Goal: Task Accomplishment & Management: Use online tool/utility

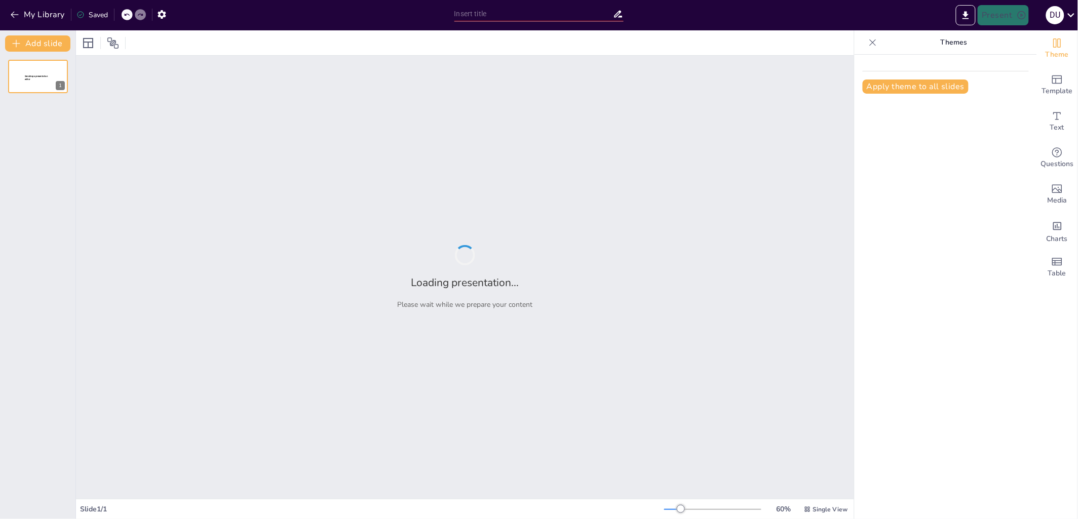
type input "¿Qué tan bien conoces a los magos de Microsystem? ¡Vamos a averiguarlo!"
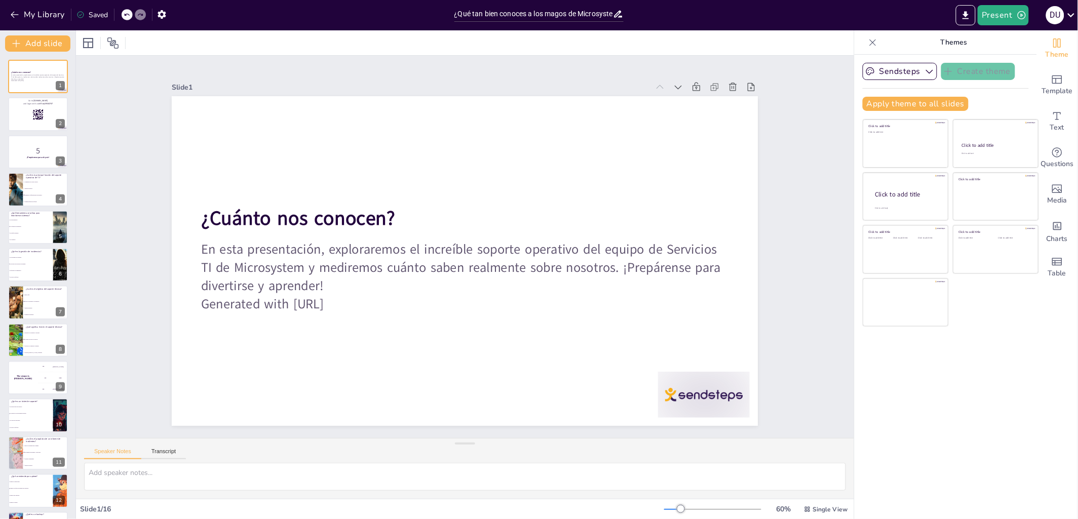
checkbox input "true"
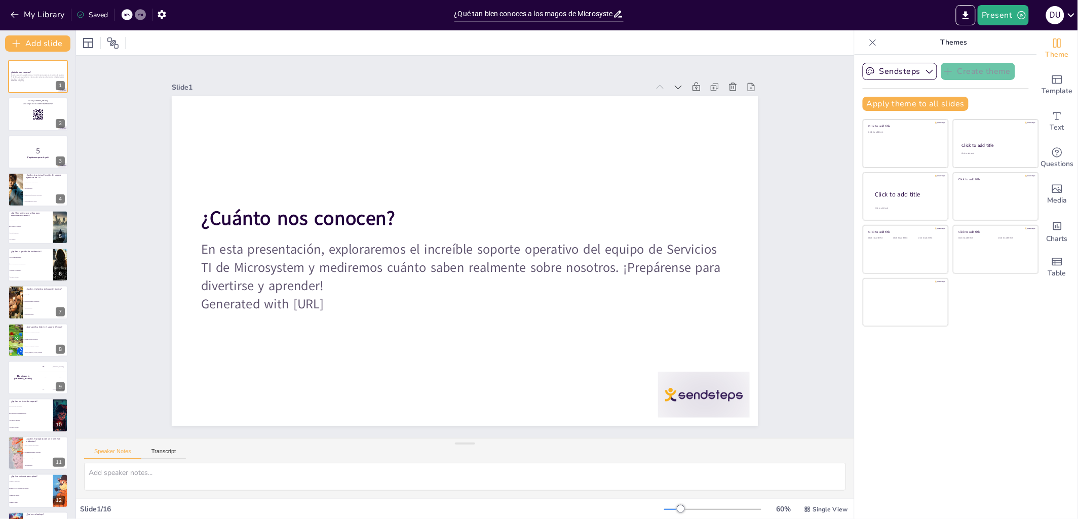
checkbox input "true"
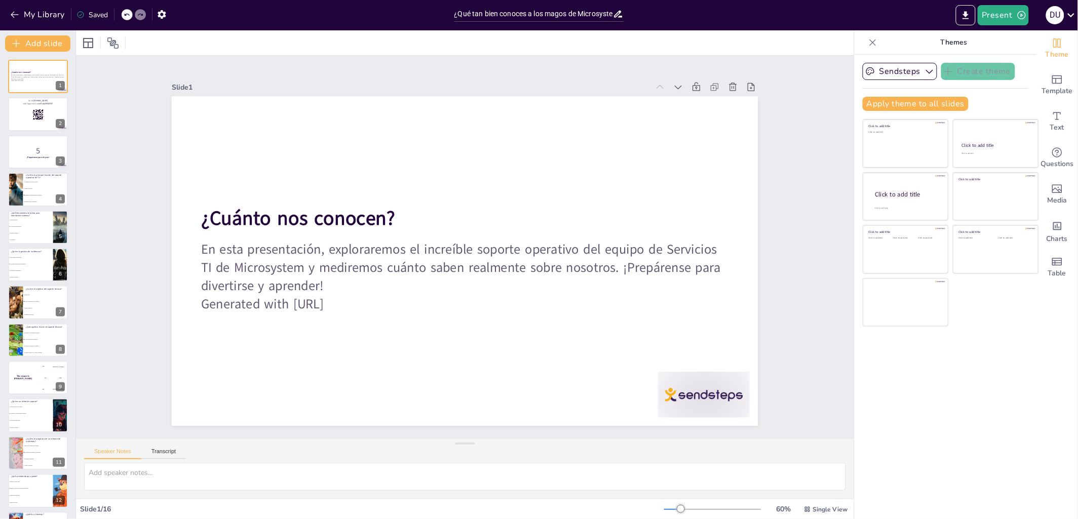
checkbox input "true"
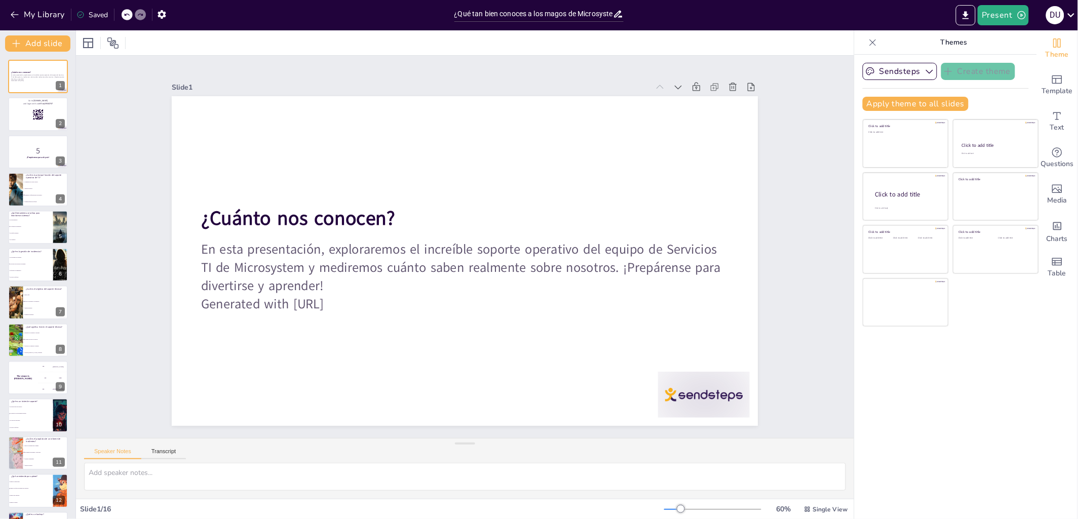
checkbox input "true"
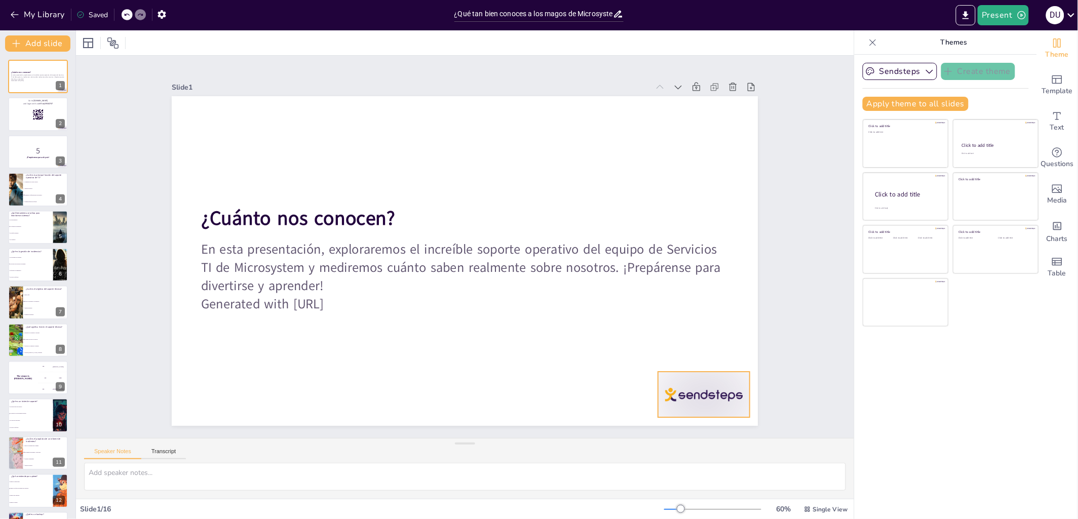
checkbox input "true"
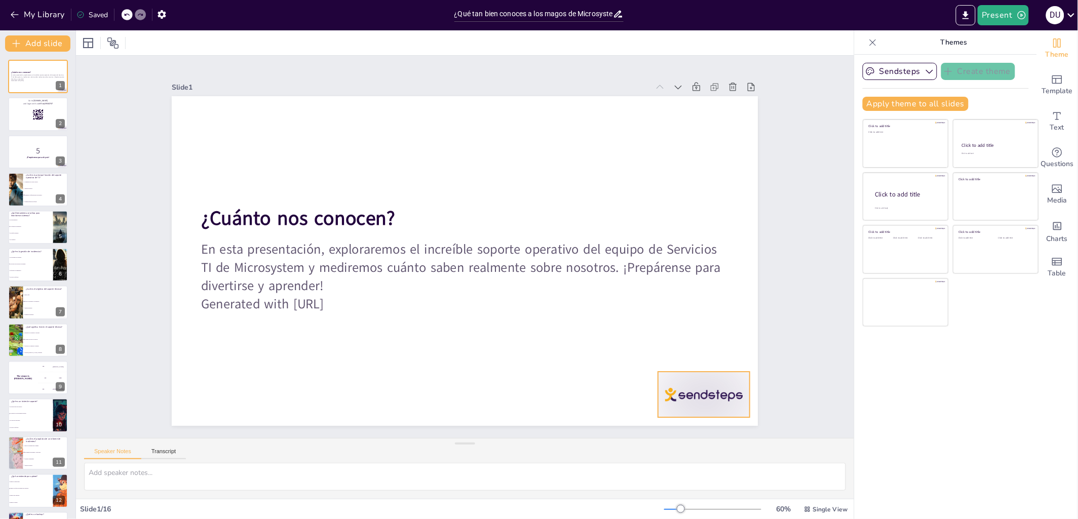
checkbox input "true"
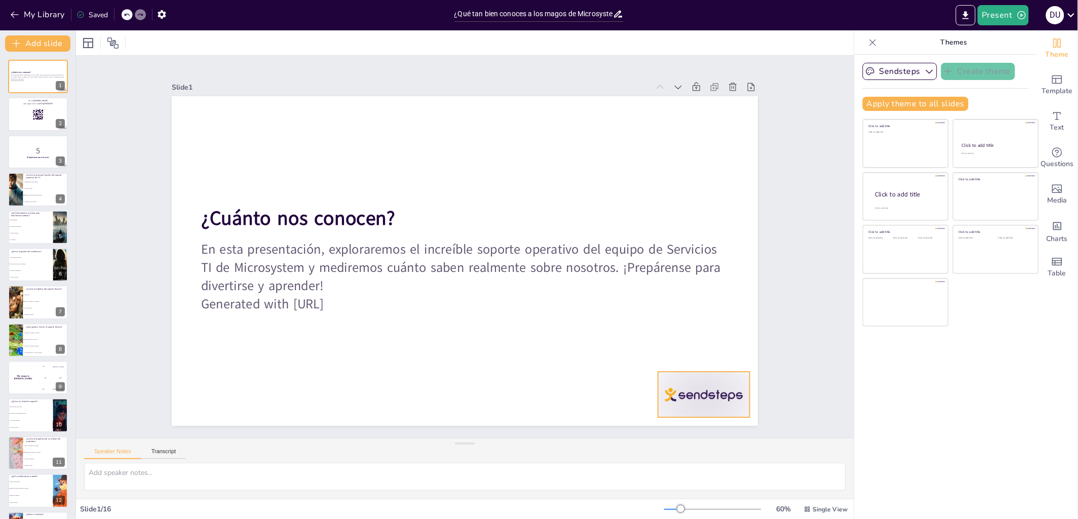
click at [718, 409] on div at bounding box center [668, 441] width 99 height 64
checkbox input "true"
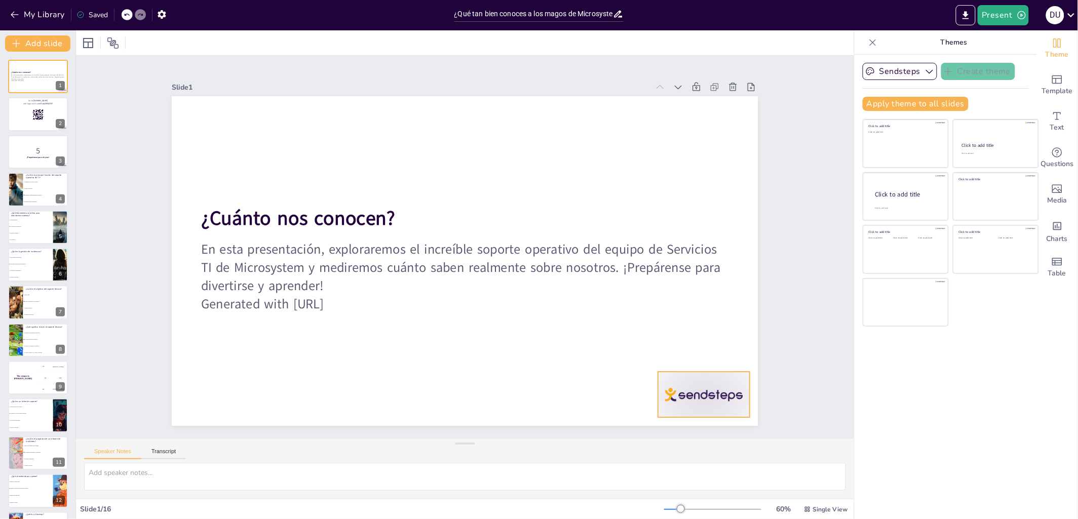
checkbox input "true"
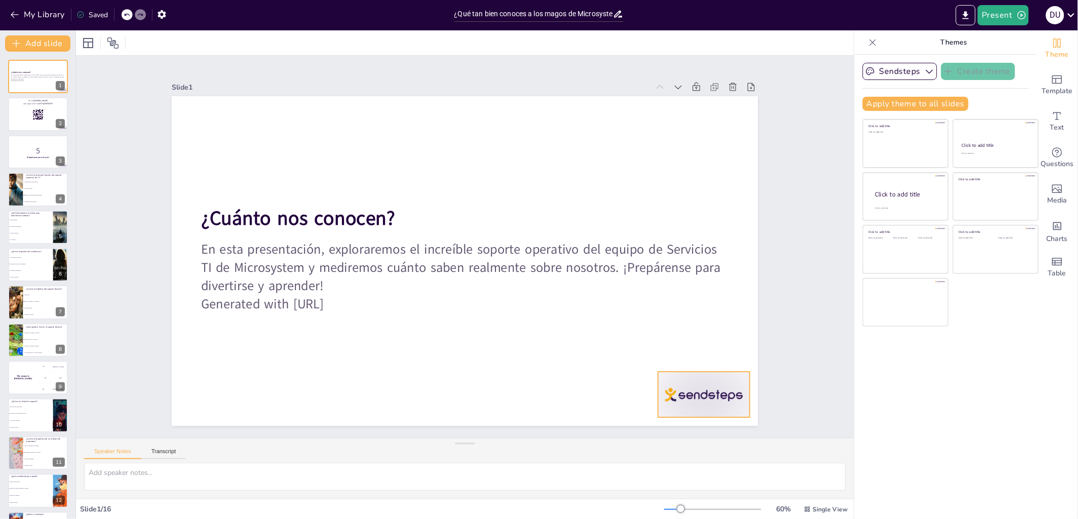
checkbox input "true"
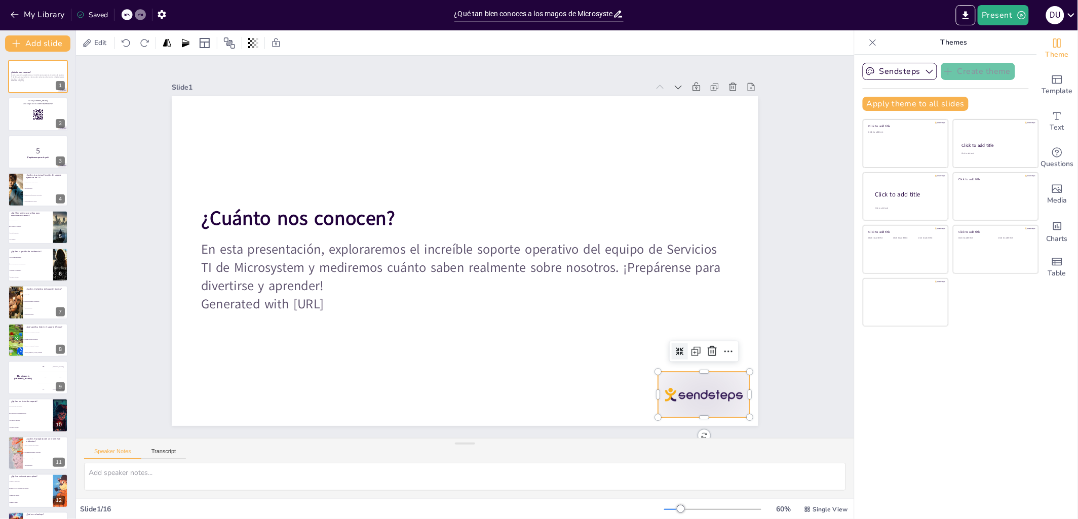
checkbox input "true"
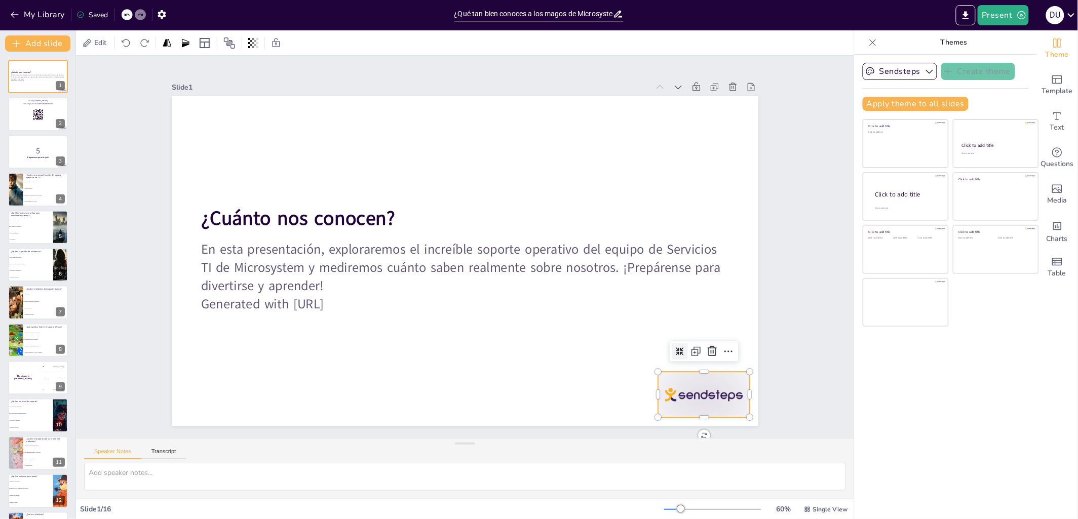
checkbox input "true"
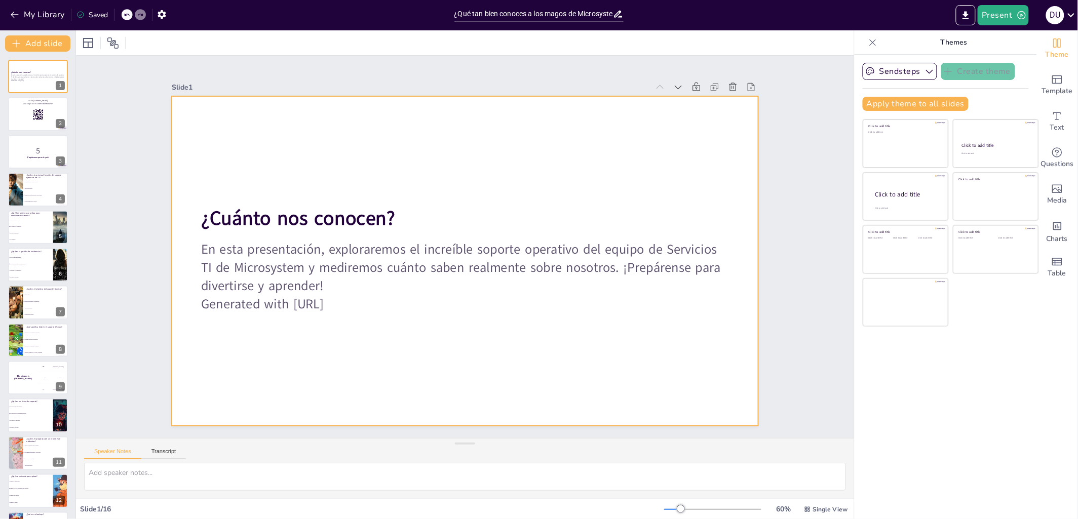
checkbox input "true"
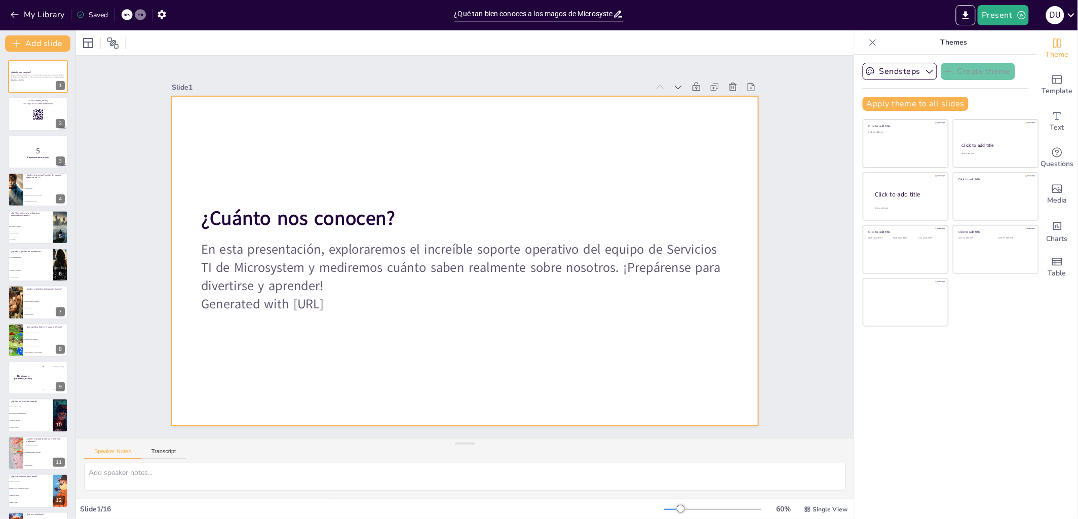
checkbox input "true"
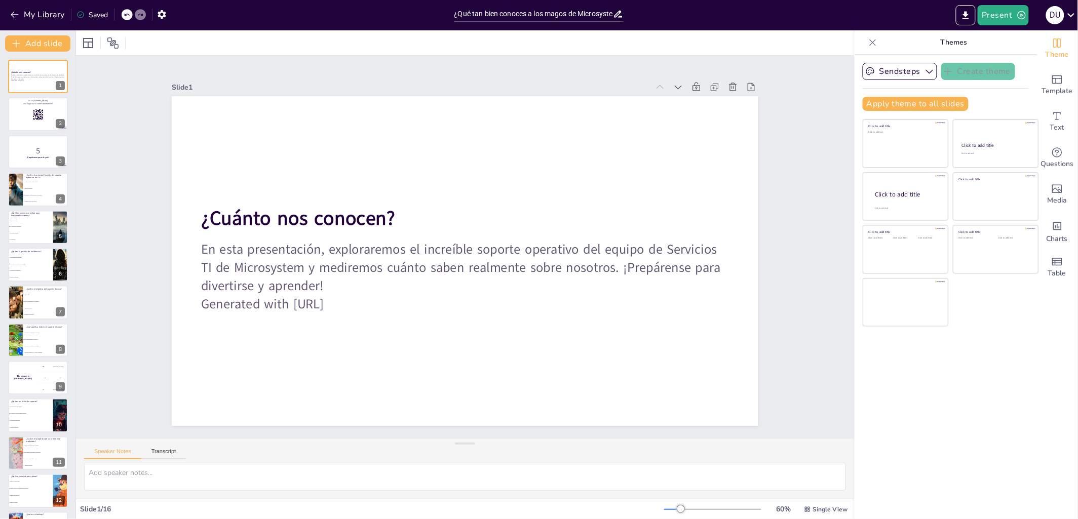
checkbox input "true"
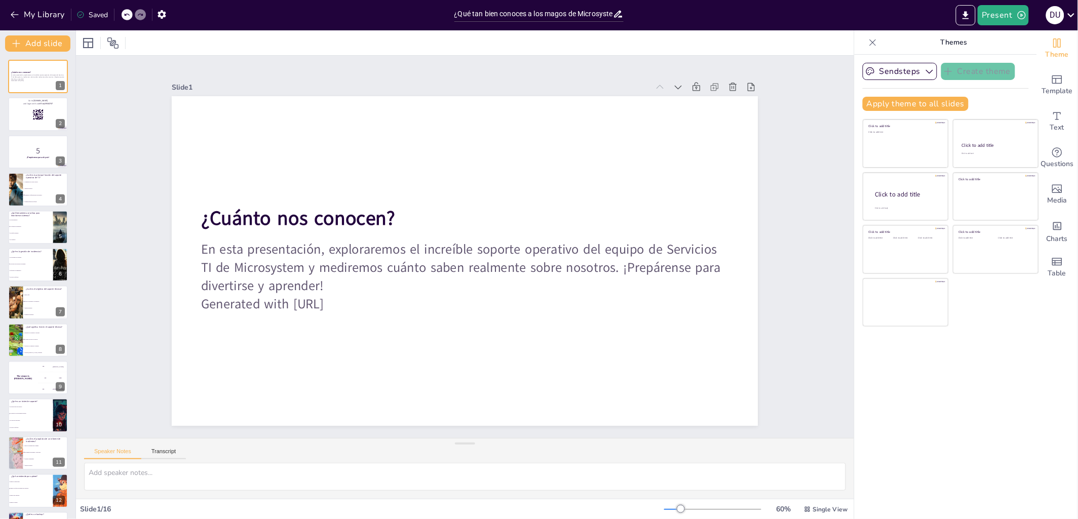
checkbox input "true"
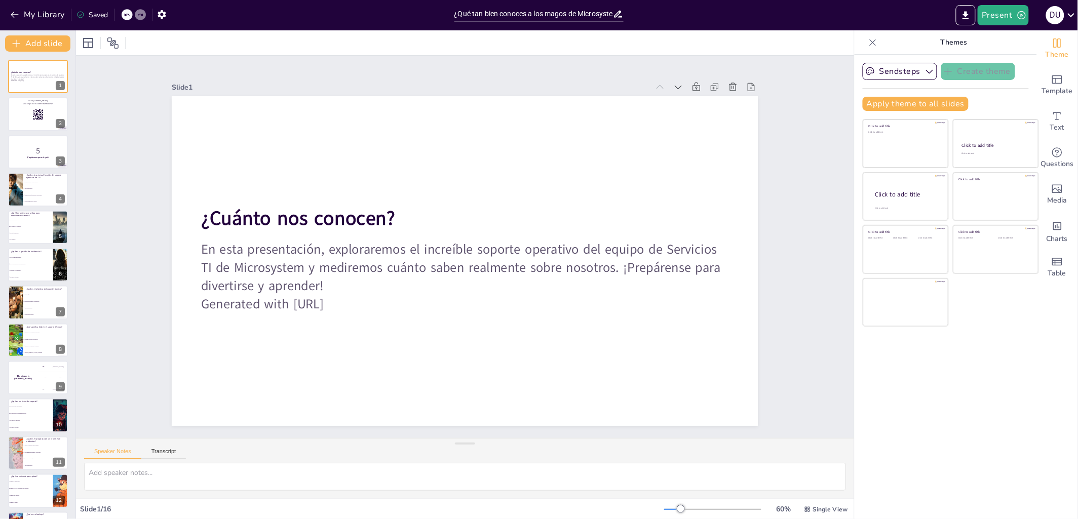
click at [810, 177] on div "Slide 1 ¿Cuánto nos conocen? En esta presentación, exploraremos el increíble so…" at bounding box center [465, 247] width 858 height 604
checkbox input "true"
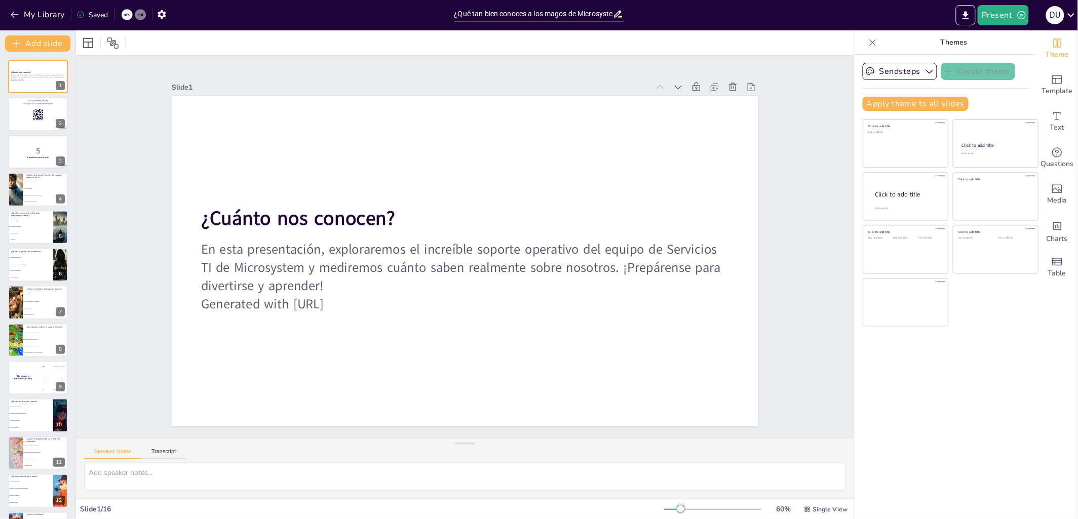
checkbox input "true"
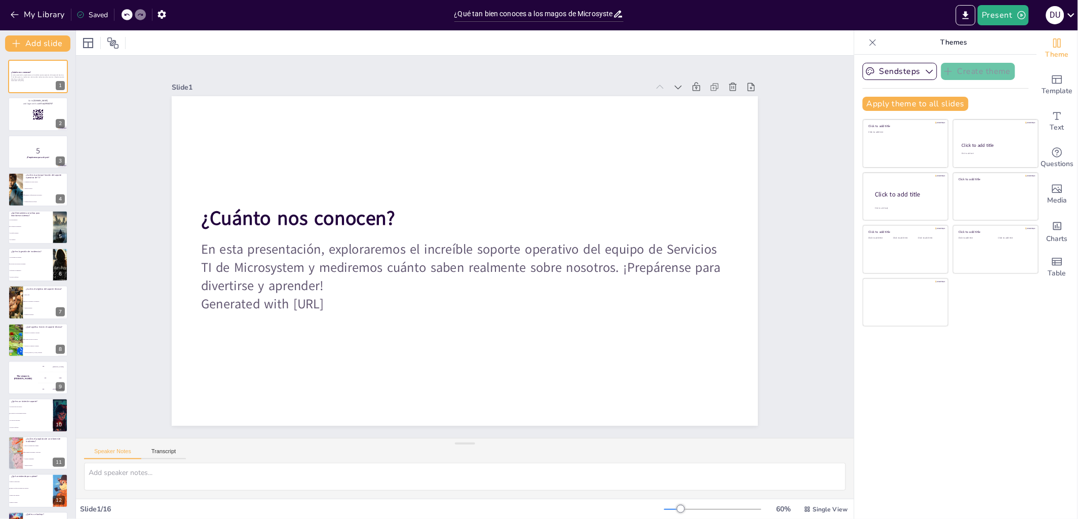
checkbox input "true"
click at [1059, 83] on icon "Add ready made slides" at bounding box center [1057, 79] width 10 height 9
checkbox input "true"
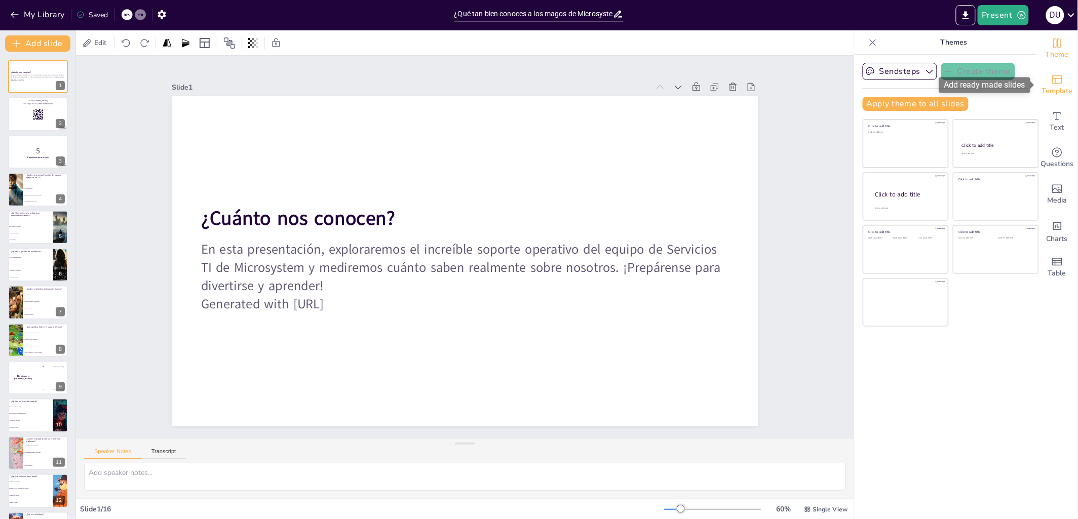
checkbox input "true"
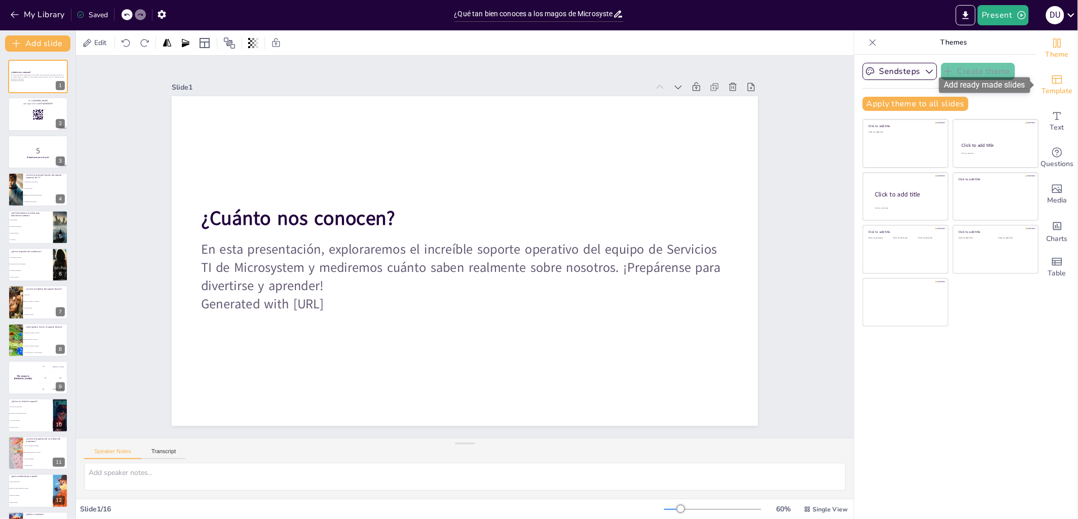
checkbox input "true"
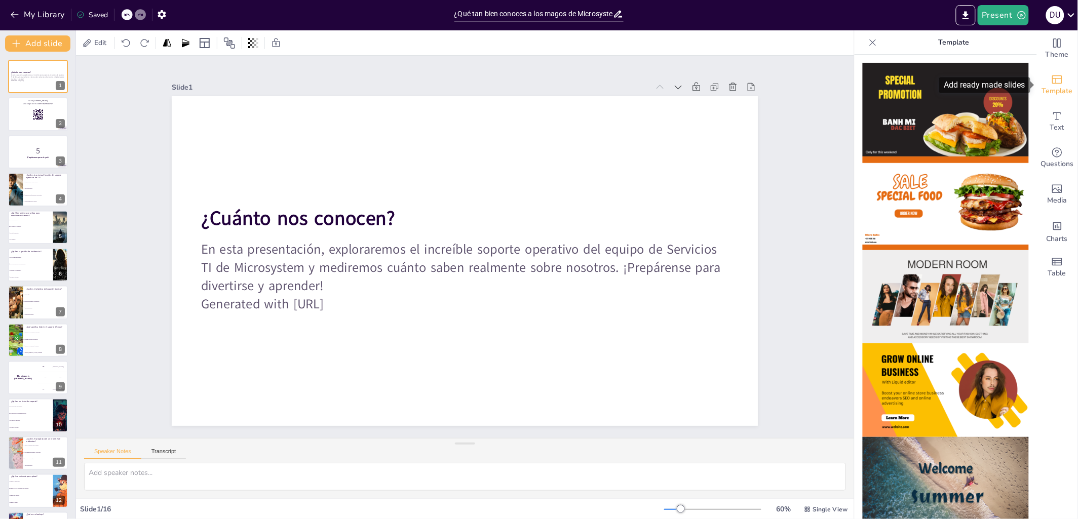
checkbox input "true"
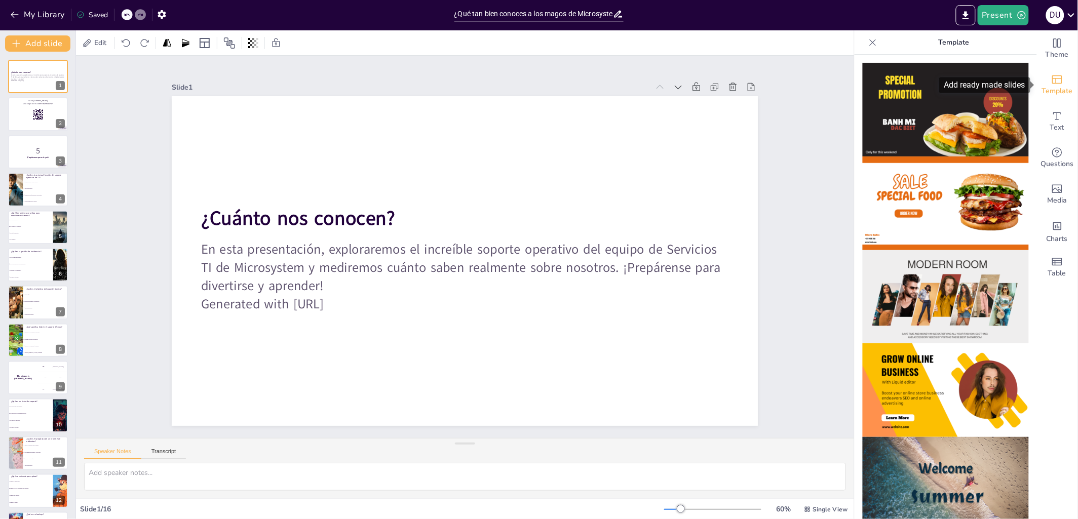
checkbox input "true"
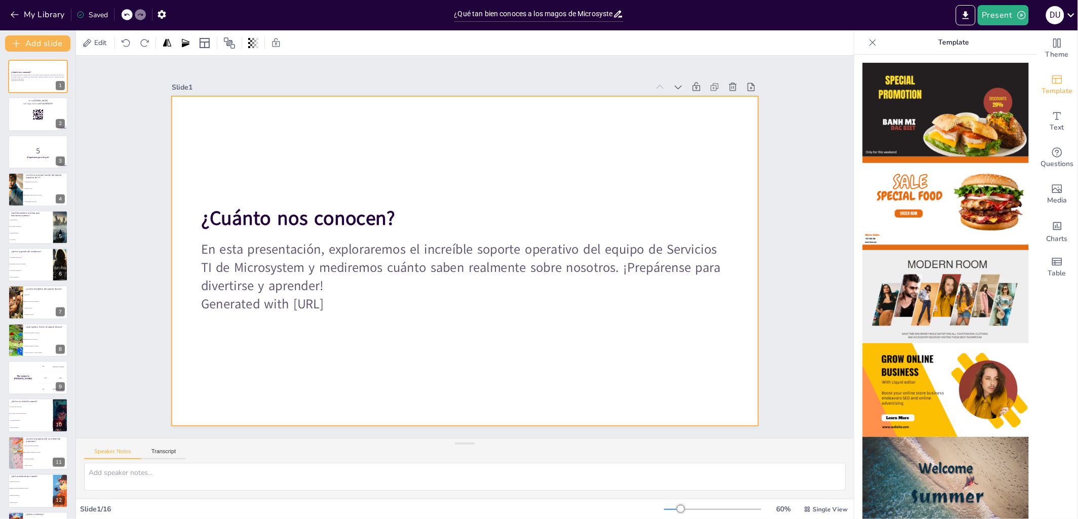
checkbox input "true"
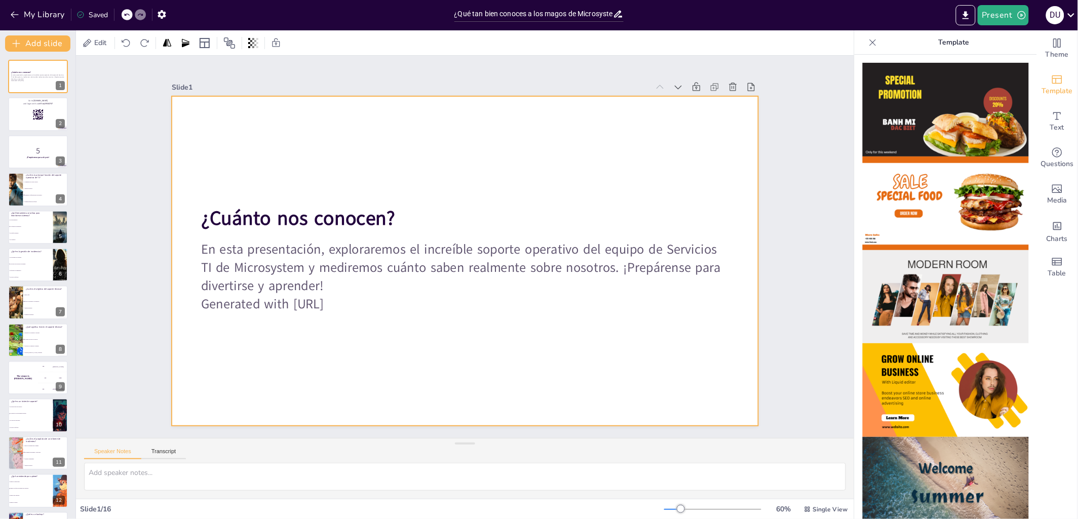
checkbox input "true"
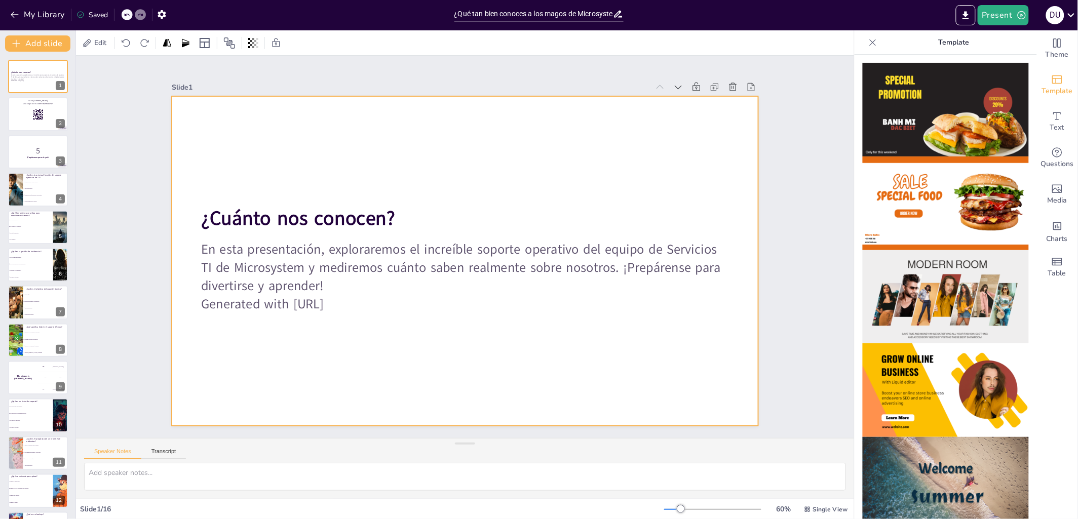
checkbox input "true"
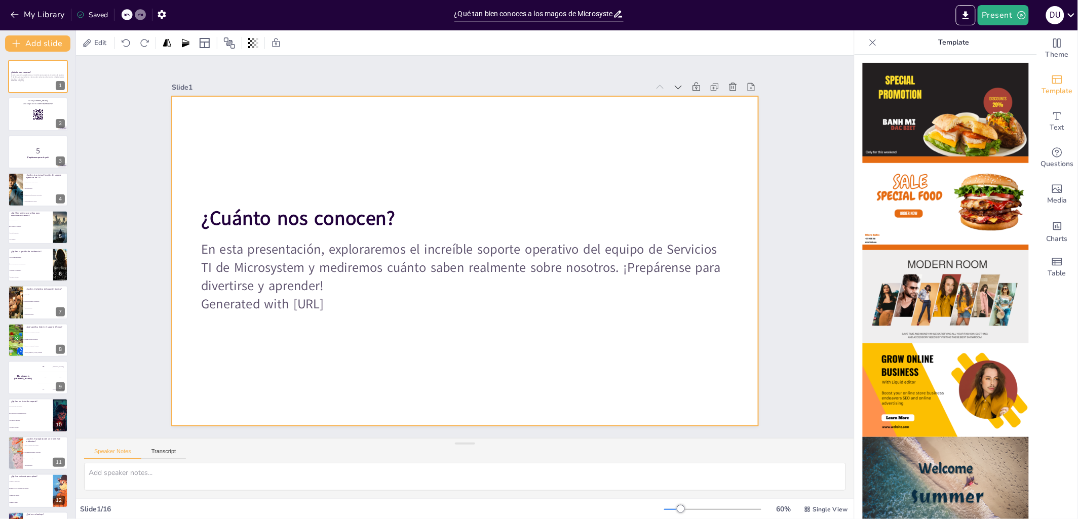
checkbox input "true"
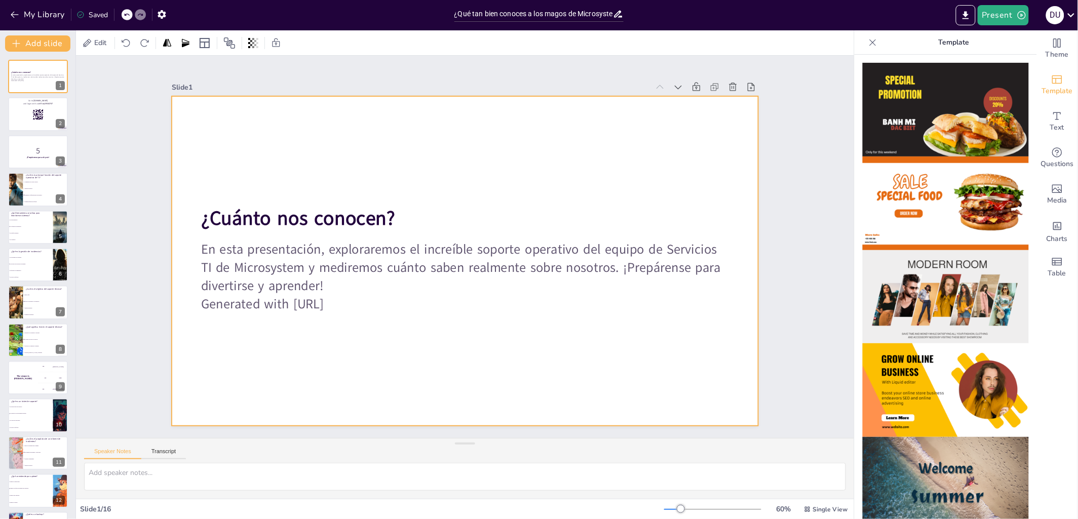
checkbox input "true"
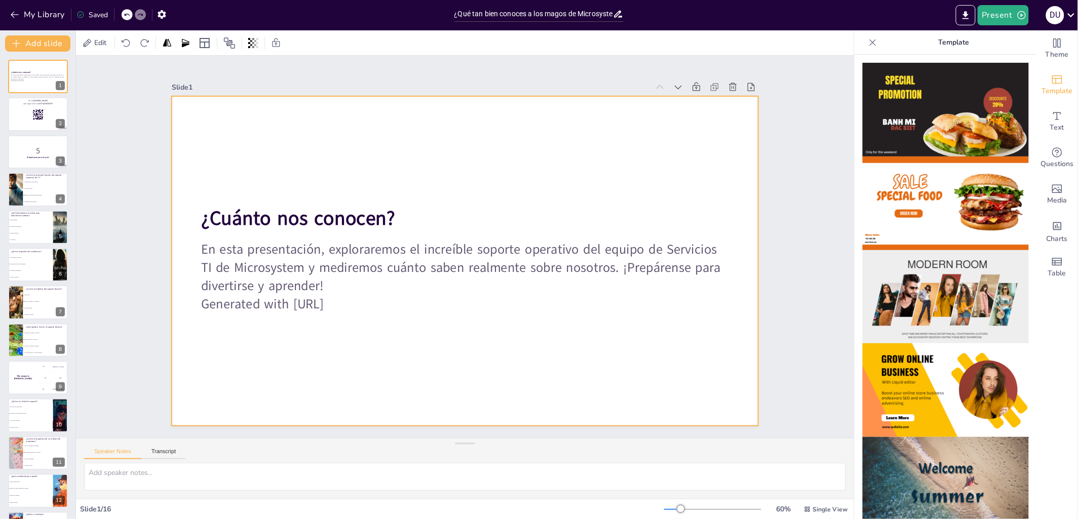
checkbox input "true"
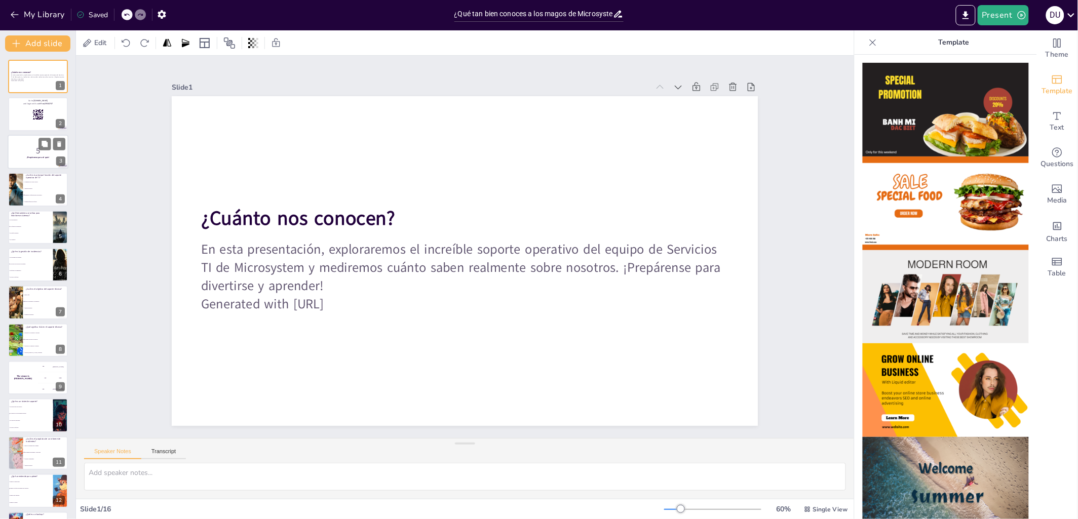
checkbox input "true"
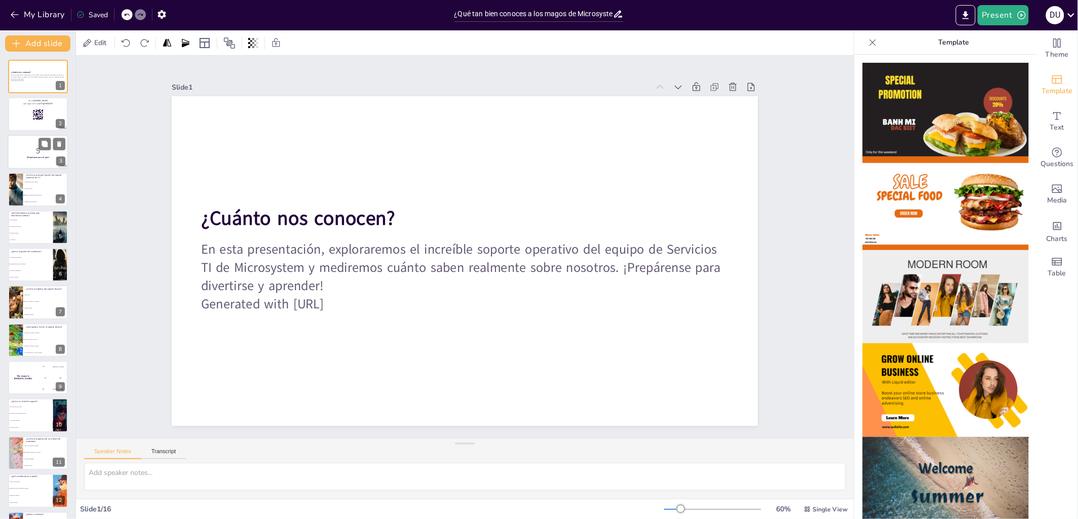
checkbox input "true"
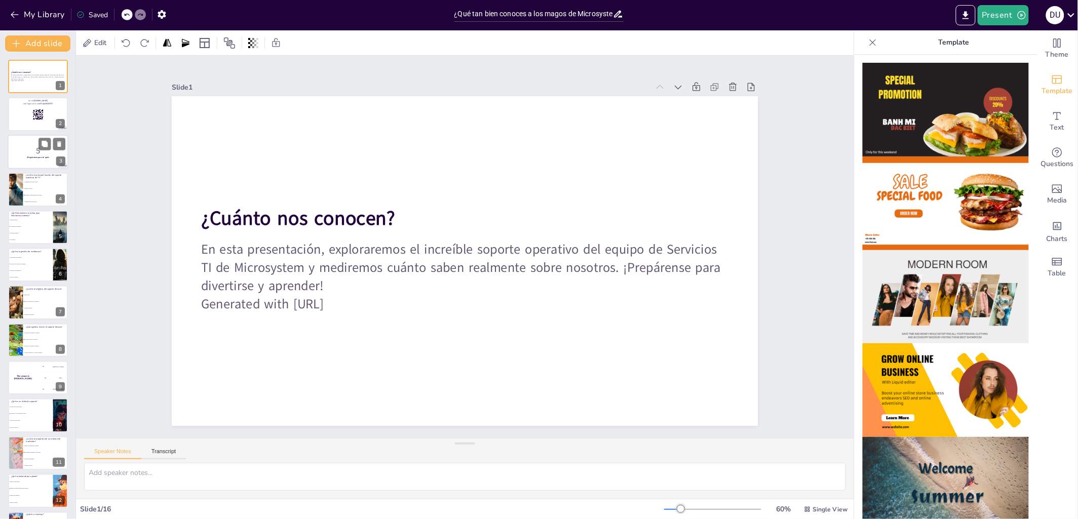
checkbox input "true"
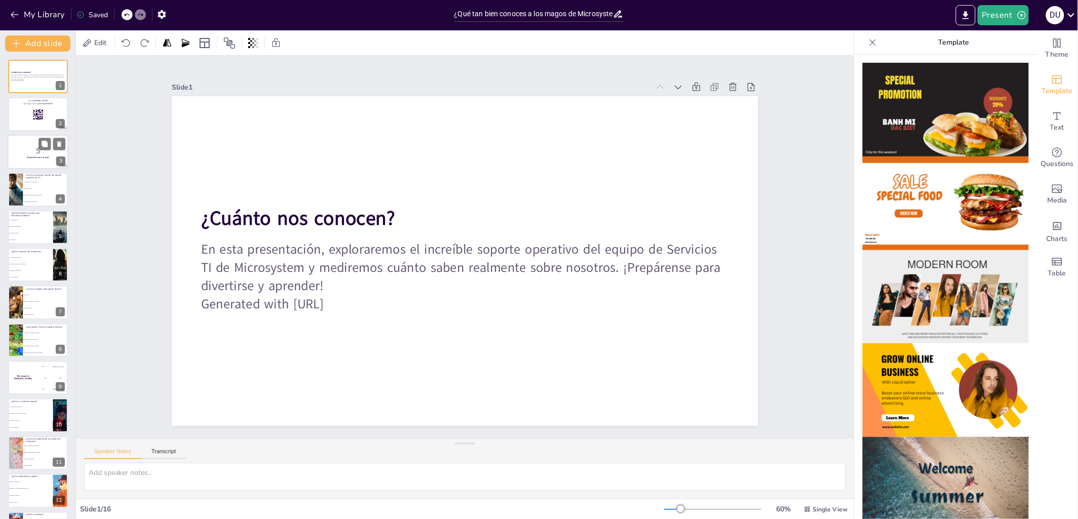
checkbox input "true"
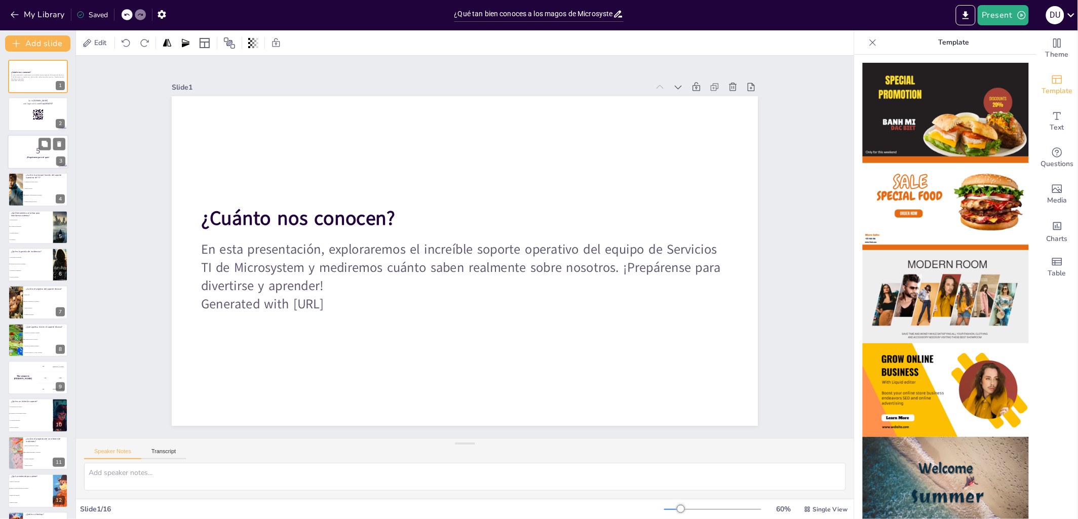
checkbox input "true"
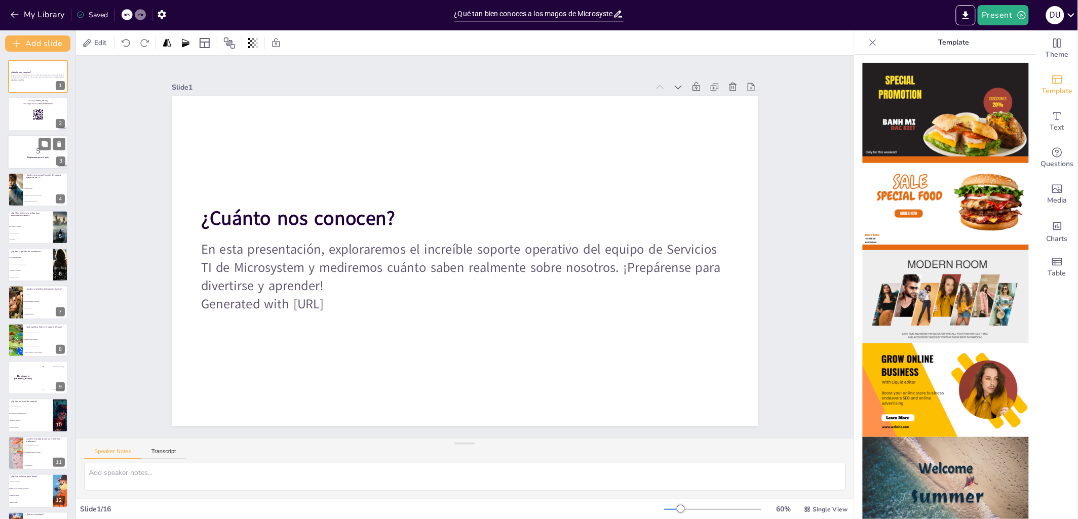
checkbox input "true"
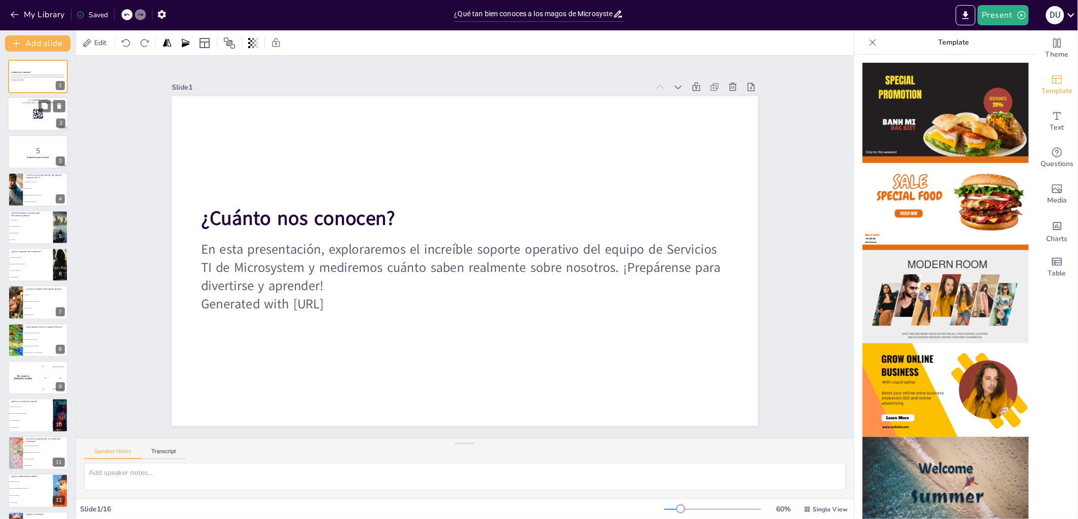
checkbox input "true"
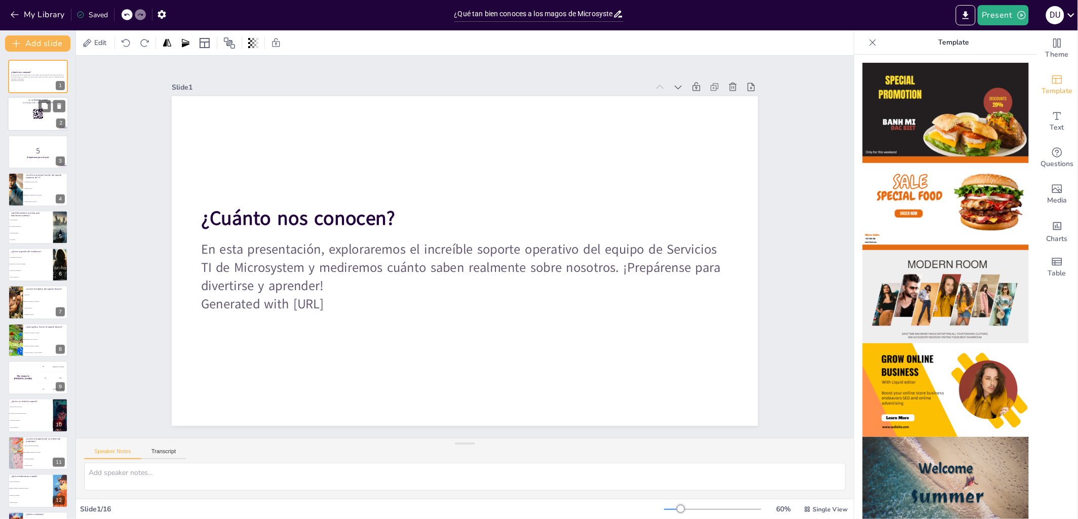
checkbox input "true"
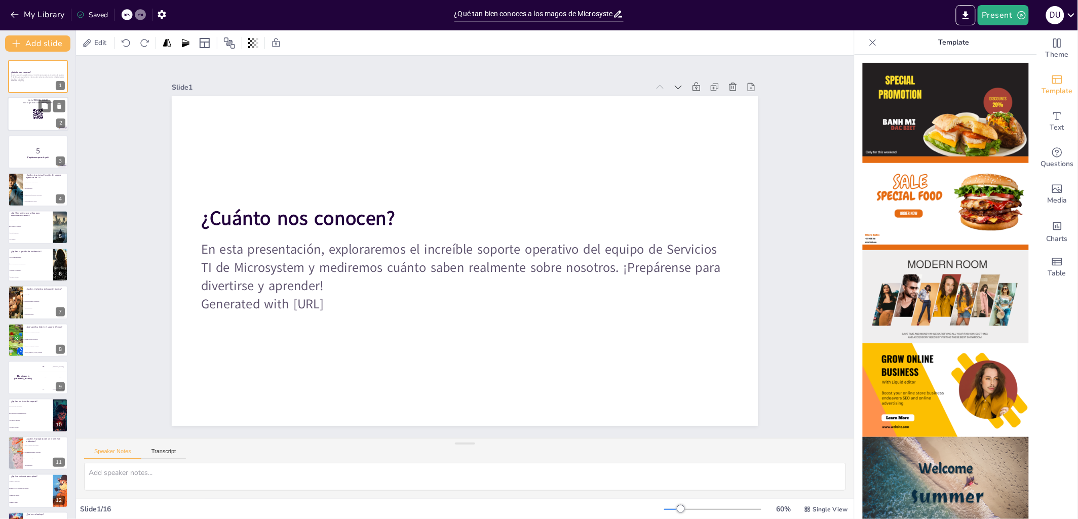
checkbox input "true"
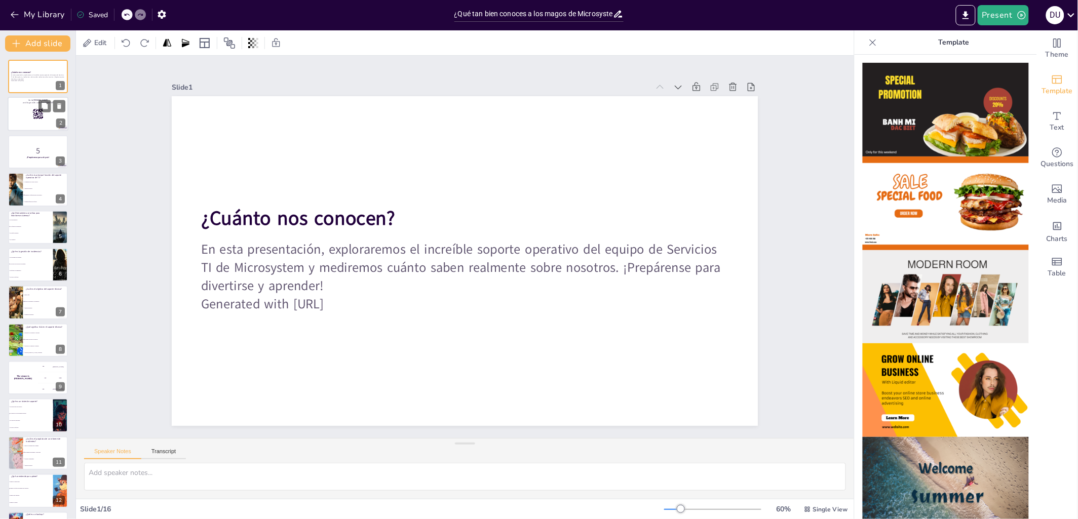
checkbox input "true"
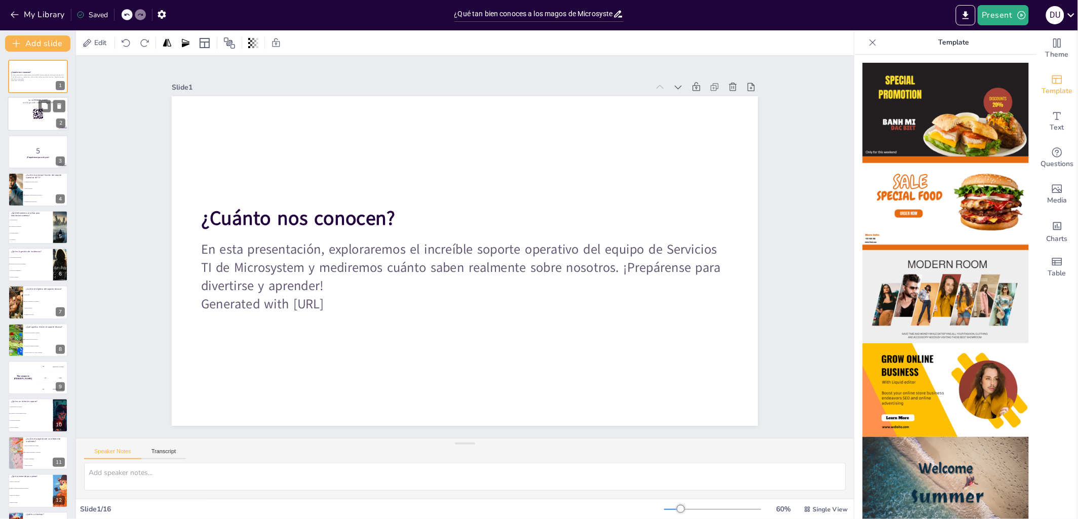
click at [33, 121] on div at bounding box center [38, 114] width 61 height 34
checkbox input "true"
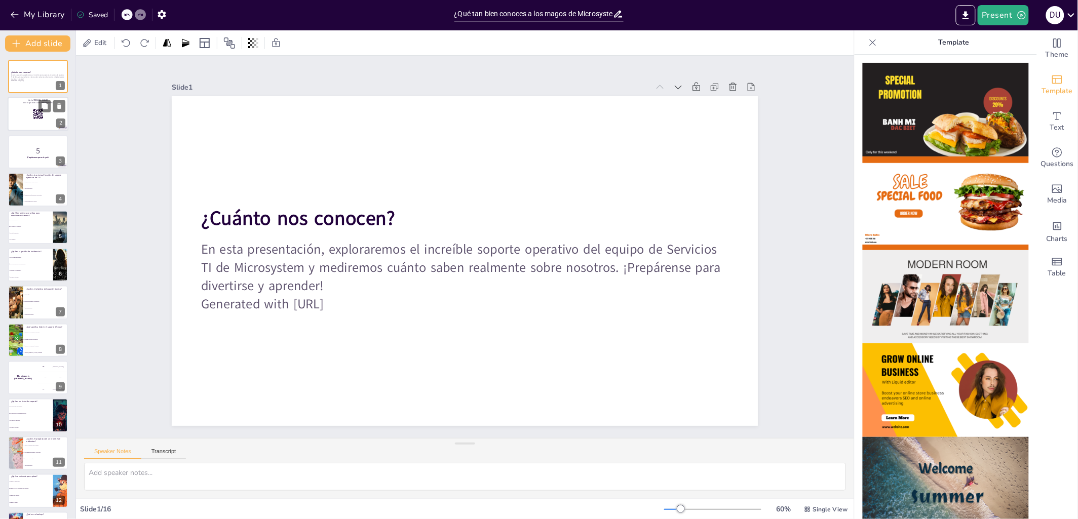
checkbox input "true"
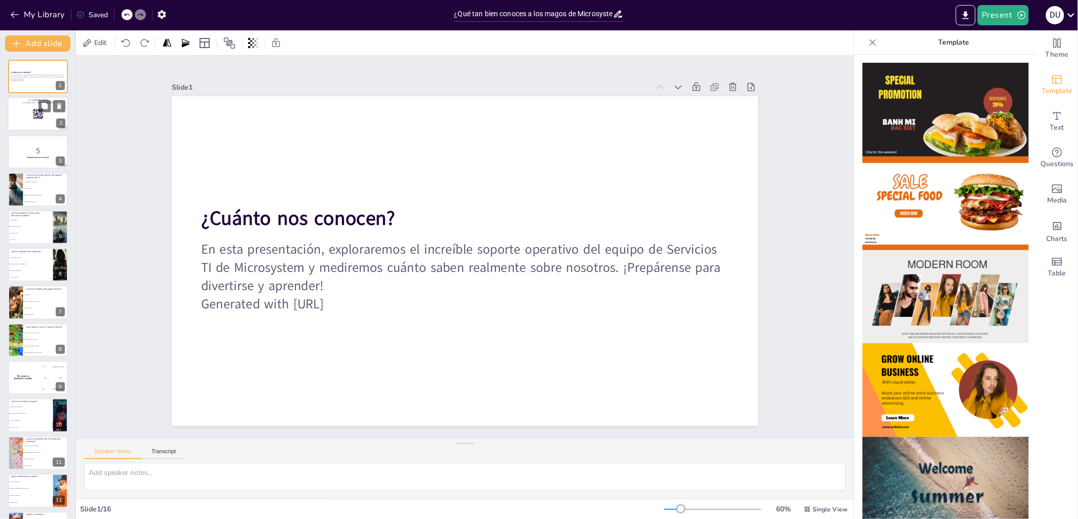
checkbox input "true"
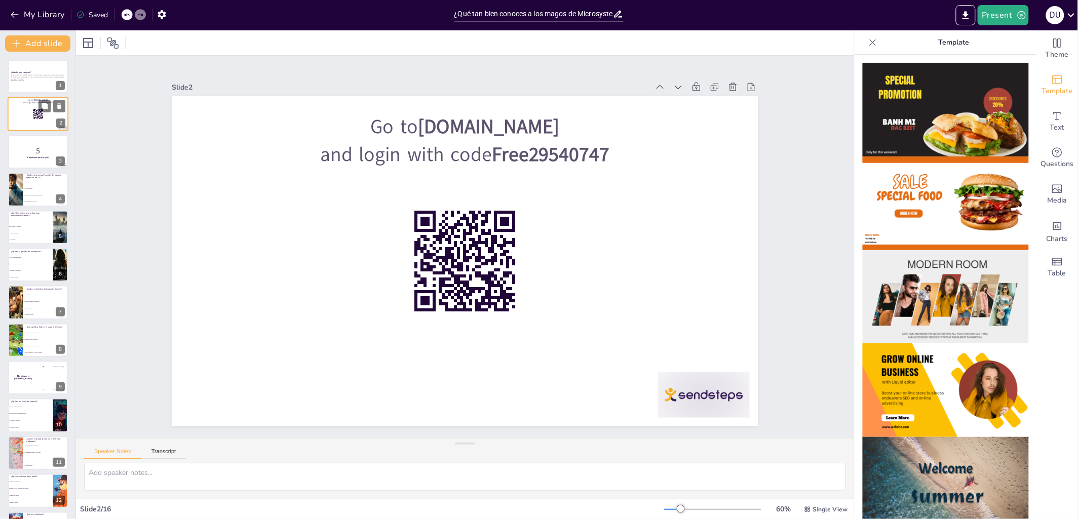
scroll to position [25, 0]
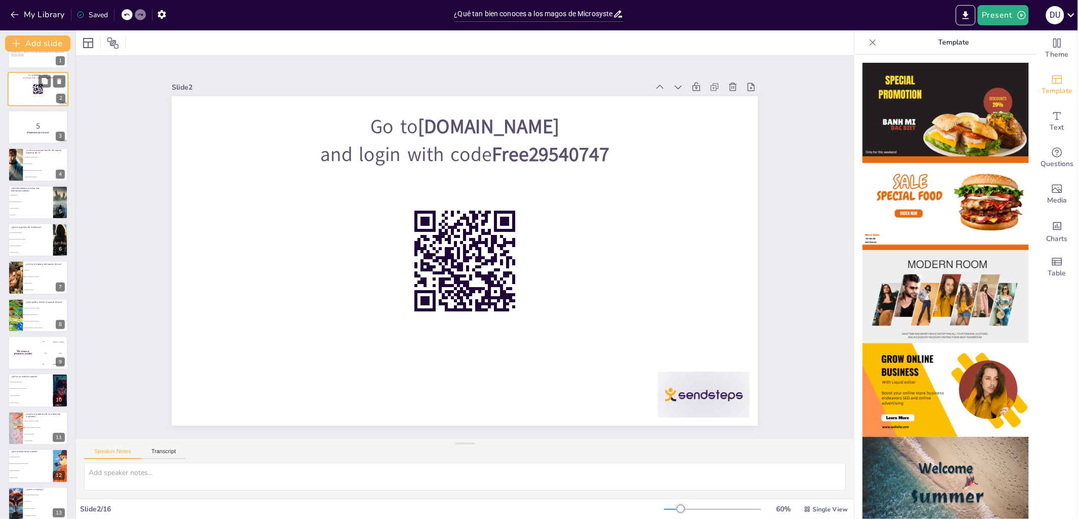
checkbox input "true"
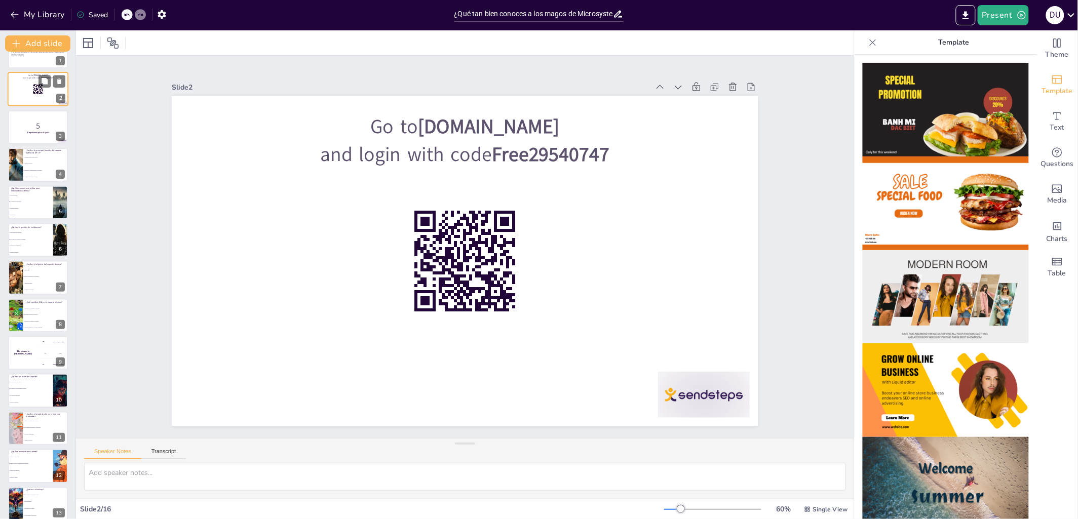
checkbox input "true"
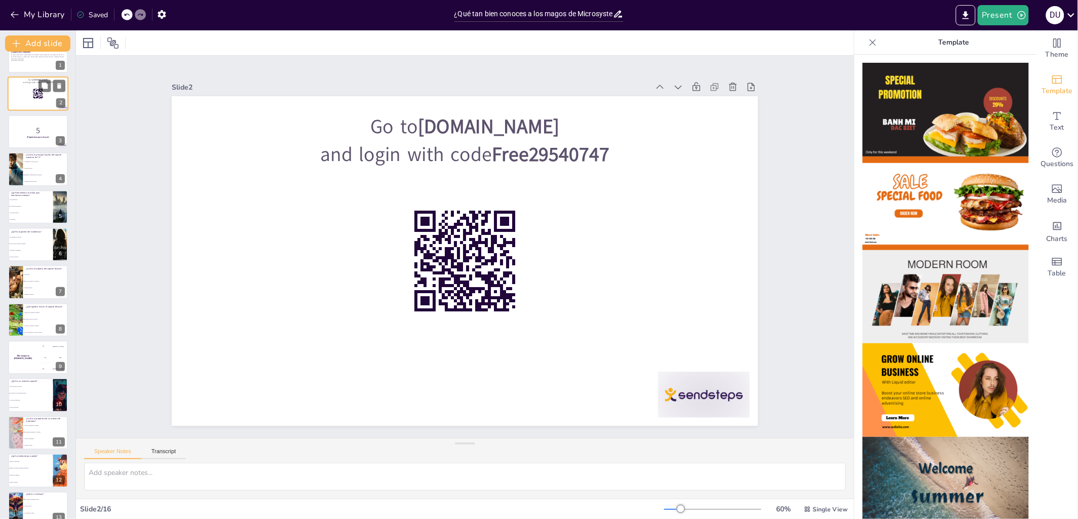
scroll to position [0, 0]
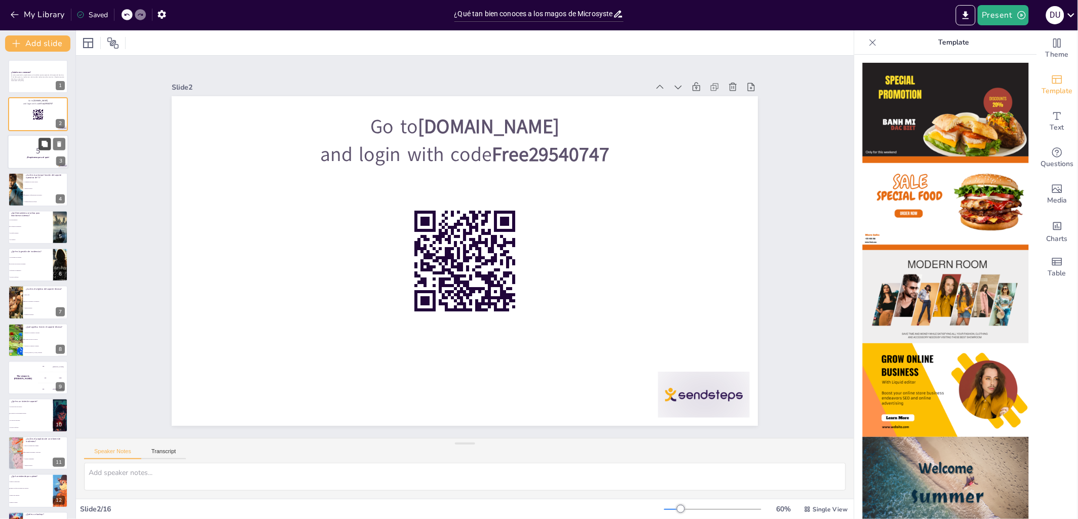
click at [43, 149] on button at bounding box center [45, 144] width 12 height 12
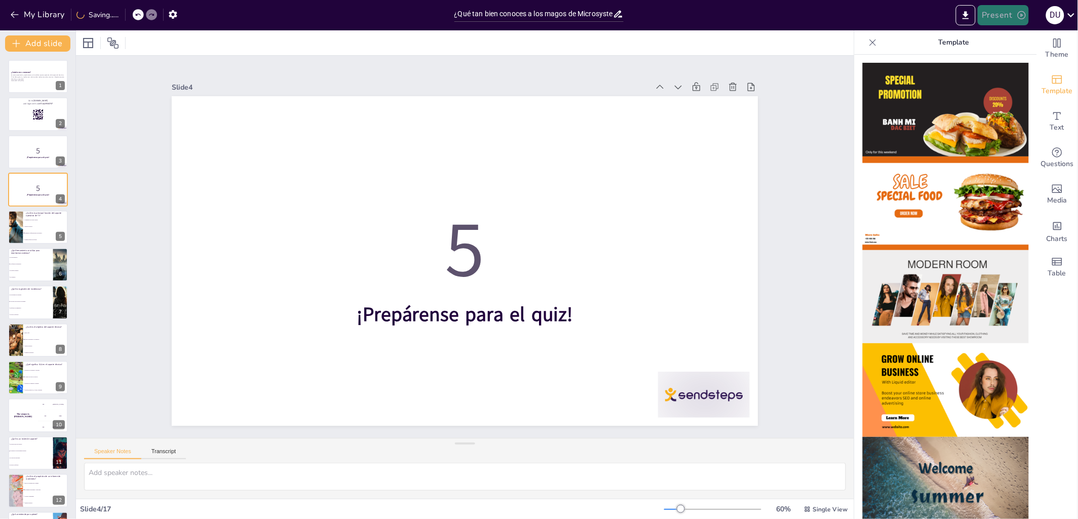
click at [1004, 18] on button "Present" at bounding box center [1003, 15] width 51 height 20
click at [1033, 57] on li "Play presentation" at bounding box center [1019, 62] width 80 height 16
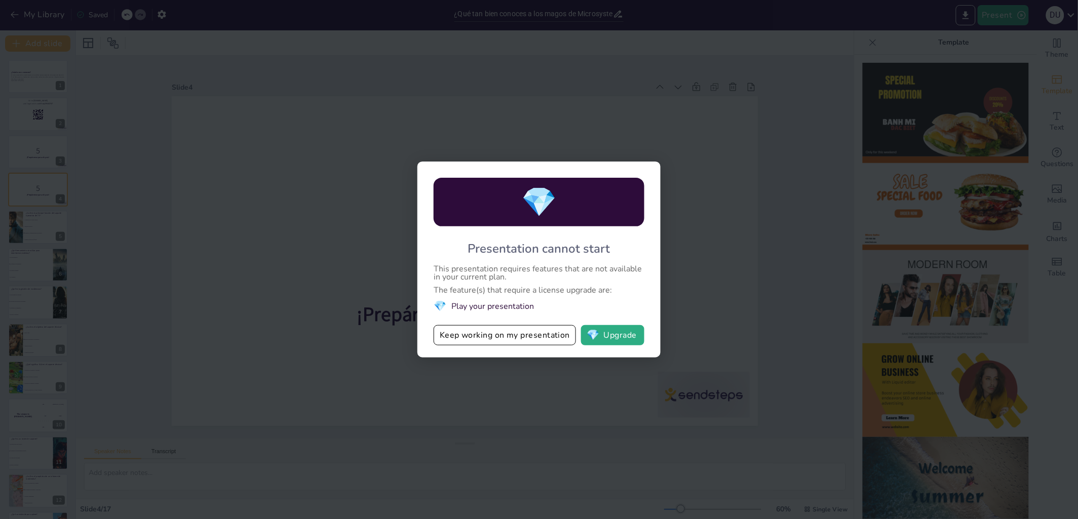
click at [817, 125] on div "💎 Presentation cannot start This presentation requires features that are not av…" at bounding box center [539, 259] width 1078 height 519
click at [860, 50] on div "💎 Presentation cannot start This presentation requires features that are not av…" at bounding box center [539, 259] width 1078 height 519
click at [315, 275] on div "💎 Presentation cannot start This presentation requires features that are not av…" at bounding box center [539, 259] width 1078 height 519
click at [738, 137] on div "💎 Presentation cannot start This presentation requires features that are not av…" at bounding box center [539, 259] width 1078 height 519
click at [529, 296] on div "💎 Presentation cannot start This presentation requires features that are not av…" at bounding box center [538, 260] width 243 height 196
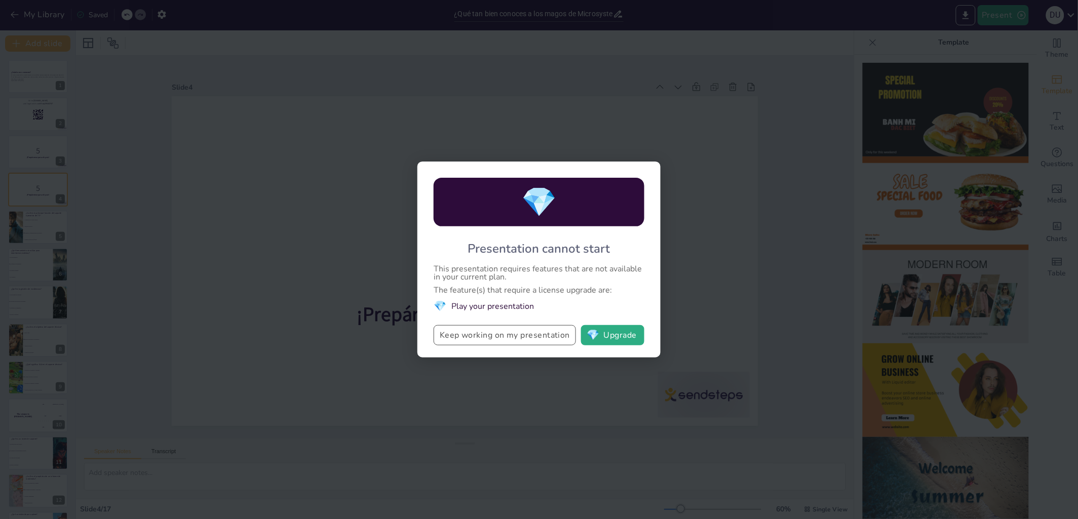
click at [495, 339] on button "Keep working on my presentation" at bounding box center [505, 335] width 142 height 20
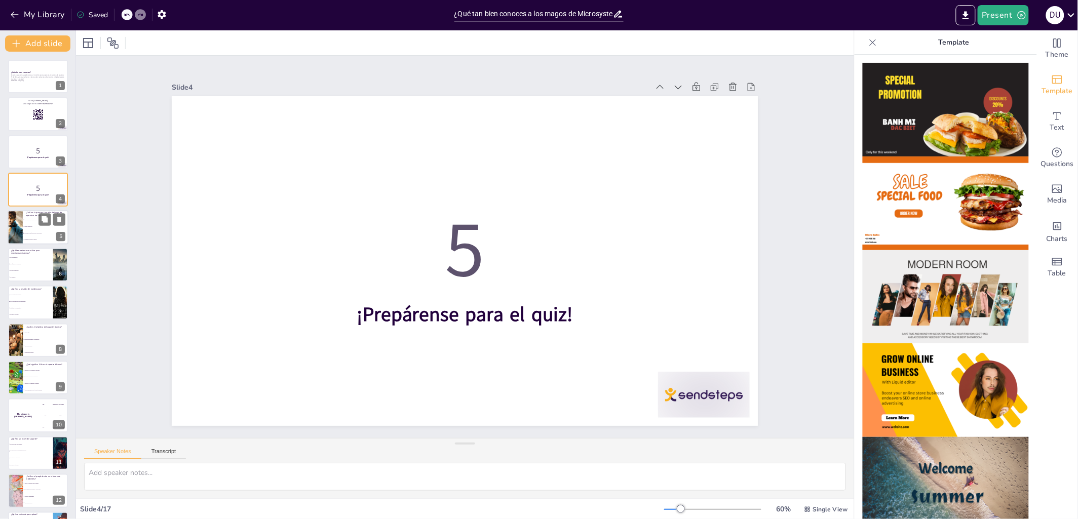
click at [33, 226] on span "Vender productos" at bounding box center [46, 227] width 44 height 2
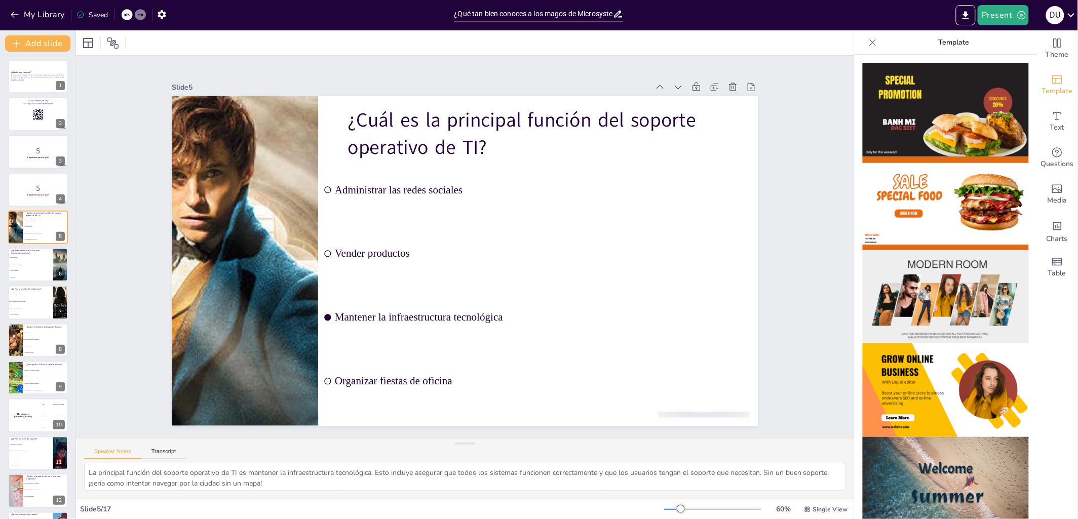
click at [873, 40] on icon at bounding box center [873, 42] width 10 height 10
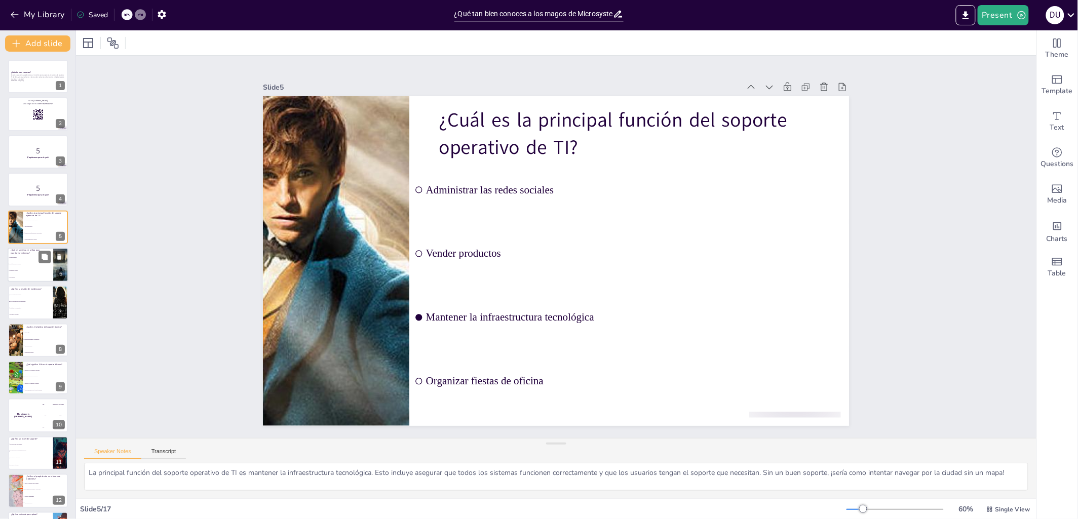
click at [39, 268] on li "Un teléfono antiguo" at bounding box center [31, 271] width 46 height 7
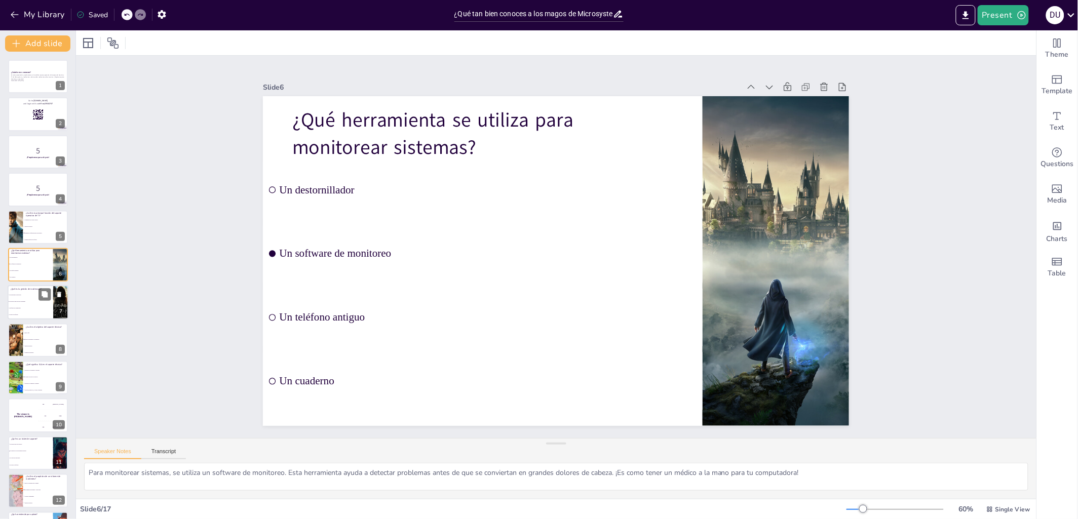
click at [48, 306] on li "Una fiesta de cumpleaños" at bounding box center [31, 309] width 46 height 7
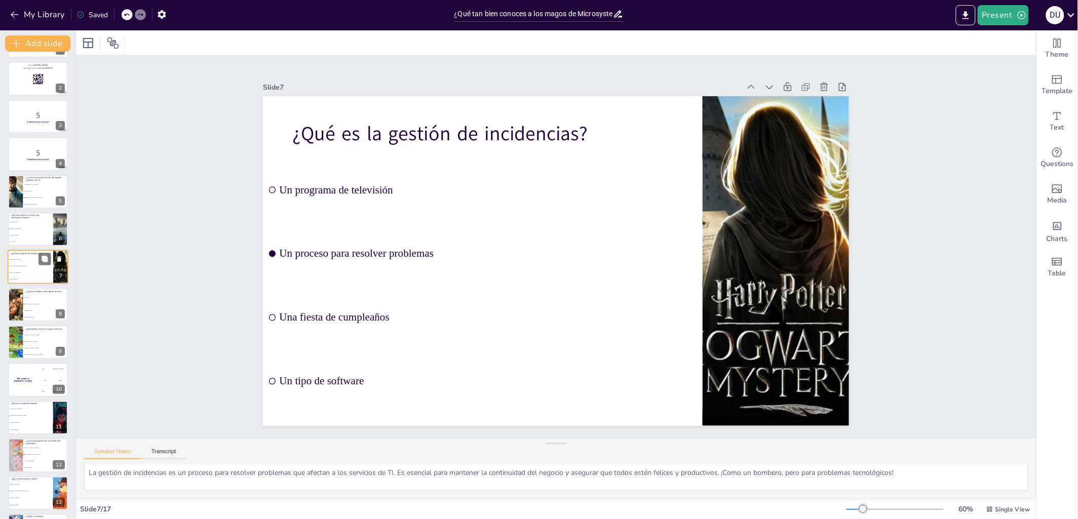
scroll to position [42, 0]
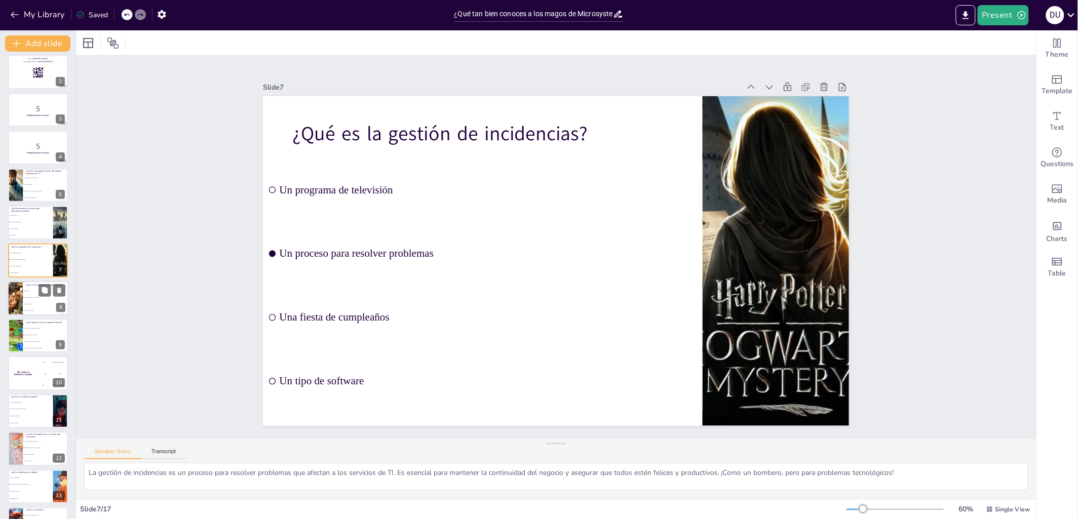
click at [30, 310] on span "Organizar reuniones" at bounding box center [46, 311] width 44 height 2
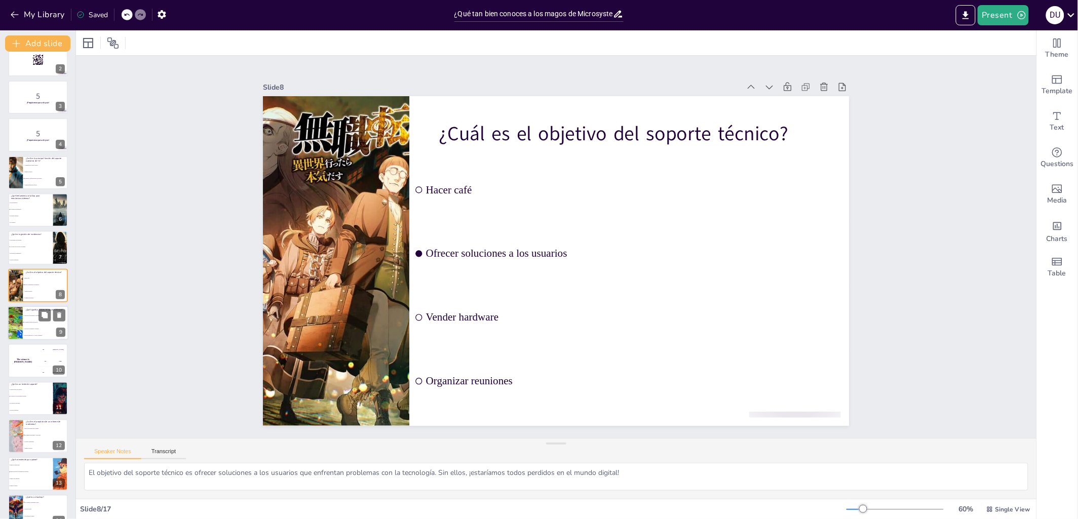
click at [24, 329] on span "Servicio de Llamadas Atrapadas" at bounding box center [46, 330] width 44 height 2
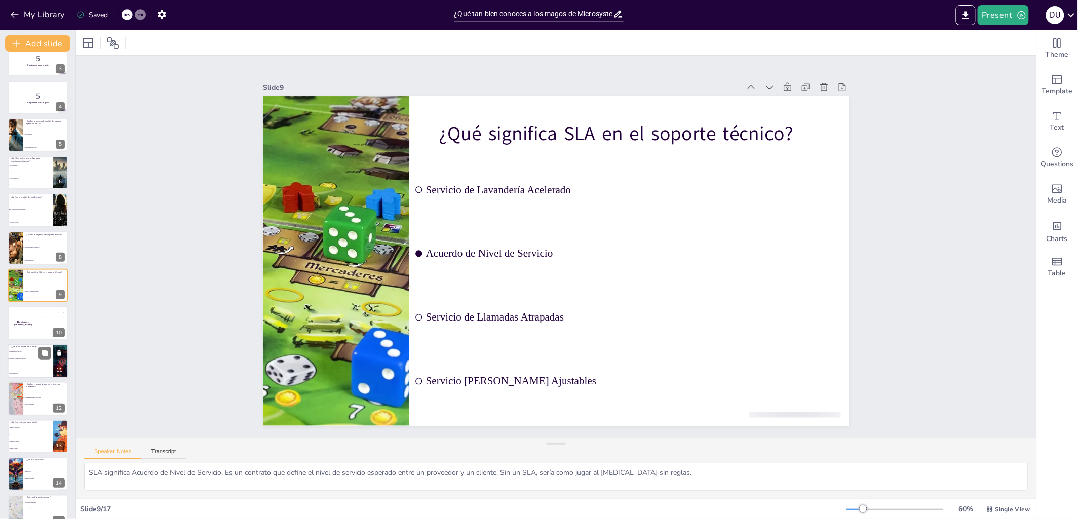
click at [30, 363] on li "Un cupón de descuento" at bounding box center [31, 366] width 46 height 7
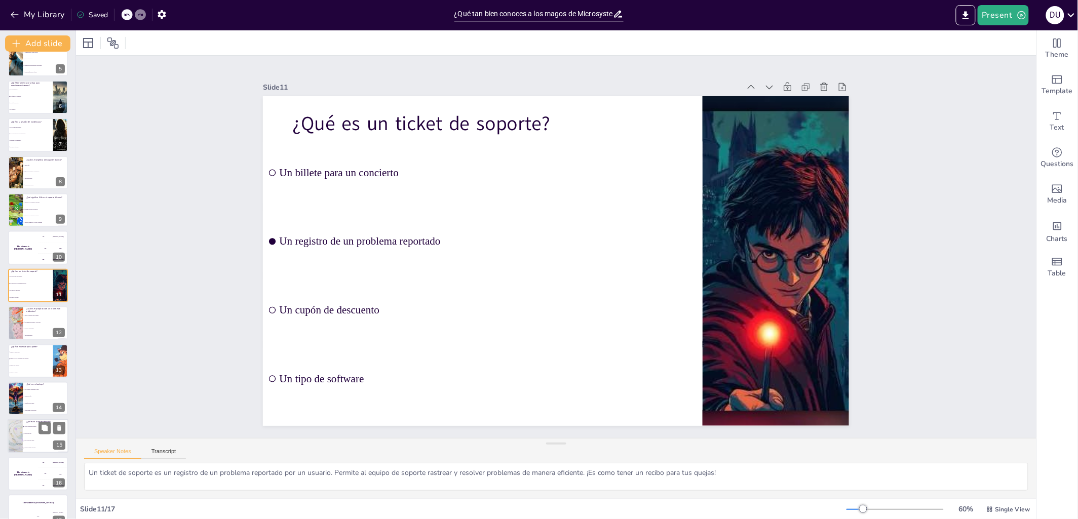
click at [39, 438] on li "Una técnica de ventas" at bounding box center [46, 441] width 46 height 7
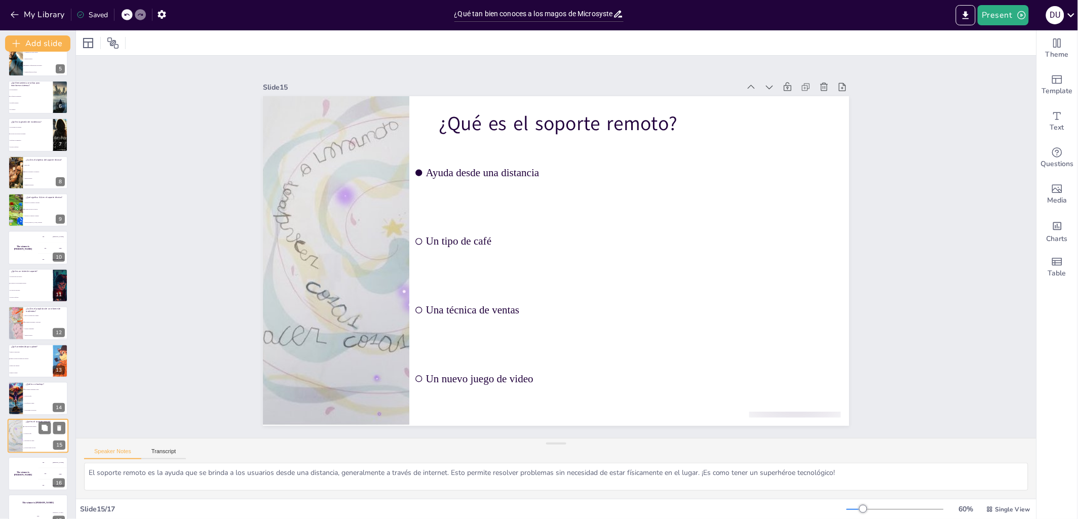
scroll to position [185, 0]
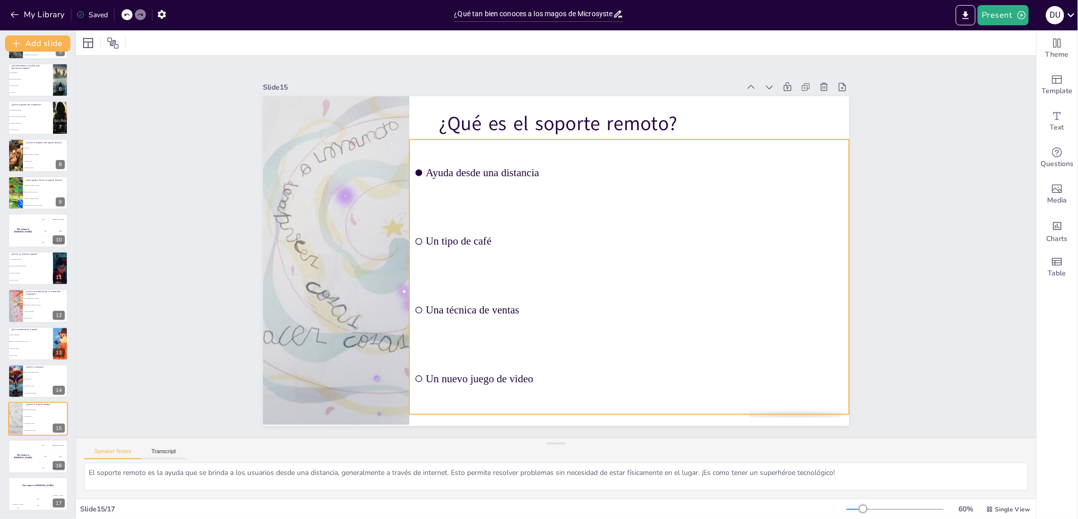
click at [622, 251] on li "Un tipo de café" at bounding box center [505, 300] width 371 height 344
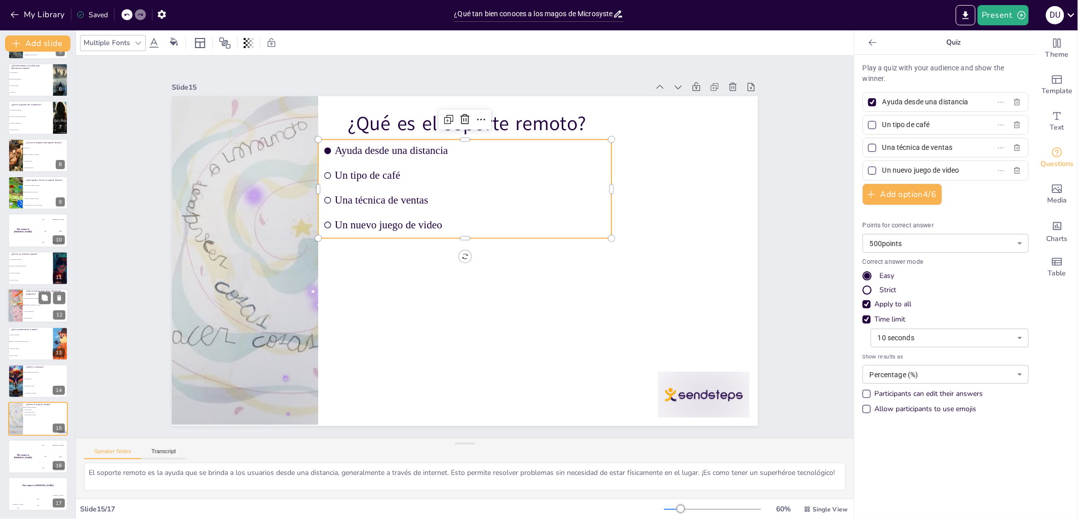
click at [22, 307] on div at bounding box center [15, 306] width 23 height 34
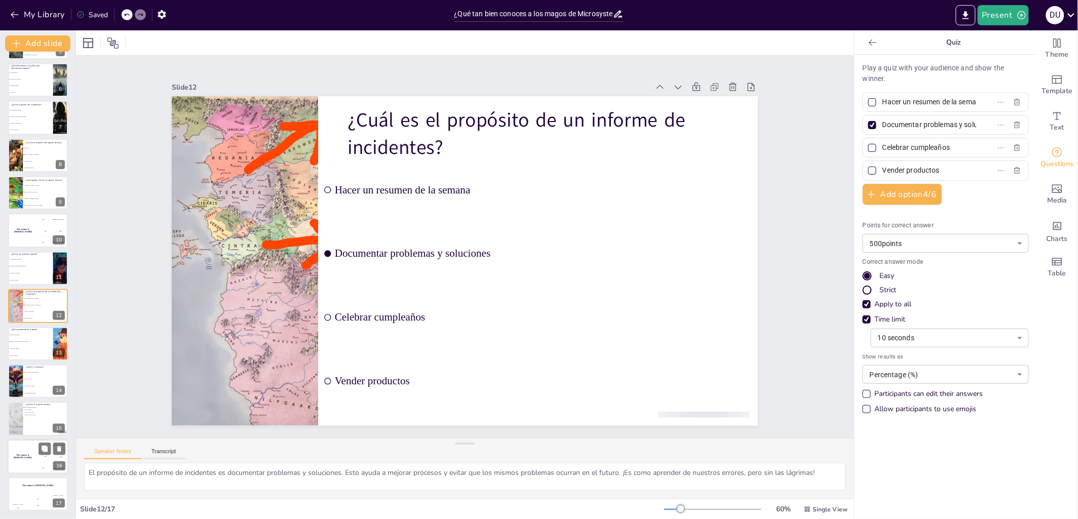
click at [29, 456] on h4 "The winner is Niels 🏆" at bounding box center [23, 456] width 30 height 5
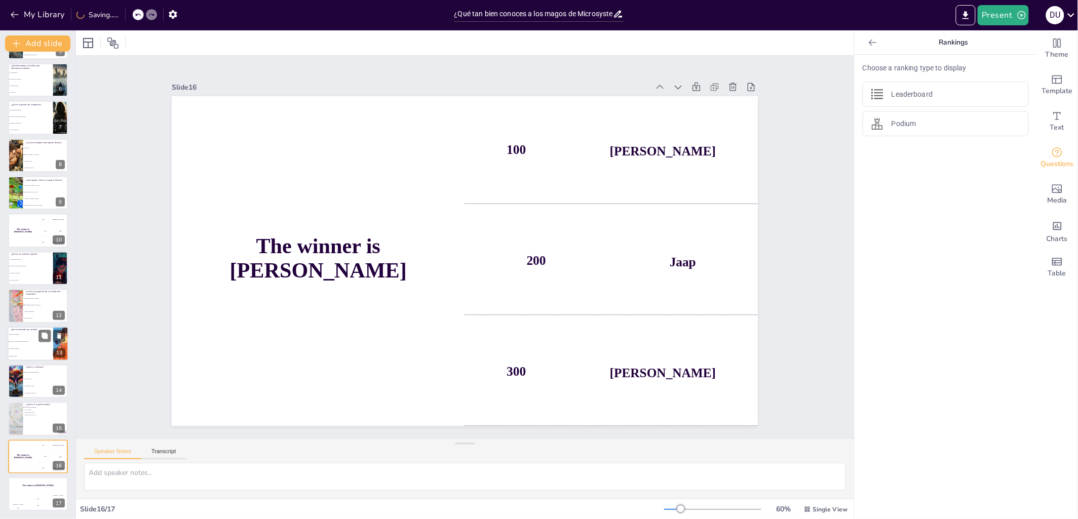
scroll to position [0, 0]
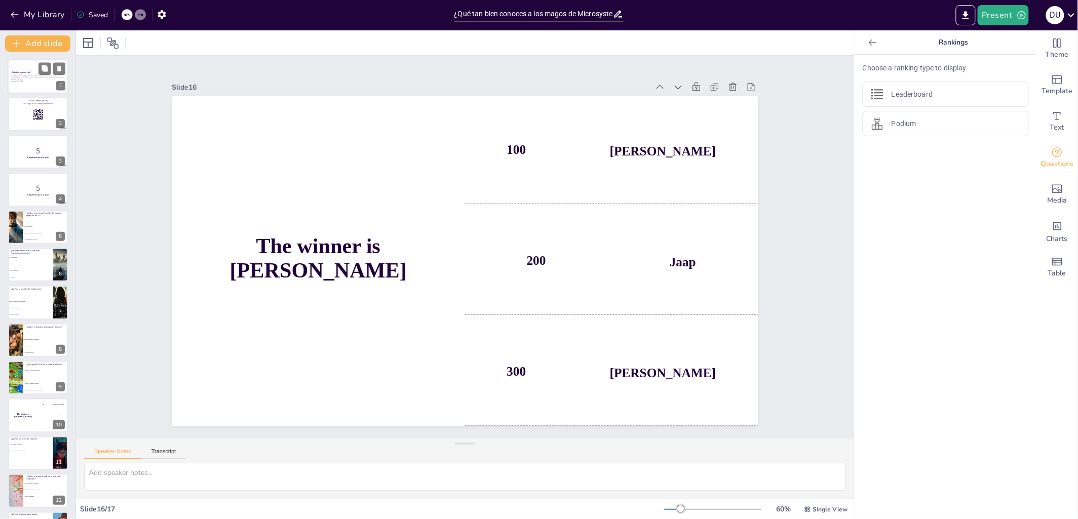
click at [28, 82] on div "En esta presentación, exploraremos el increíble soporte operativo del equipo de…" at bounding box center [38, 78] width 55 height 9
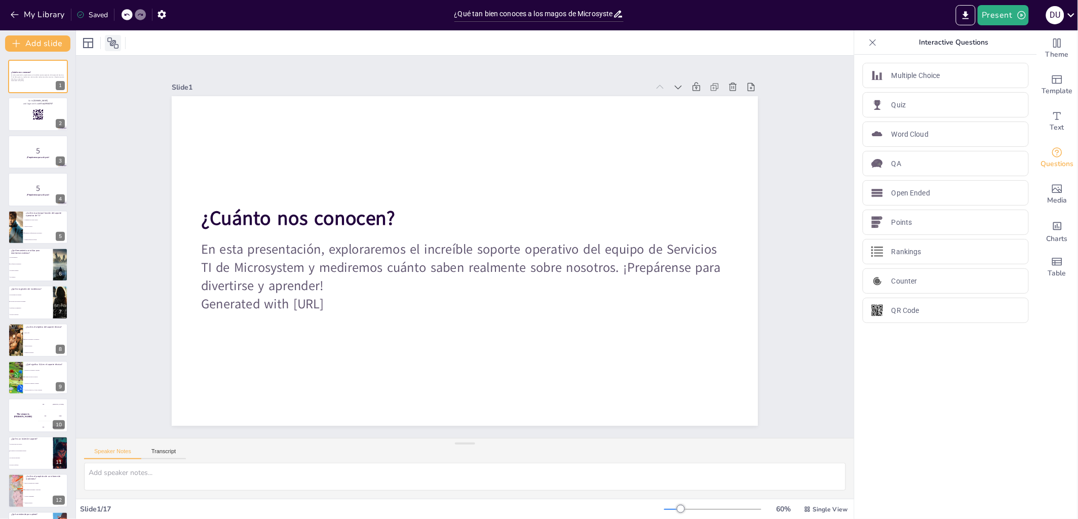
click at [113, 45] on icon at bounding box center [112, 42] width 11 height 11
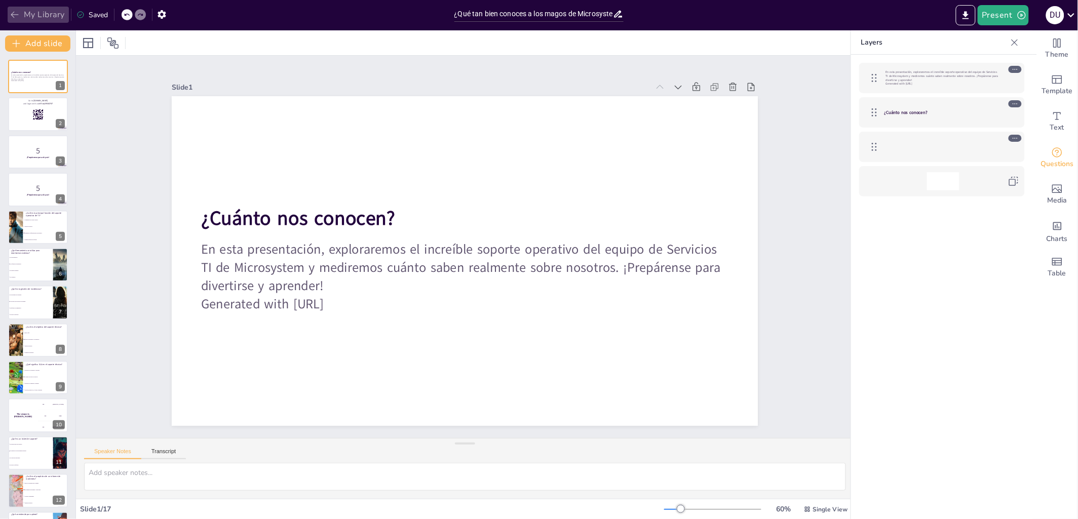
click at [22, 15] on button "My Library" at bounding box center [38, 15] width 61 height 16
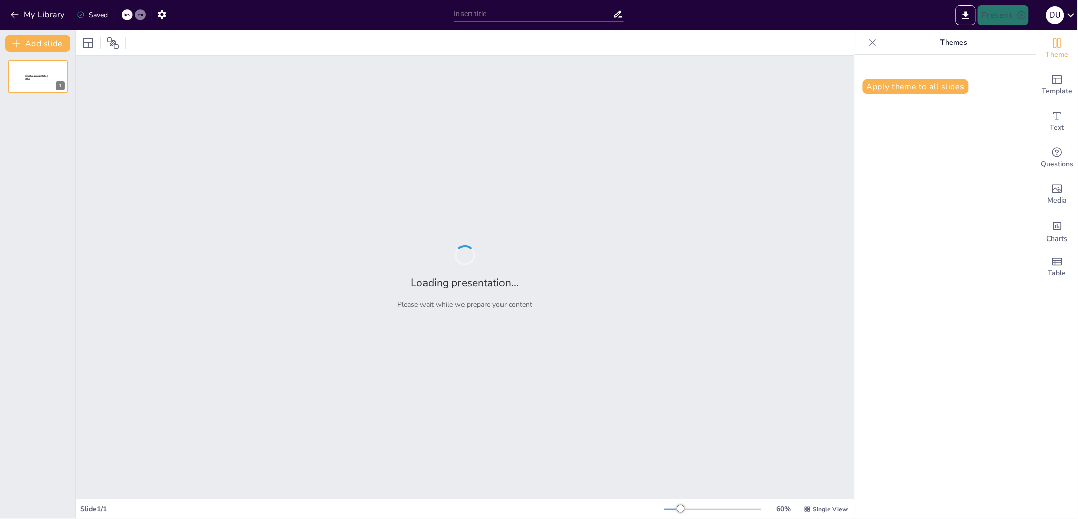
type input "¿Qué tan bien conoces a los magos de Microsystem? ¡Vamos a averiguarlo!"
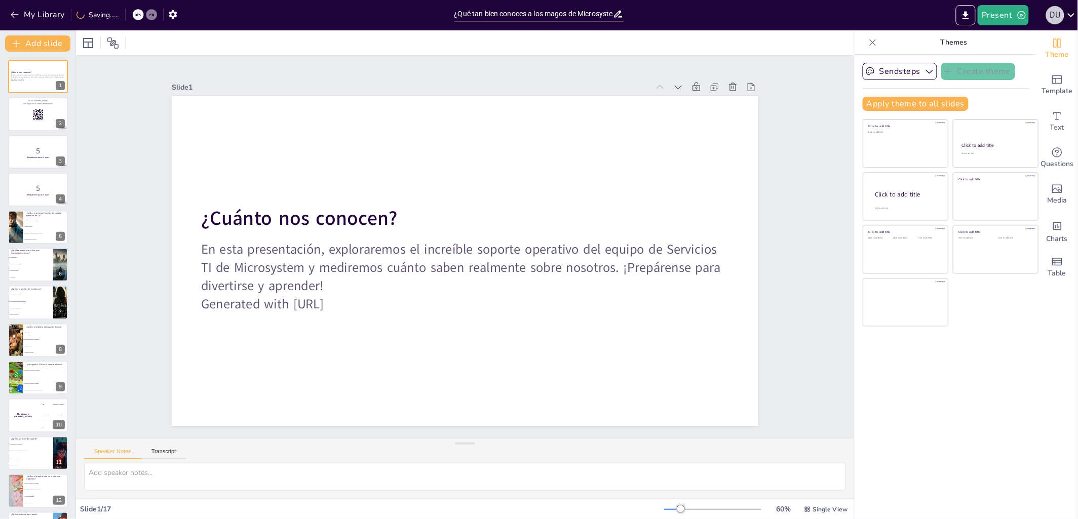
click at [1055, 13] on div "D U" at bounding box center [1055, 15] width 18 height 18
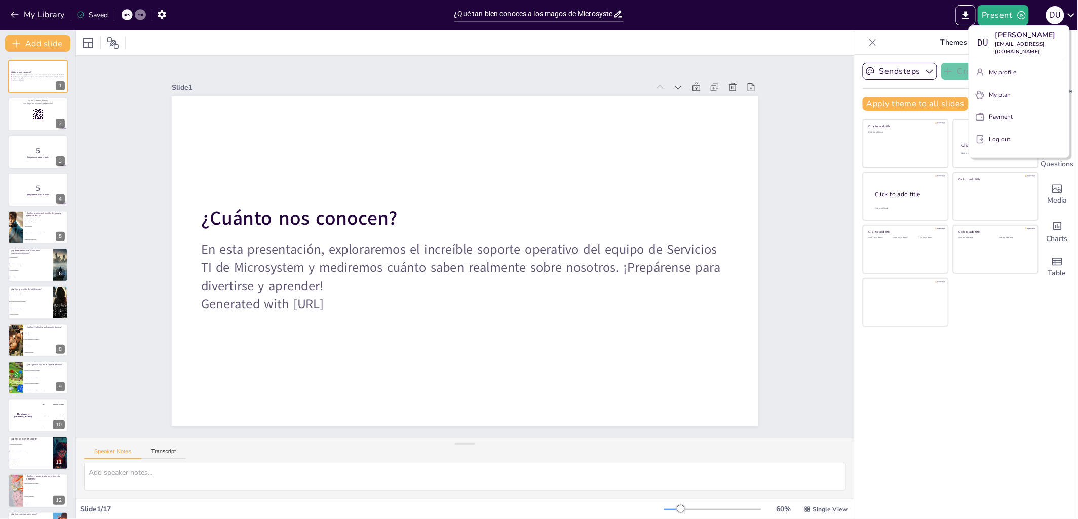
click at [813, 182] on div at bounding box center [539, 259] width 1078 height 519
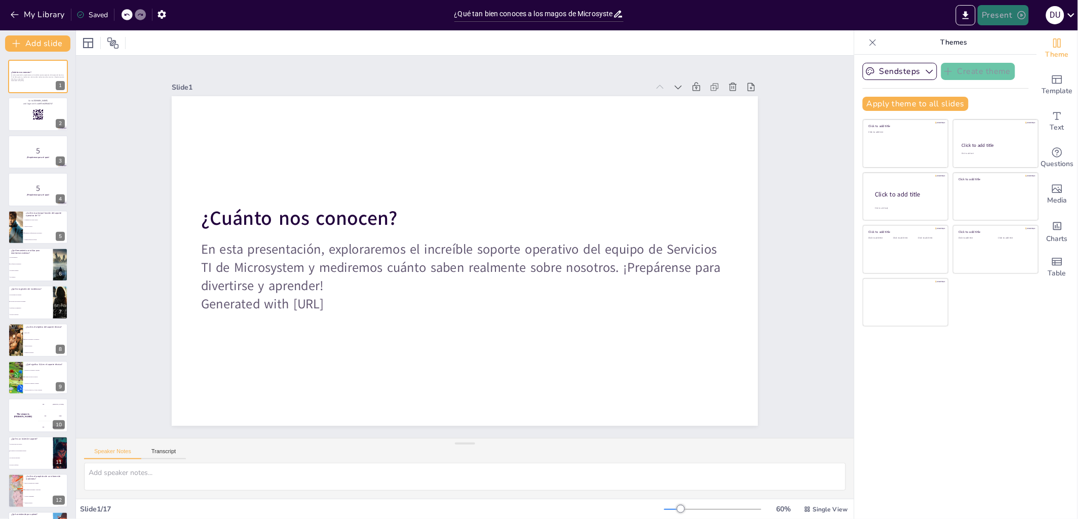
click at [998, 14] on button "Present" at bounding box center [1003, 15] width 51 height 20
click at [1022, 37] on li "Preview presentation" at bounding box center [1019, 37] width 80 height 16
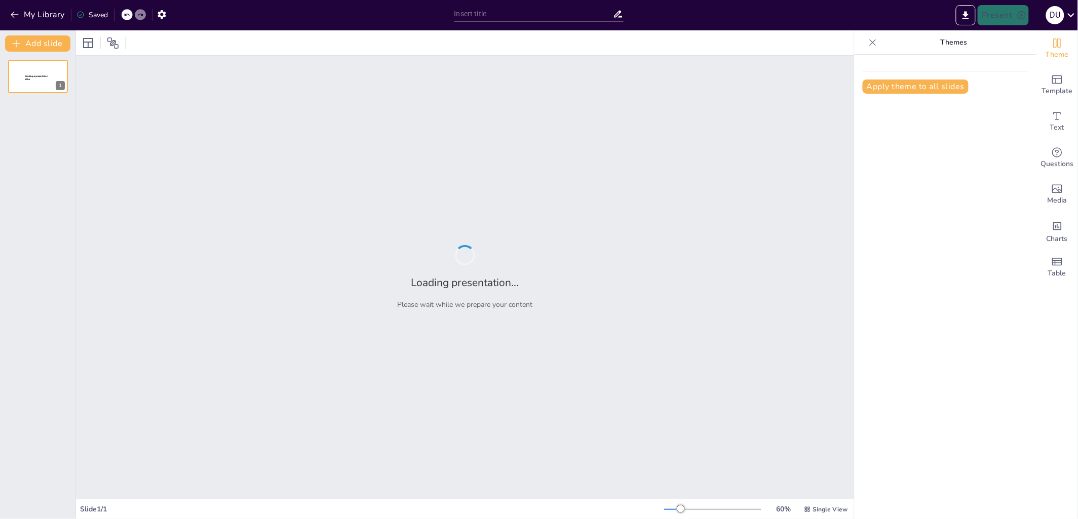
type input "¿Qué tan bien conoces a los magos de Microsystem? ¡Vamos a averiguarlo!"
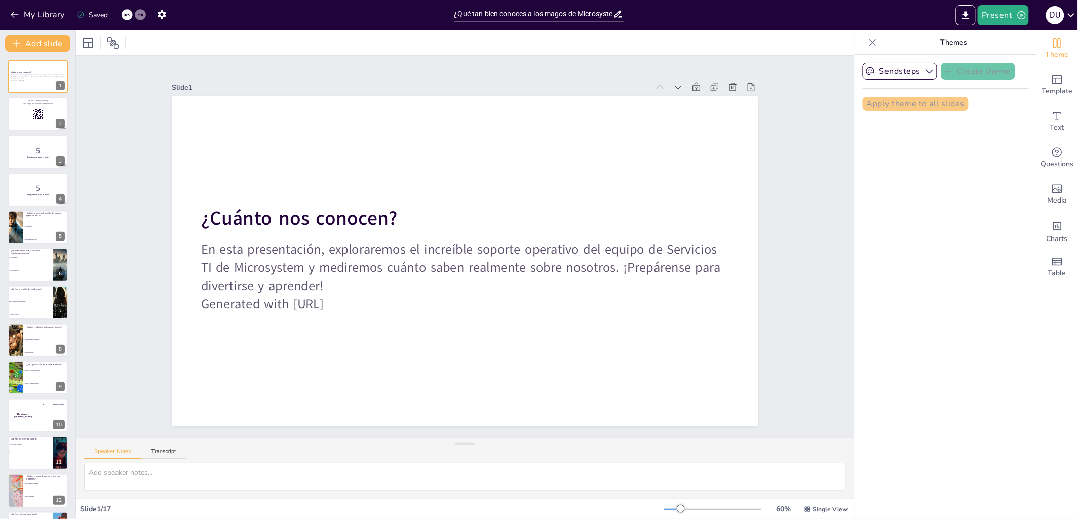
checkbox input "true"
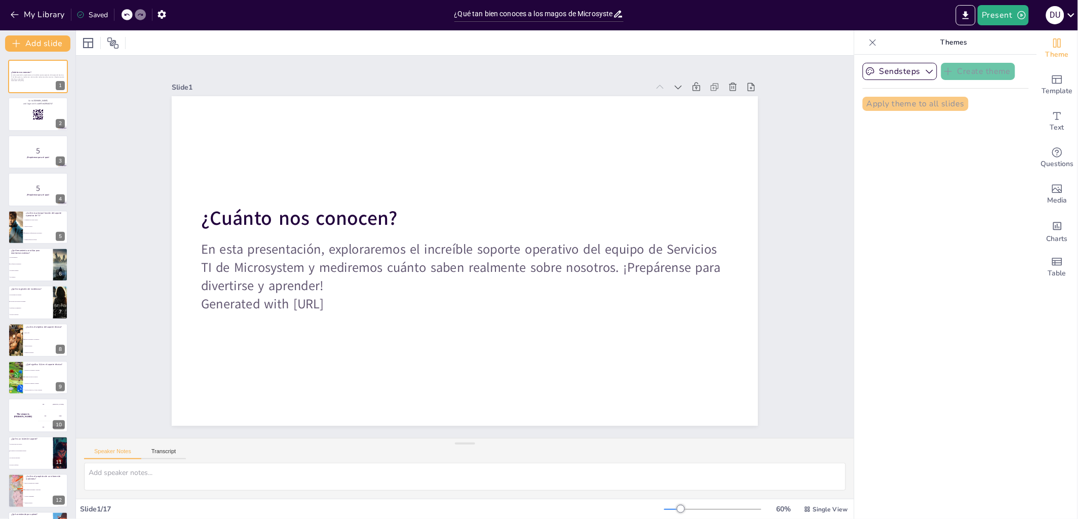
checkbox input "true"
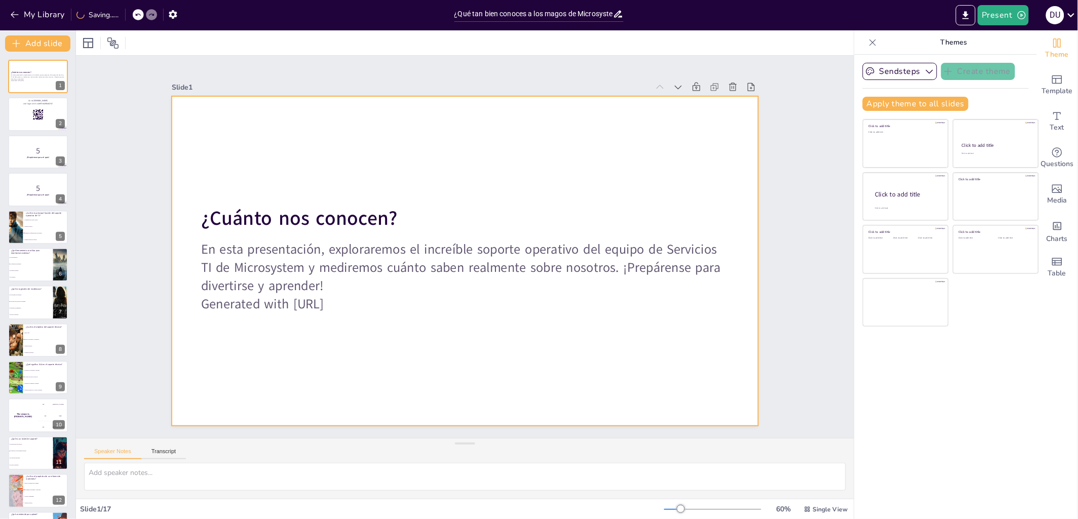
checkbox input "true"
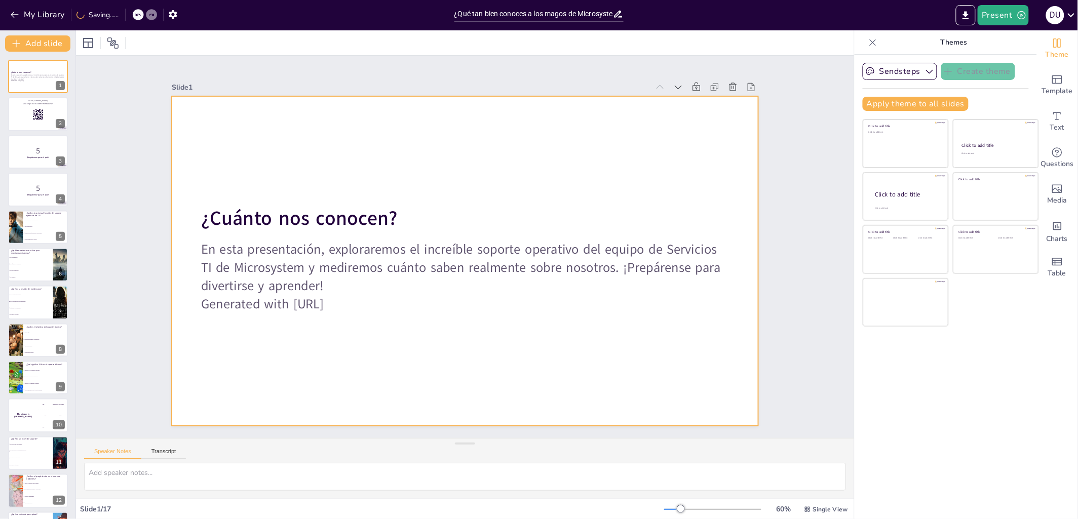
checkbox input "true"
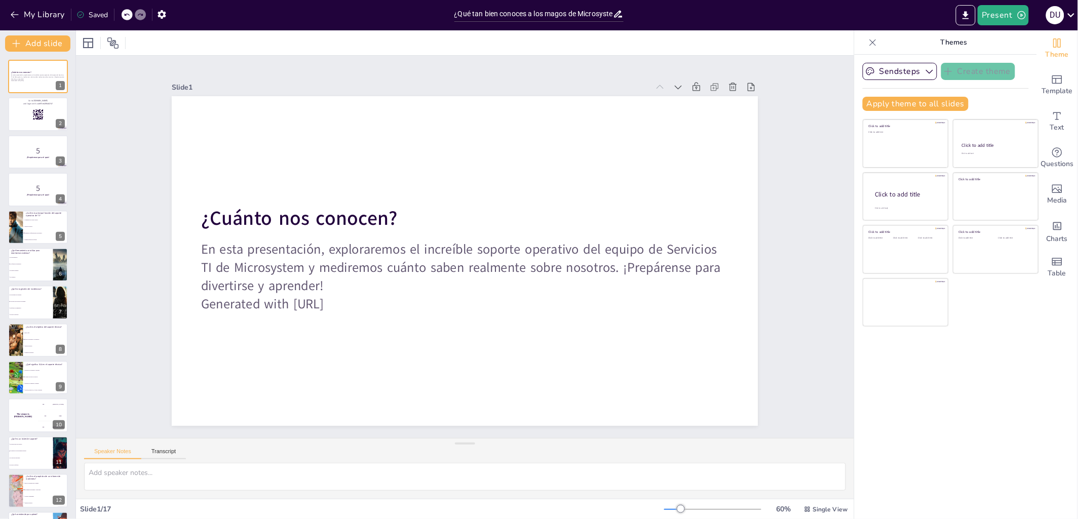
checkbox input "true"
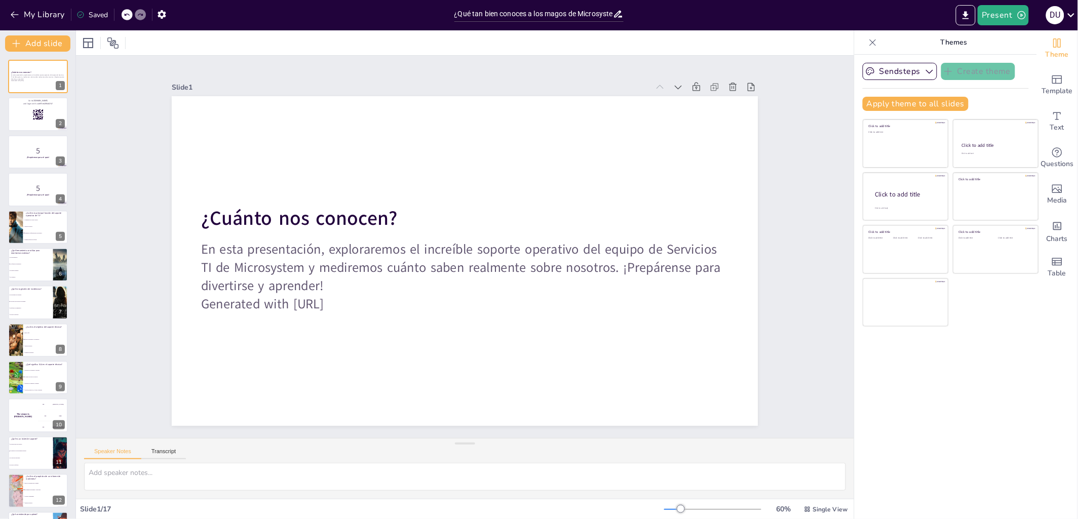
checkbox input "true"
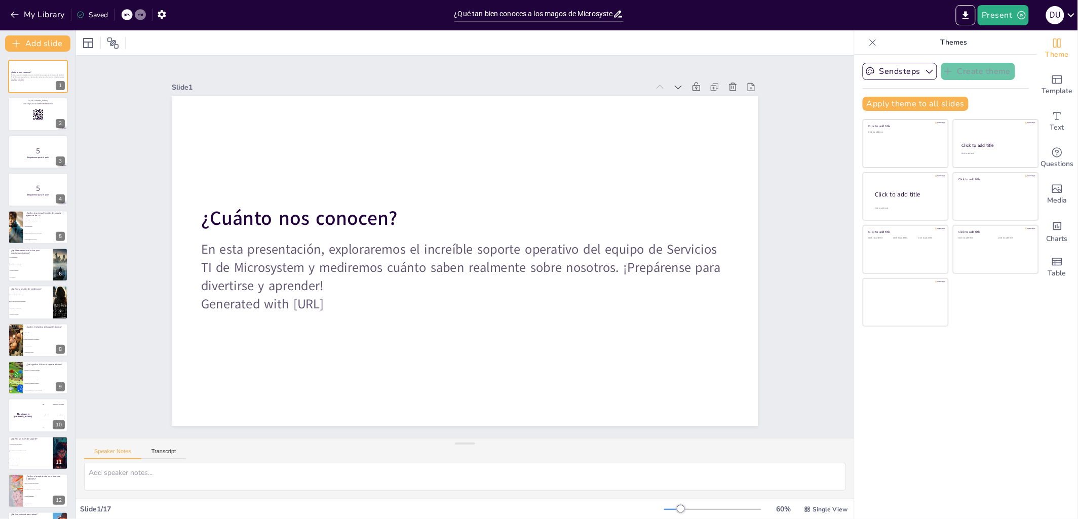
checkbox input "true"
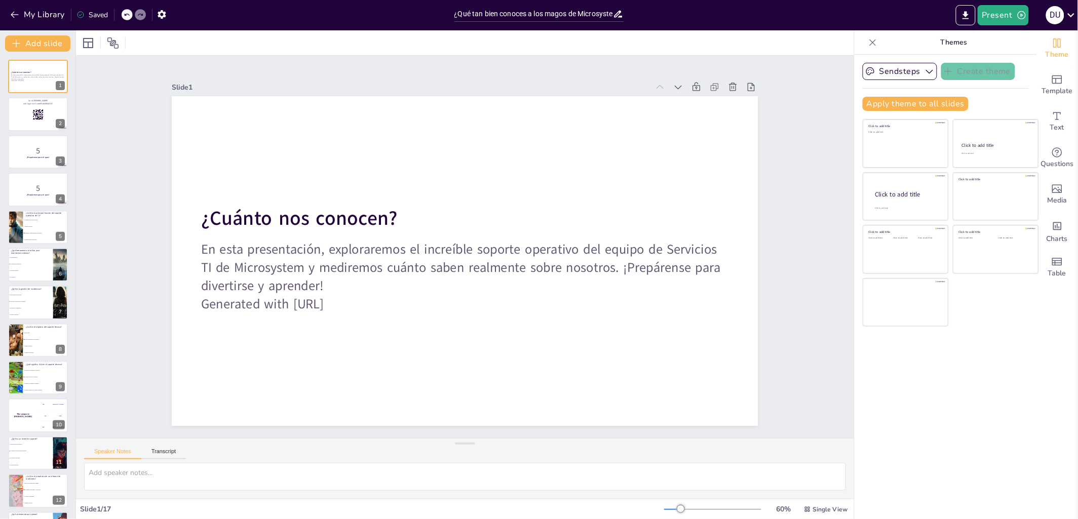
checkbox input "true"
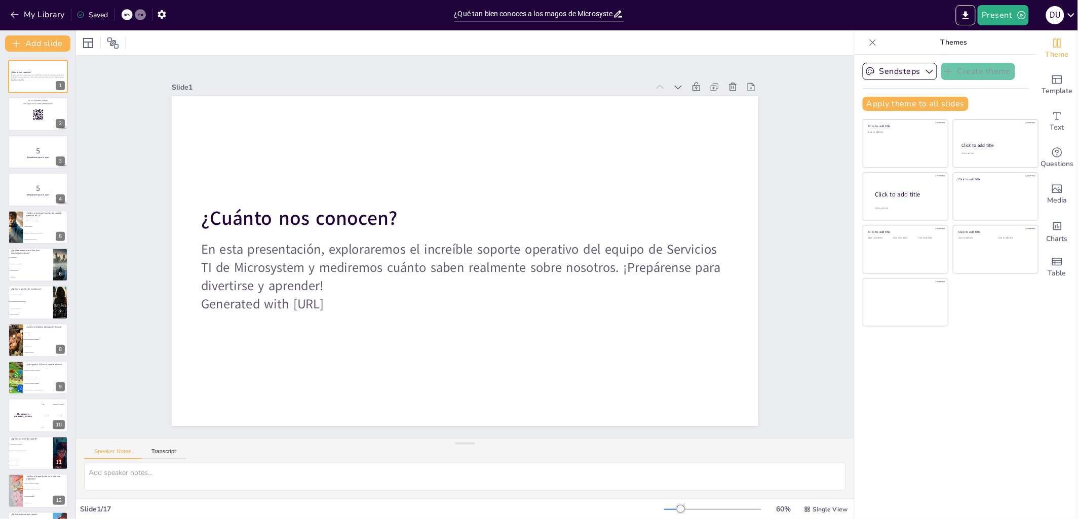
checkbox input "true"
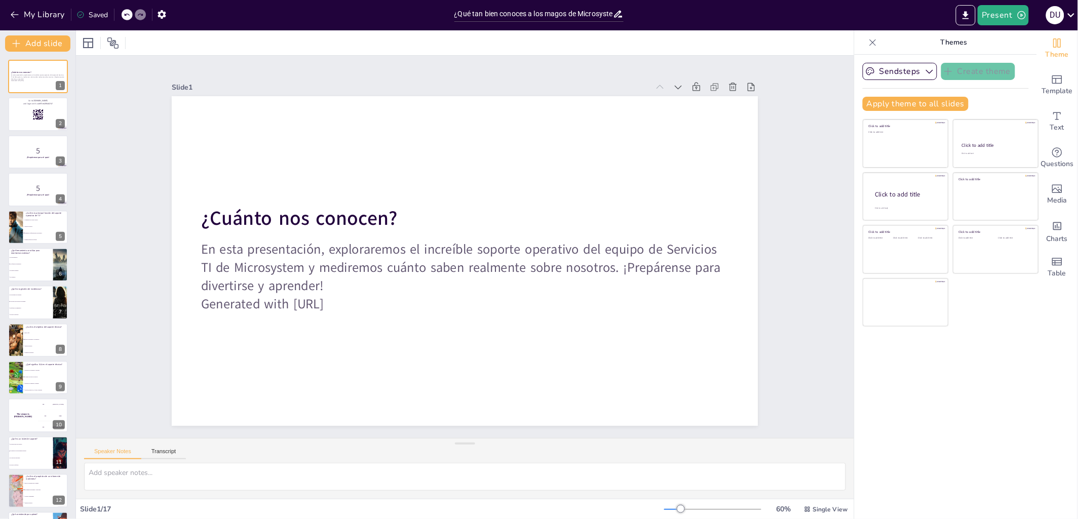
checkbox input "true"
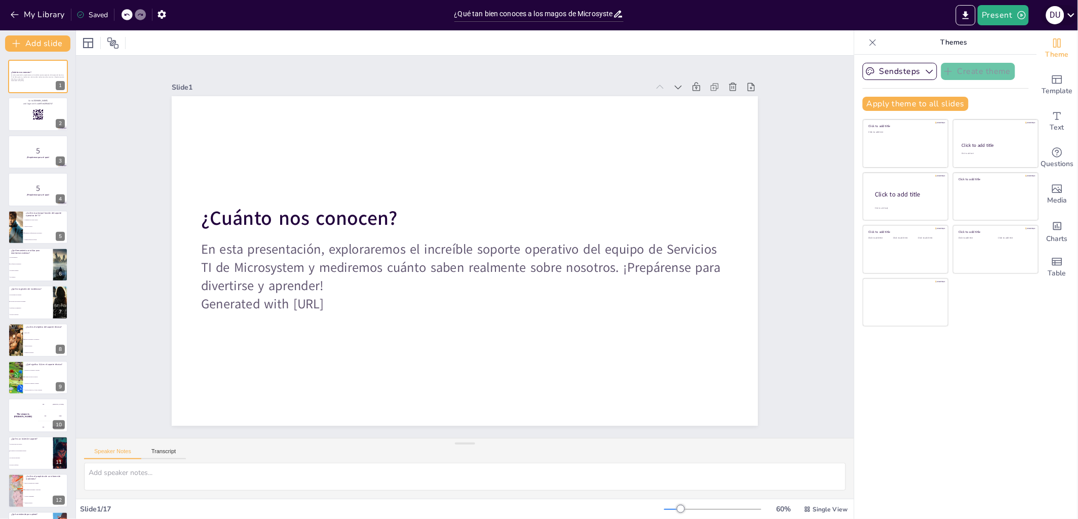
click at [1054, 18] on div "D U" at bounding box center [1055, 15] width 18 height 18
click at [809, 120] on div at bounding box center [539, 259] width 1078 height 519
click at [29, 19] on button "My Library" at bounding box center [38, 15] width 61 height 16
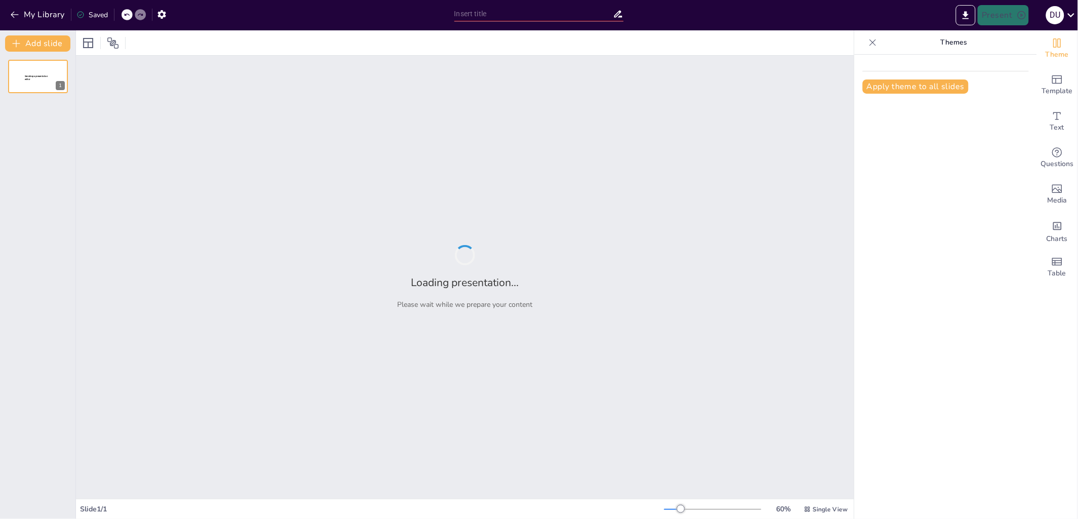
type input "¿Qué tan bien conoces a los magos de Microsystem? ¡Vamos a averiguarlo!"
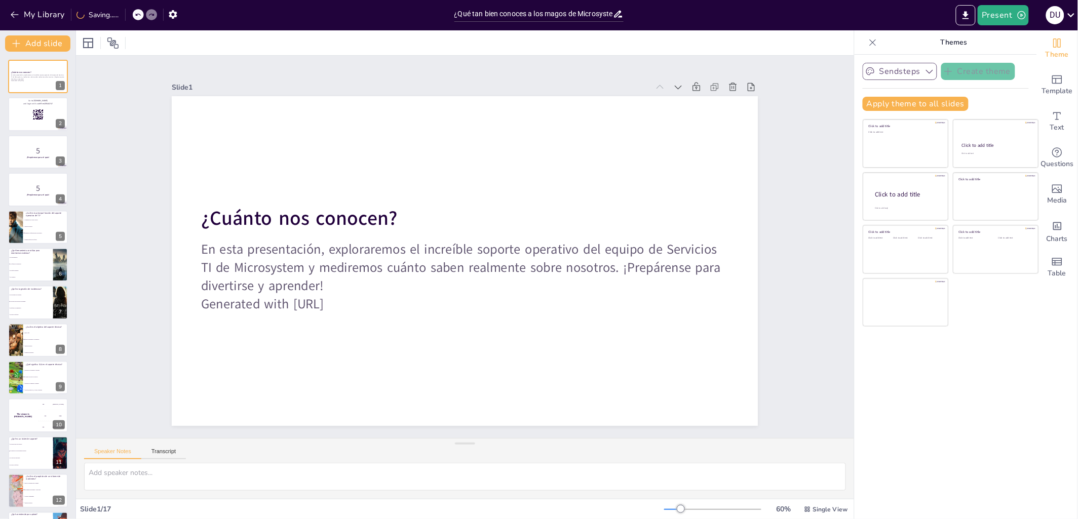
click at [919, 73] on button "Sendsteps" at bounding box center [900, 71] width 74 height 17
checkbox input "true"
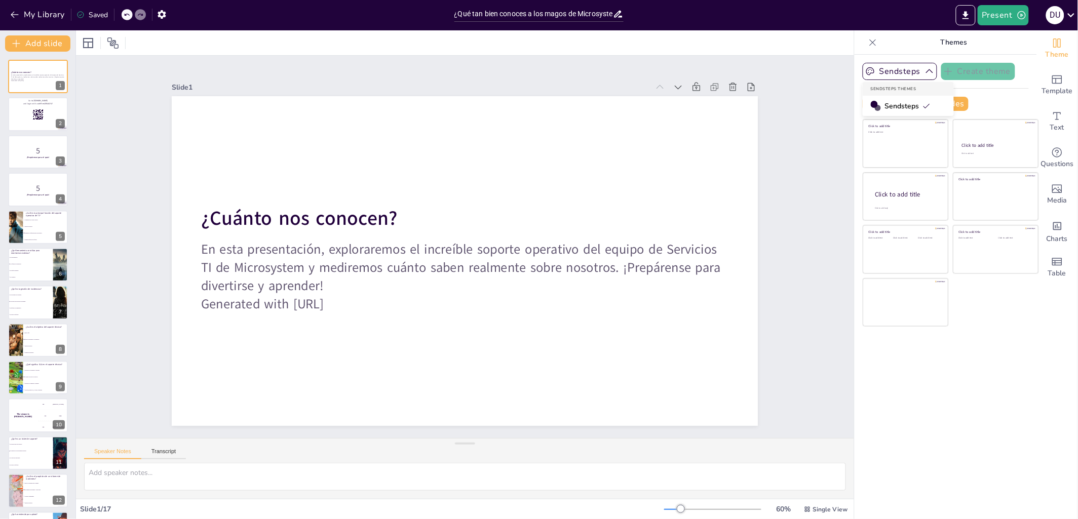
checkbox input "true"
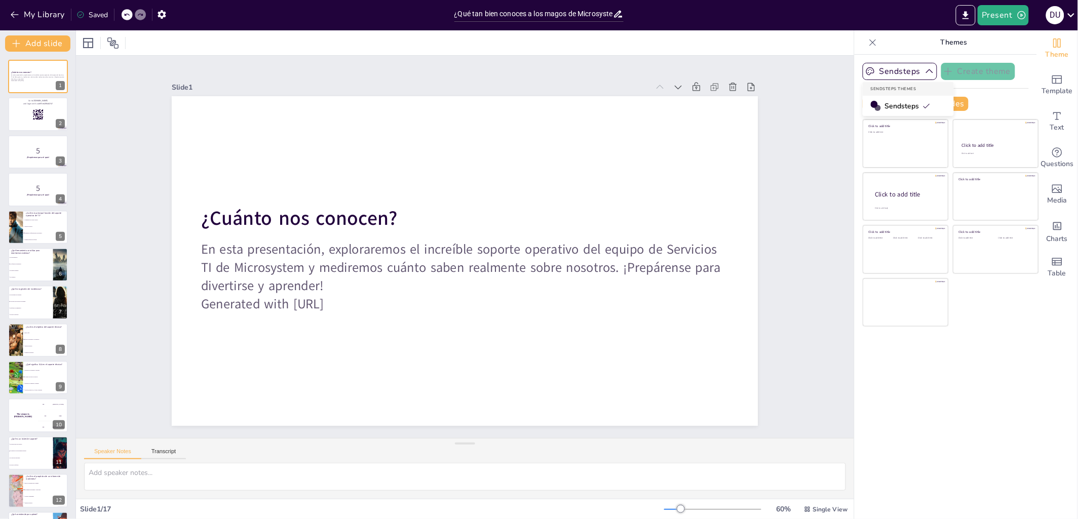
checkbox input "true"
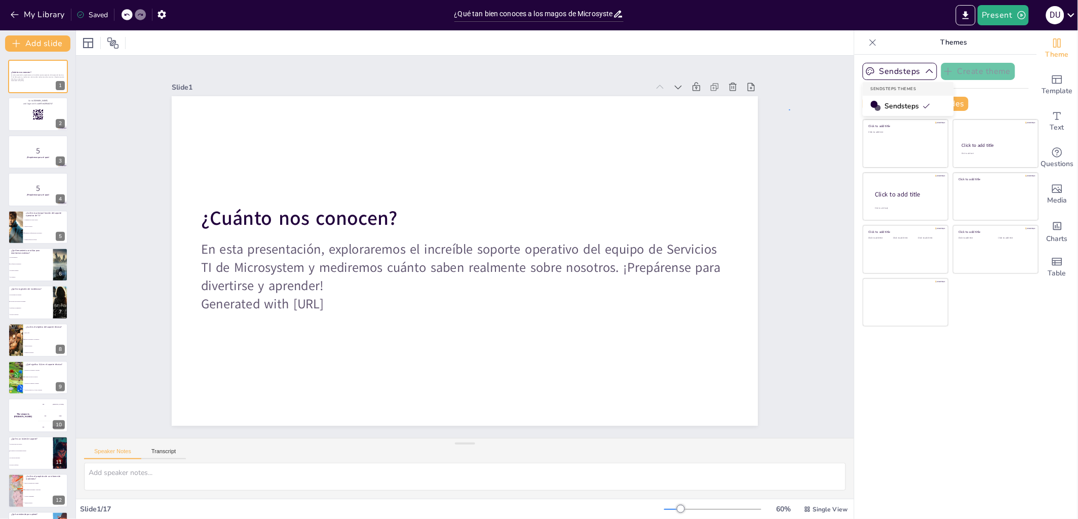
checkbox input "true"
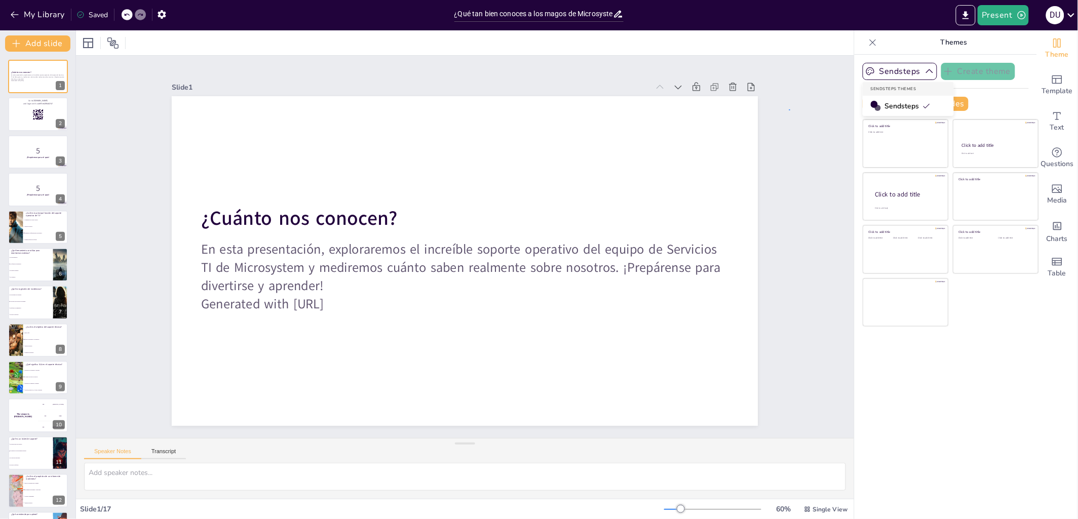
checkbox input "true"
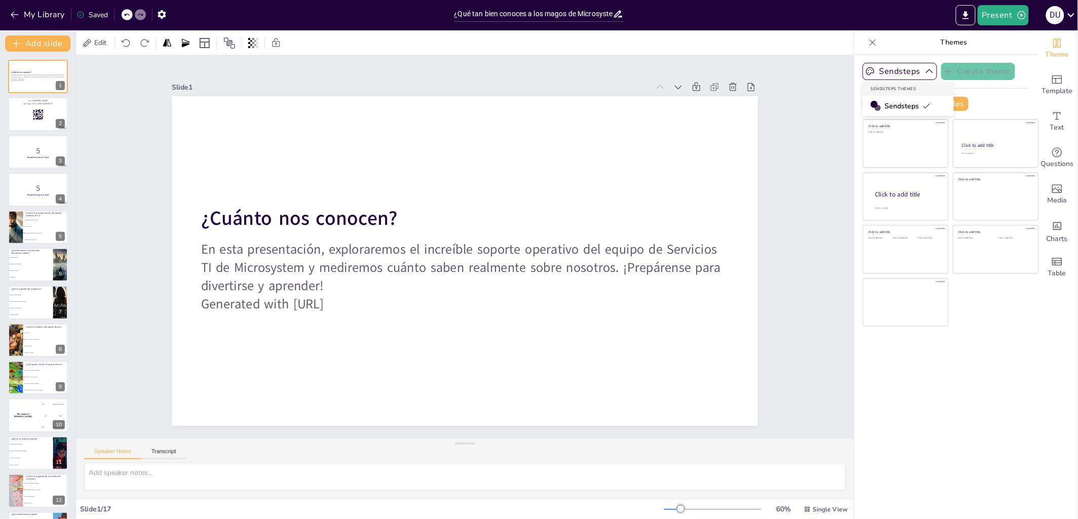
checkbox input "true"
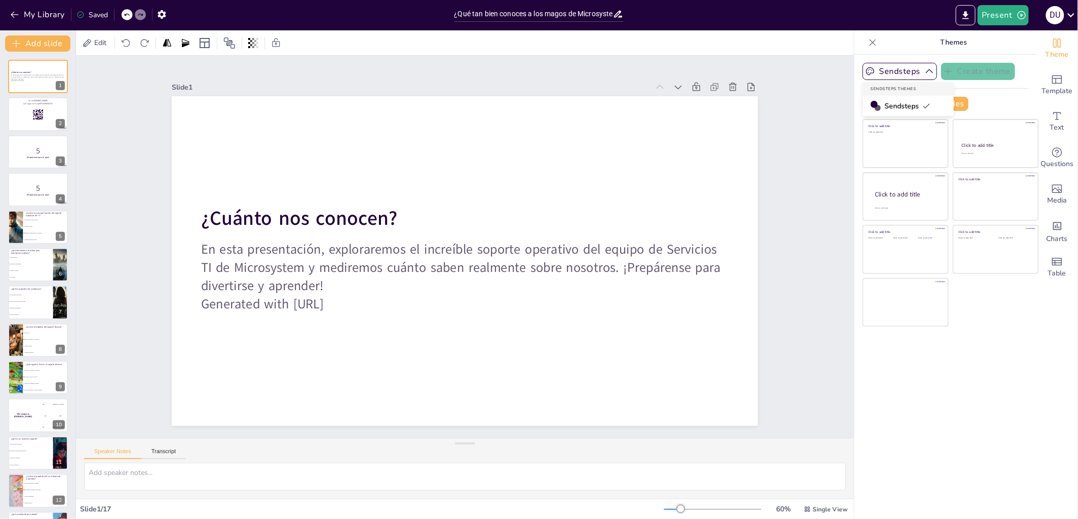
checkbox input "true"
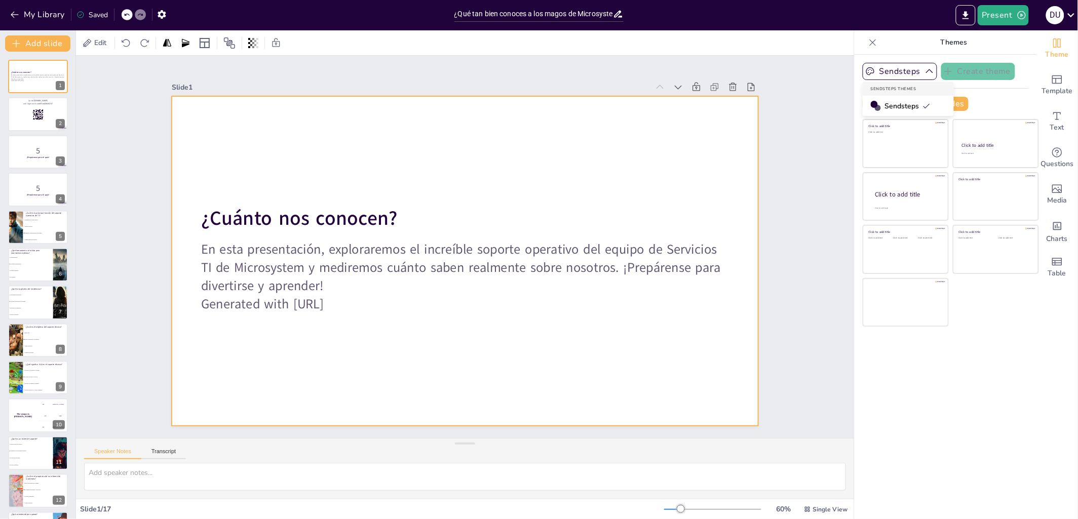
checkbox input "true"
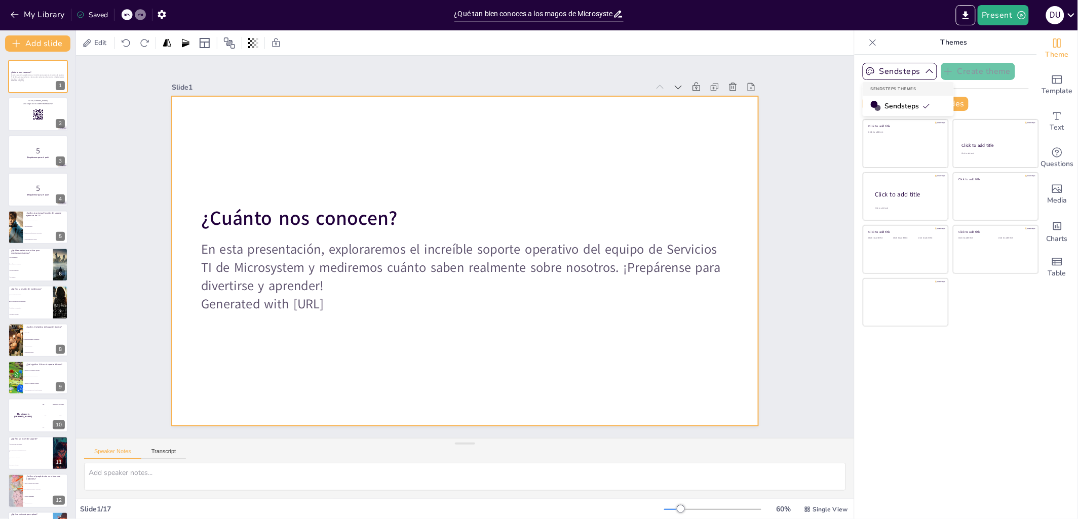
checkbox input "true"
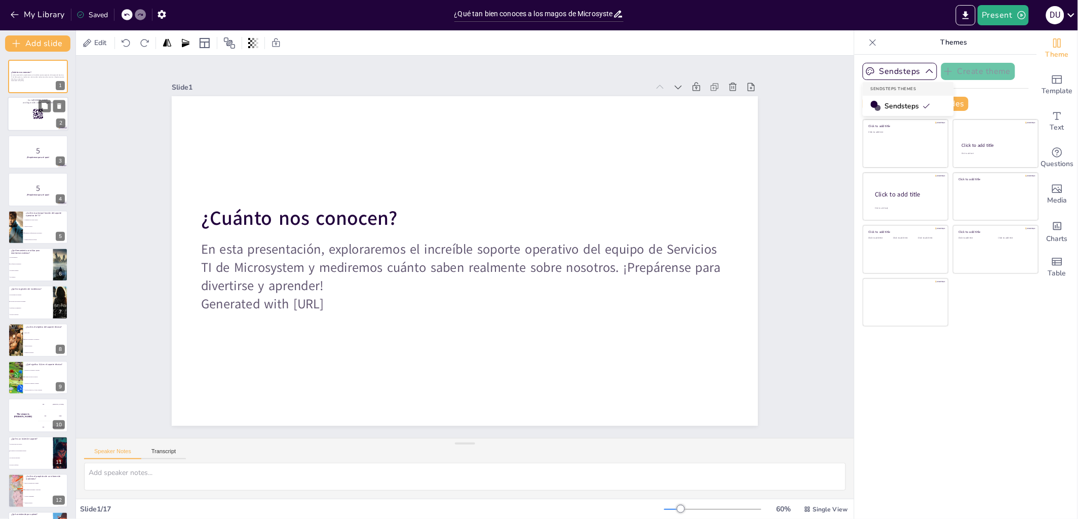
checkbox input "true"
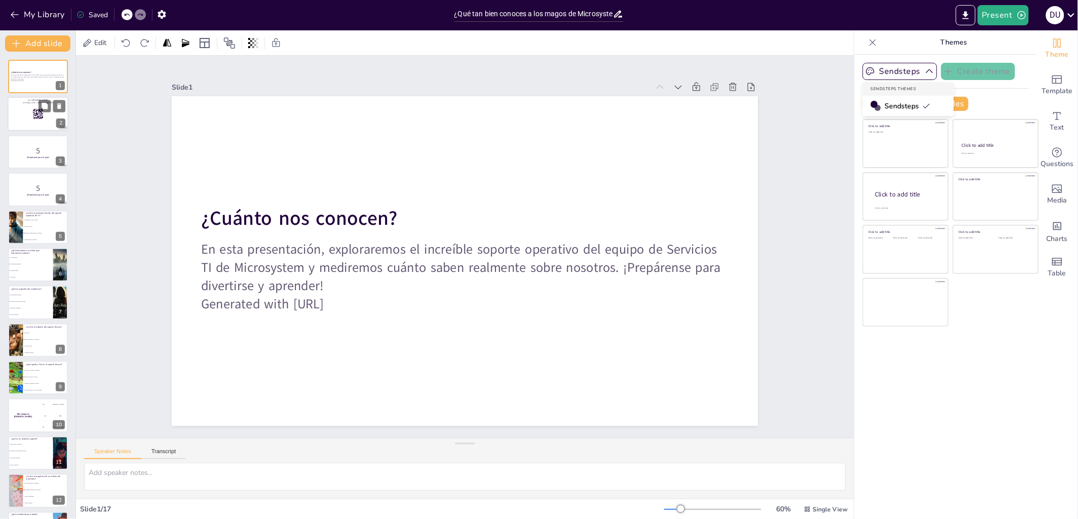
checkbox input "true"
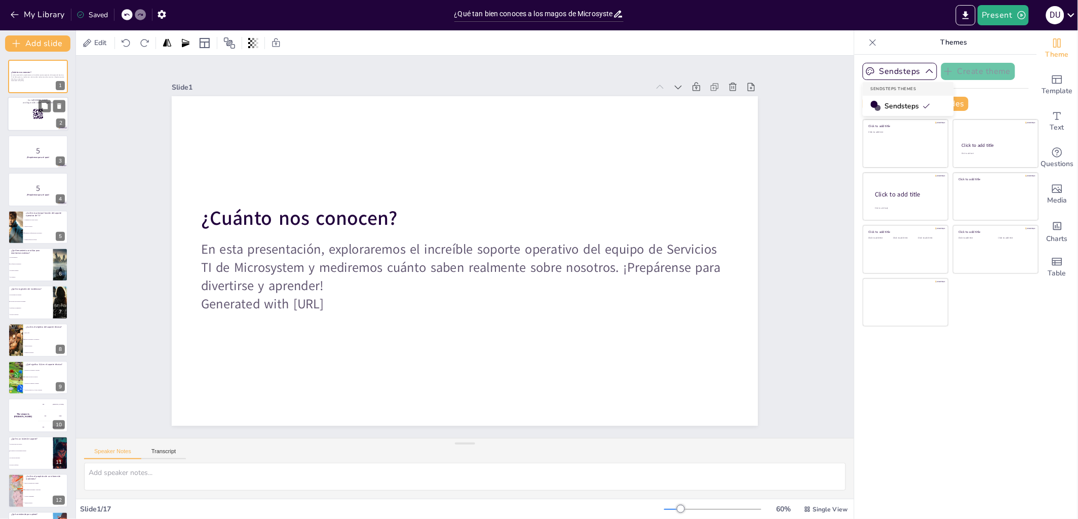
checkbox input "true"
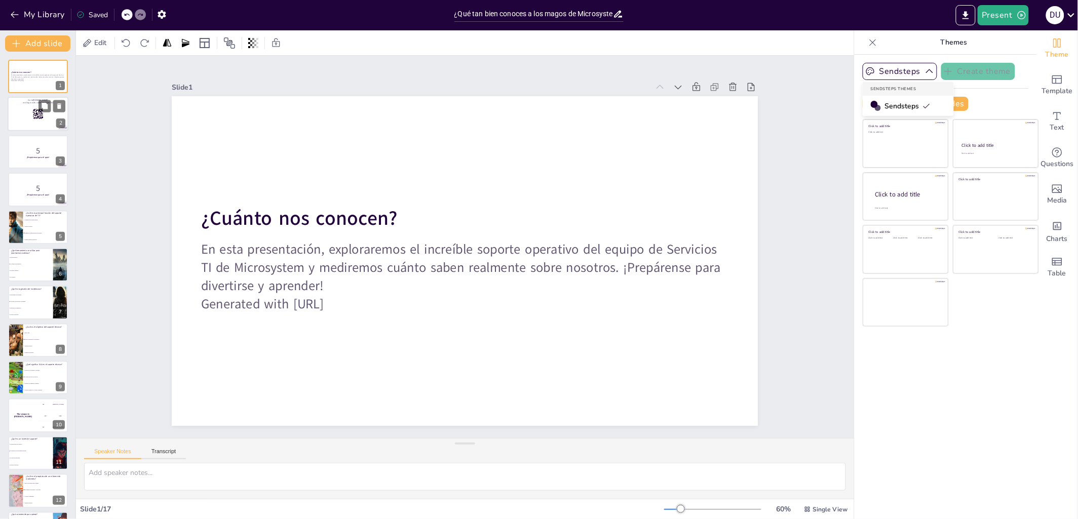
checkbox input "true"
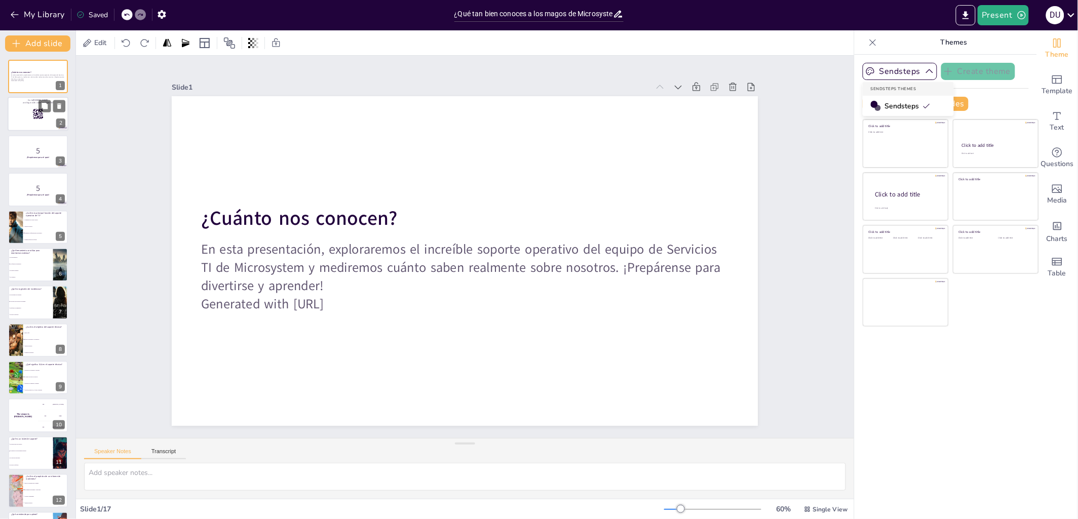
checkbox input "true"
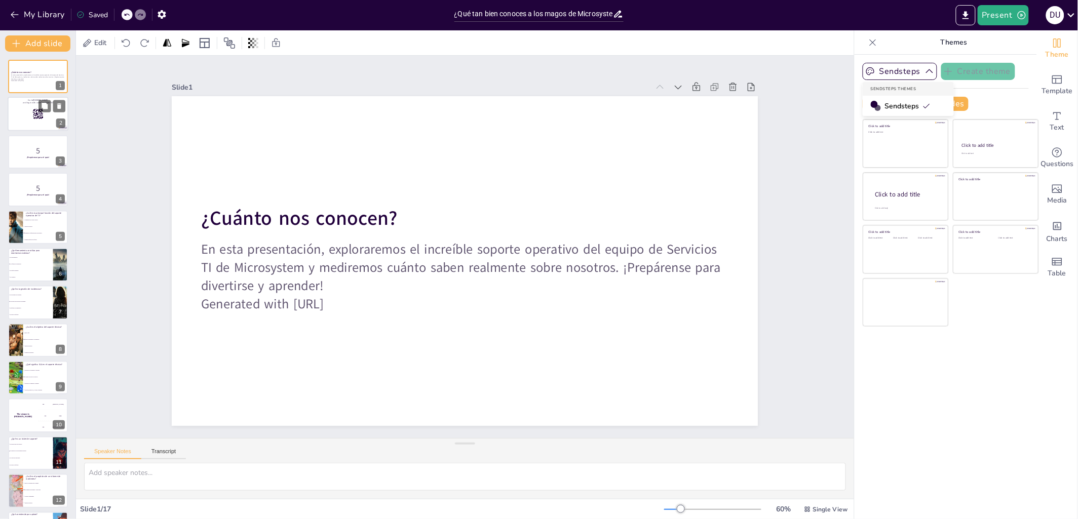
checkbox input "true"
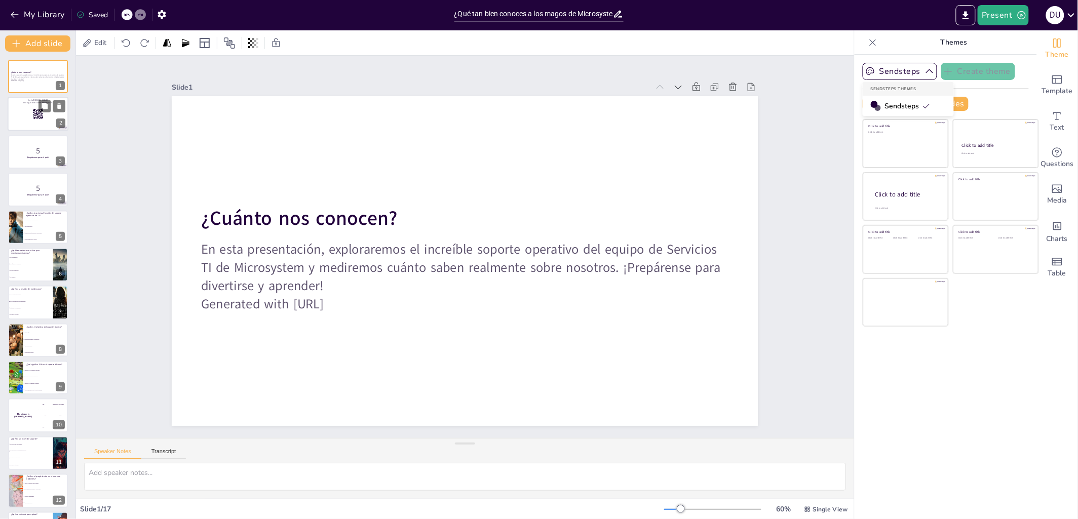
checkbox input "true"
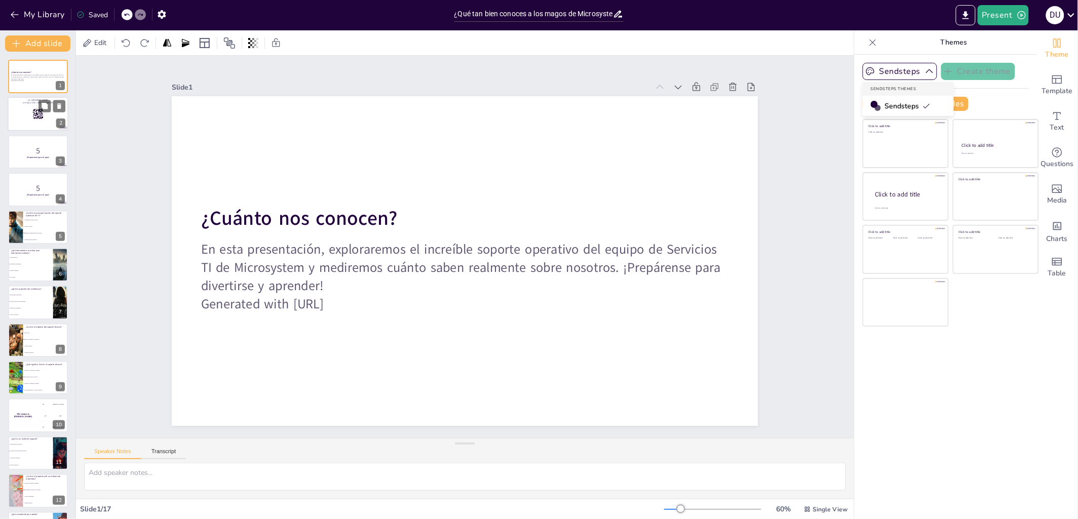
checkbox input "true"
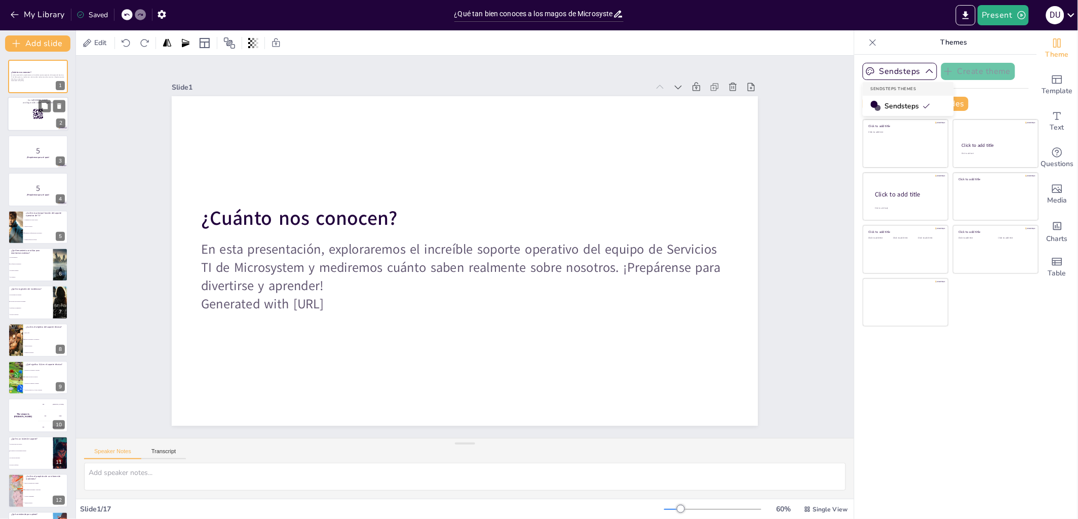
checkbox input "true"
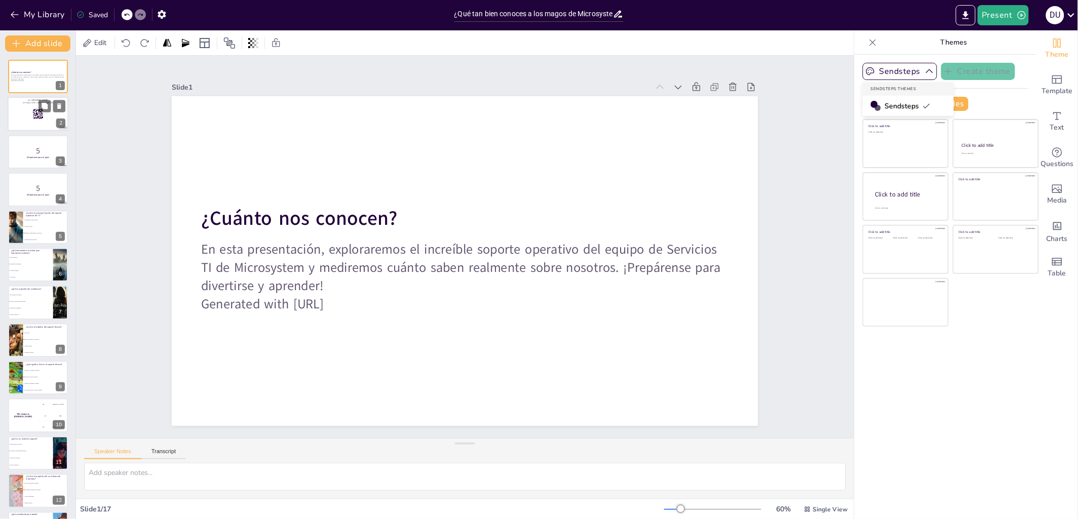
checkbox input "true"
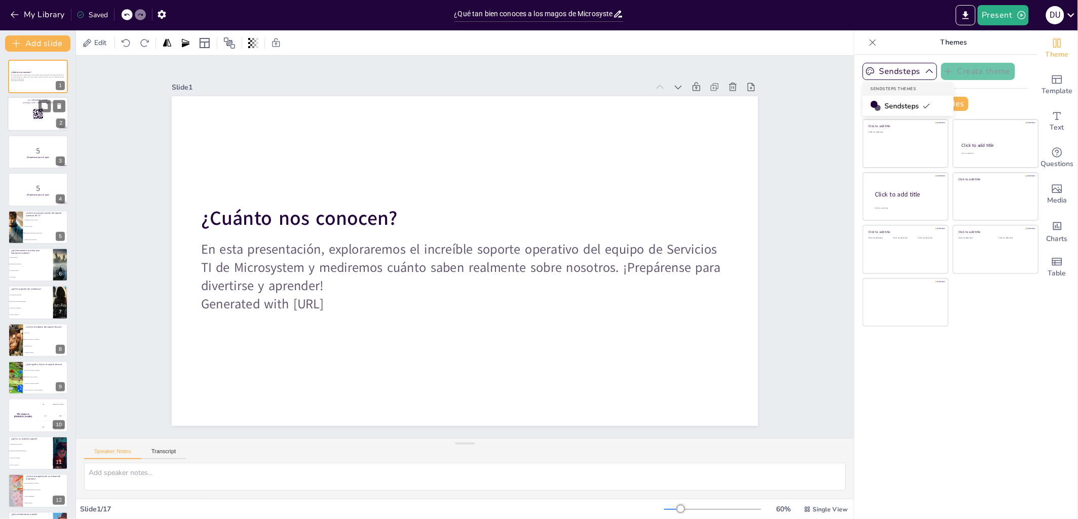
click at [33, 120] on rect at bounding box center [34, 119] width 2 height 1
checkbox input "true"
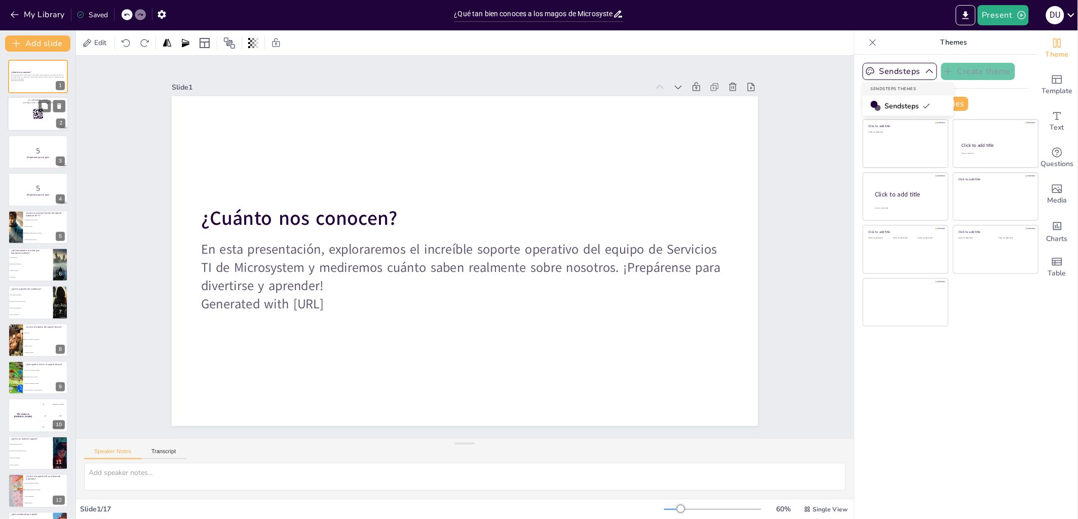
checkbox input "true"
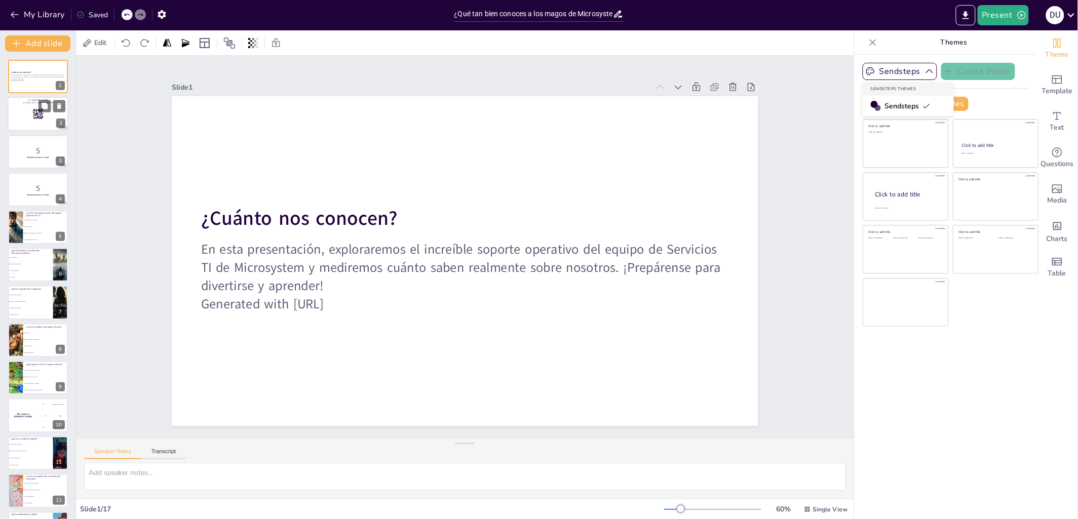
checkbox input "true"
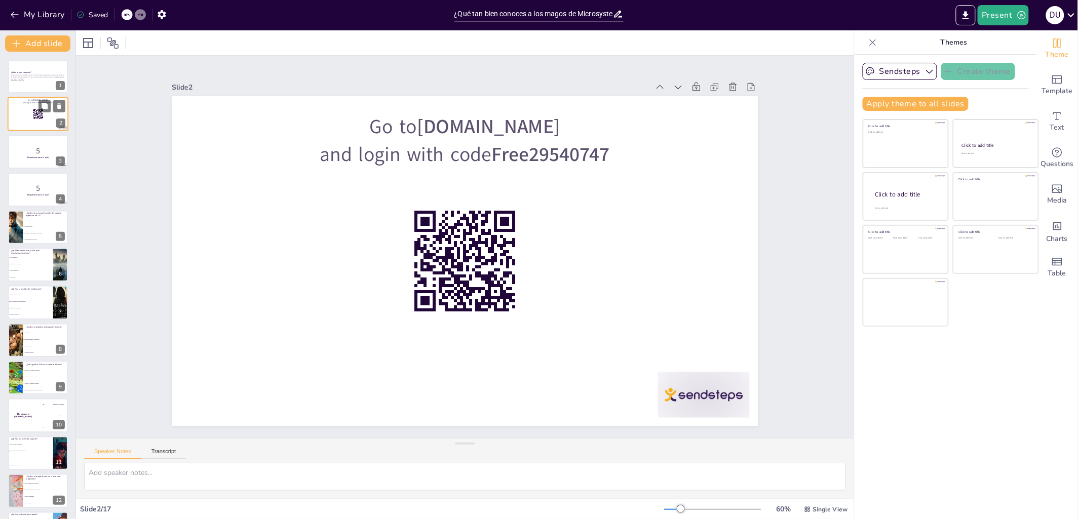
checkbox input "true"
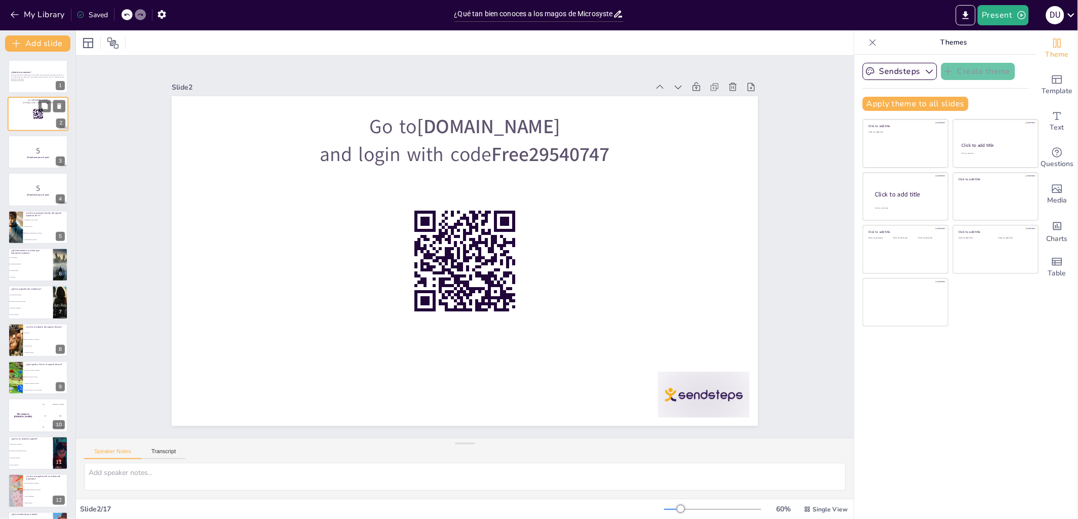
checkbox input "true"
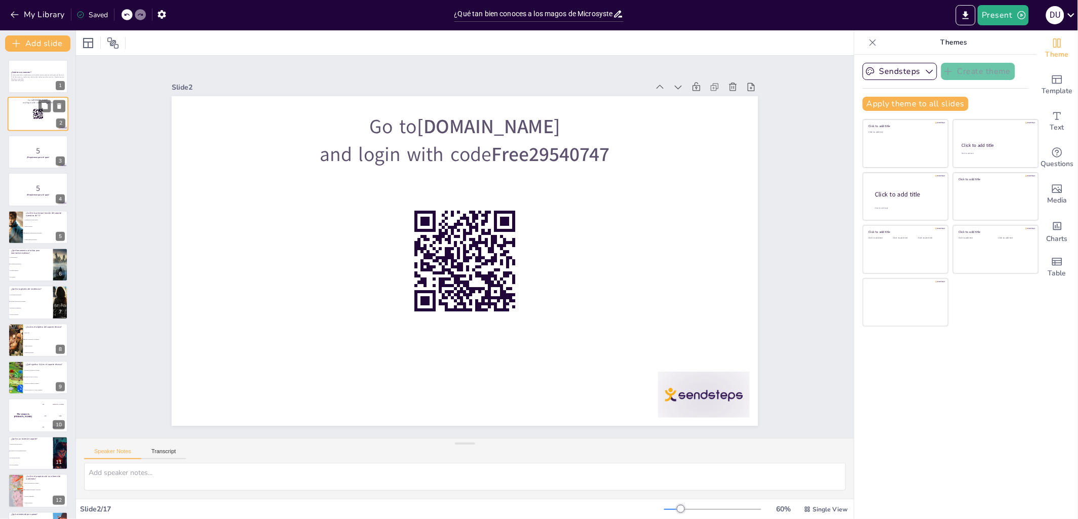
checkbox input "true"
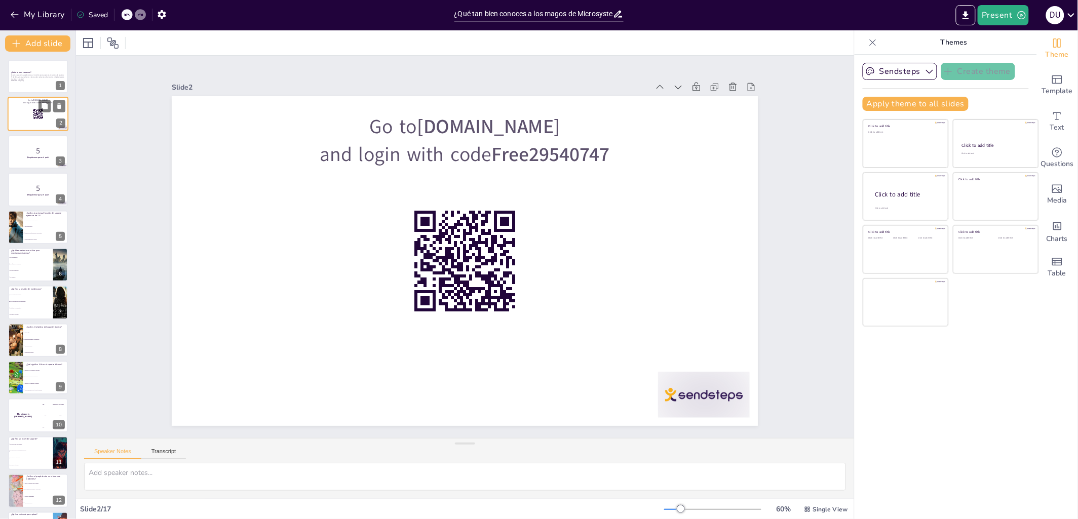
checkbox input "true"
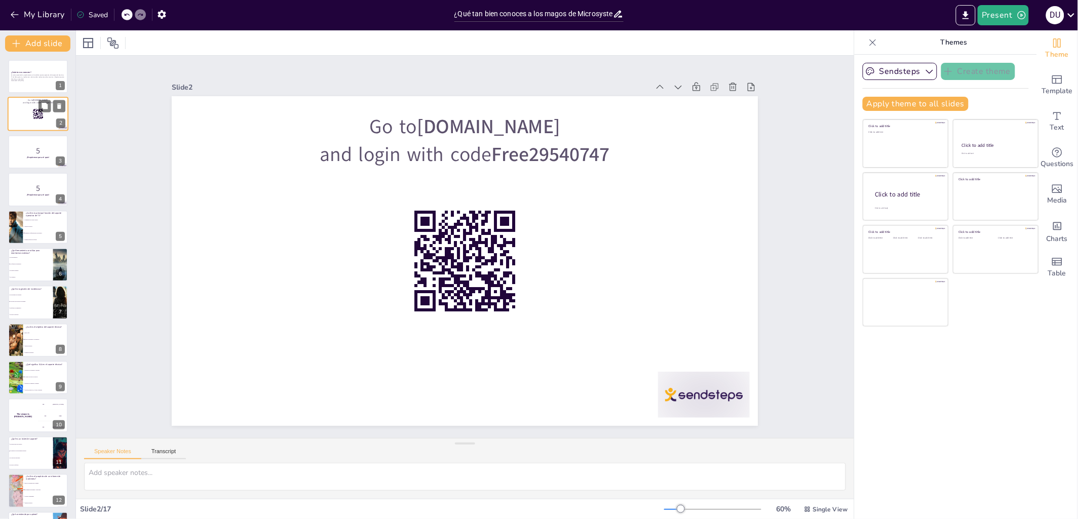
checkbox input "true"
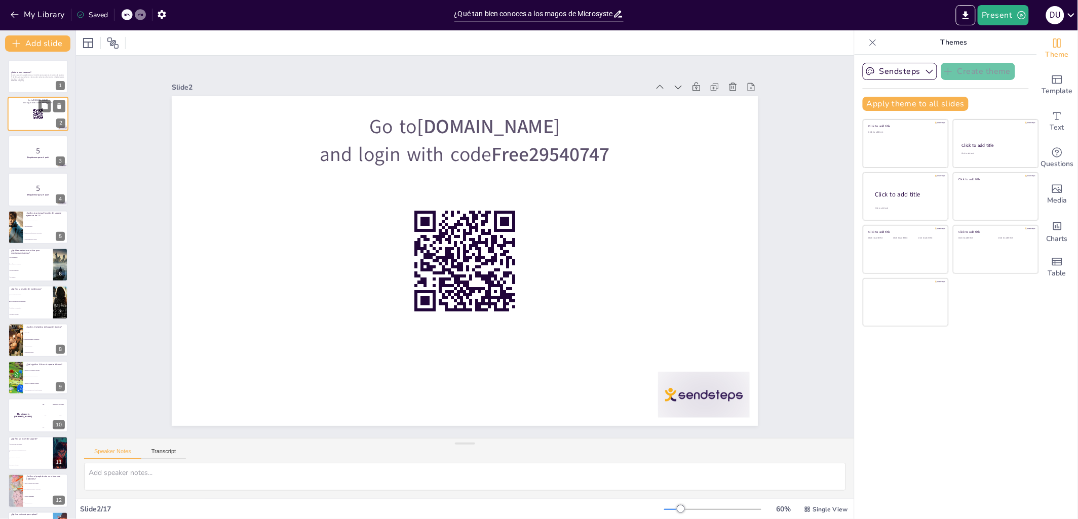
checkbox input "true"
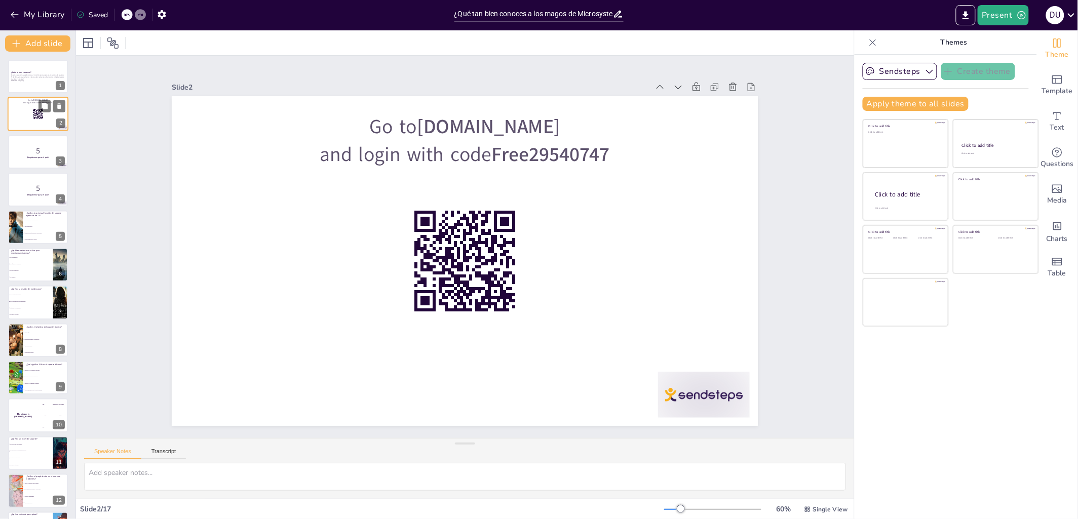
checkbox input "true"
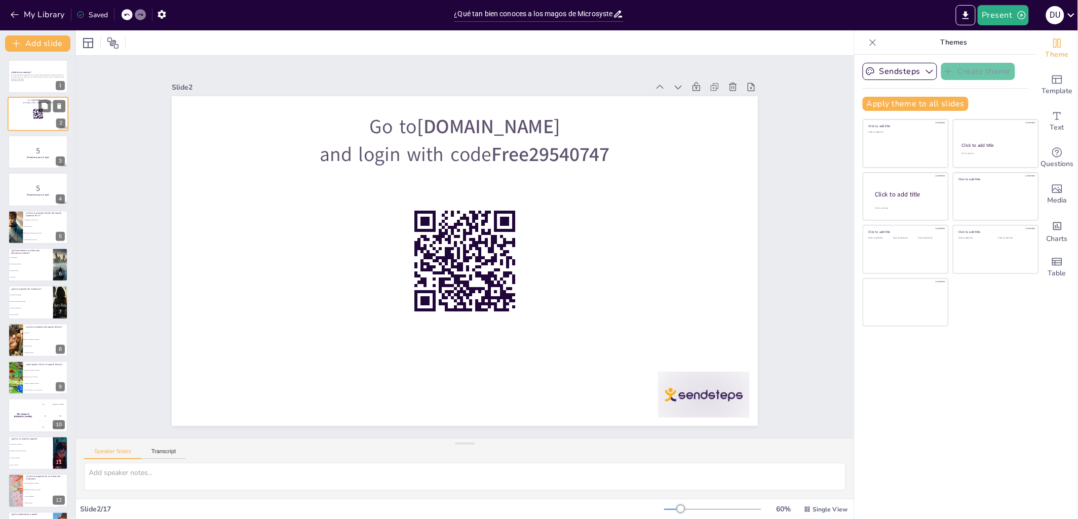
checkbox input "true"
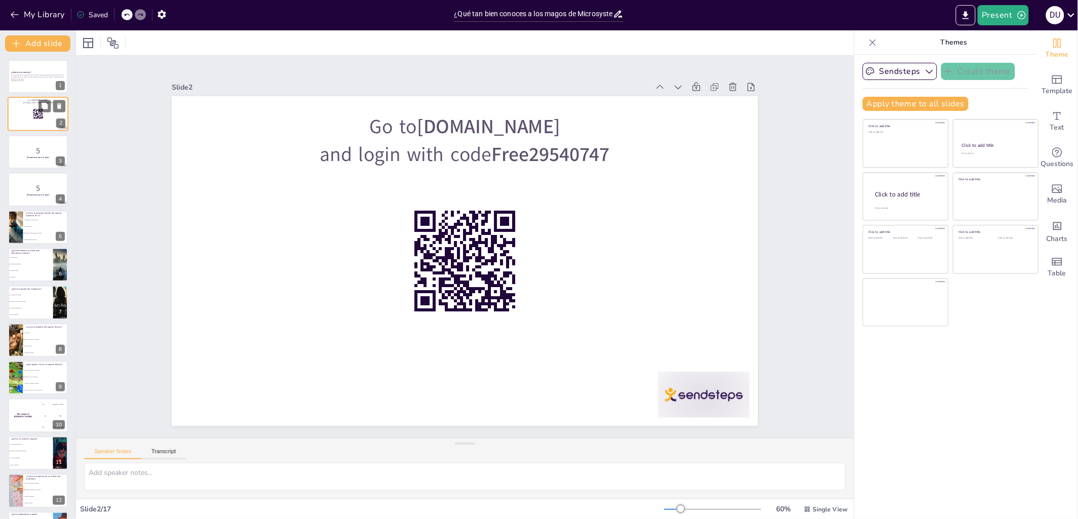
checkbox input "true"
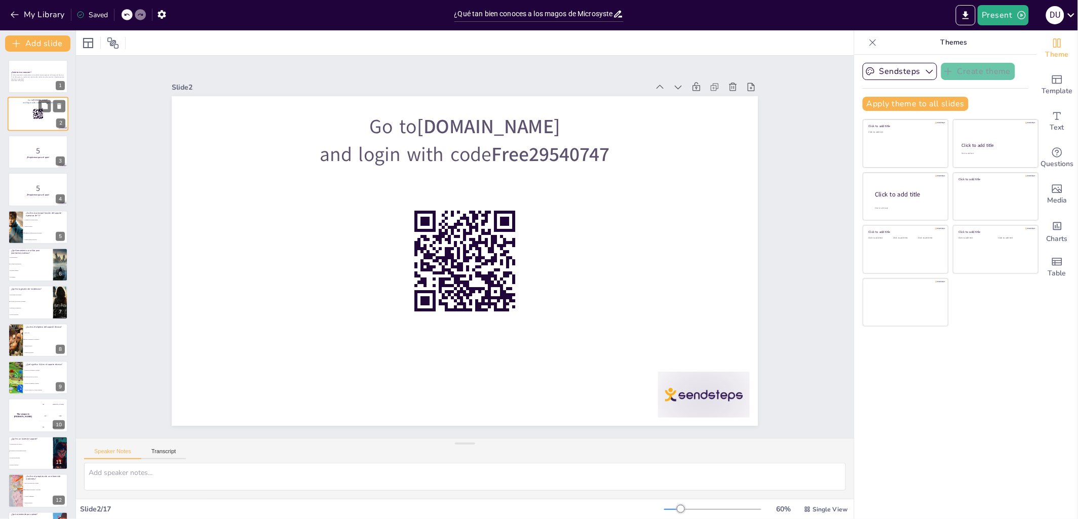
checkbox input "true"
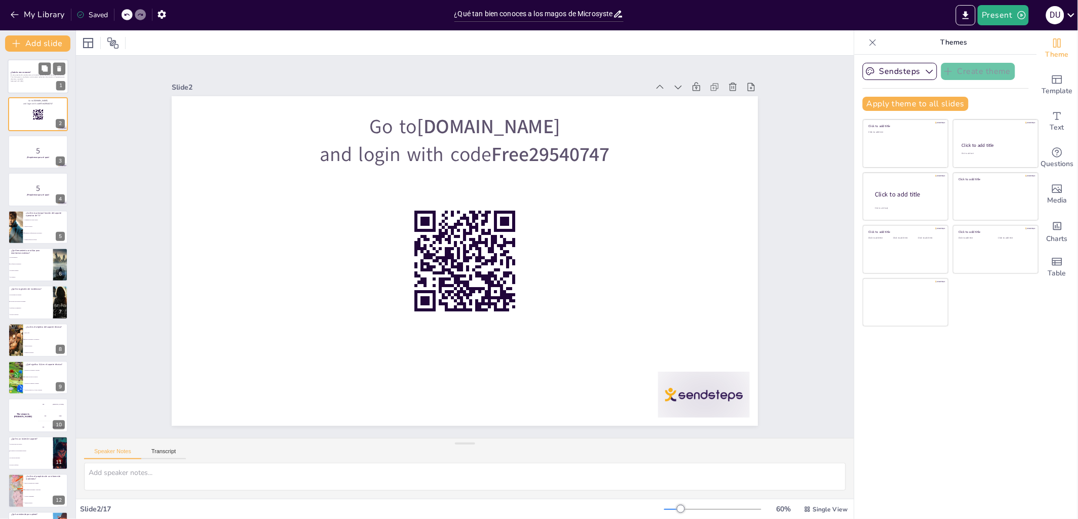
checkbox input "true"
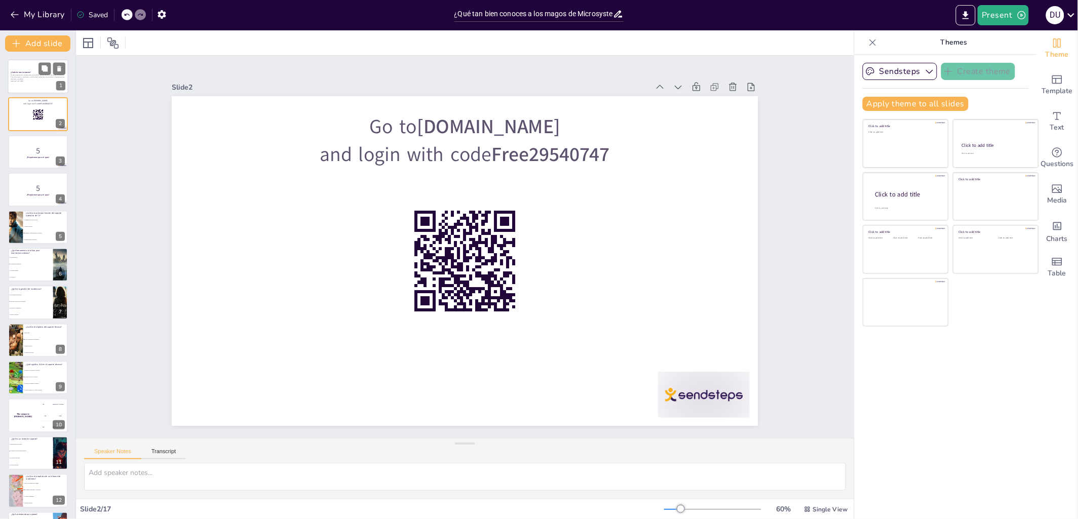
checkbox input "true"
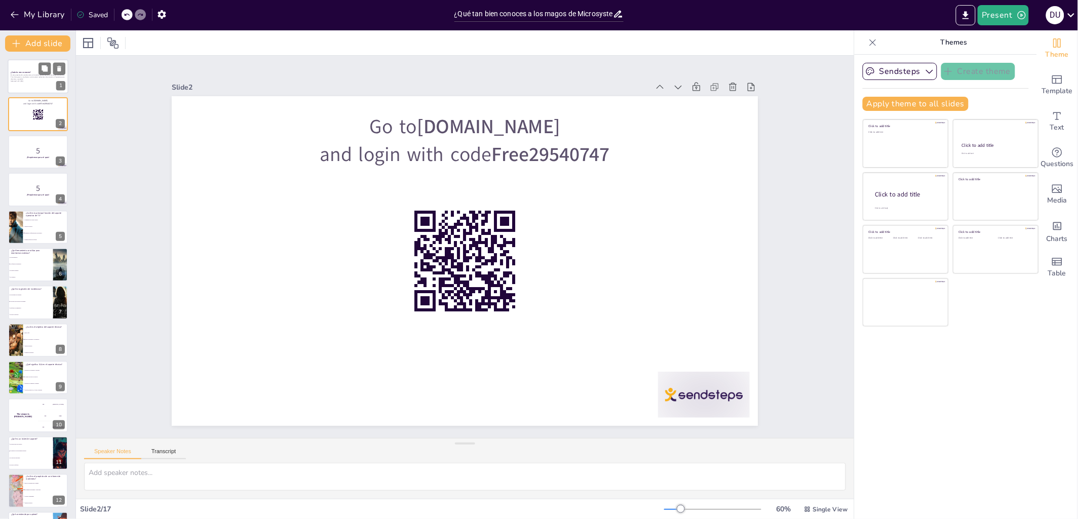
checkbox input "true"
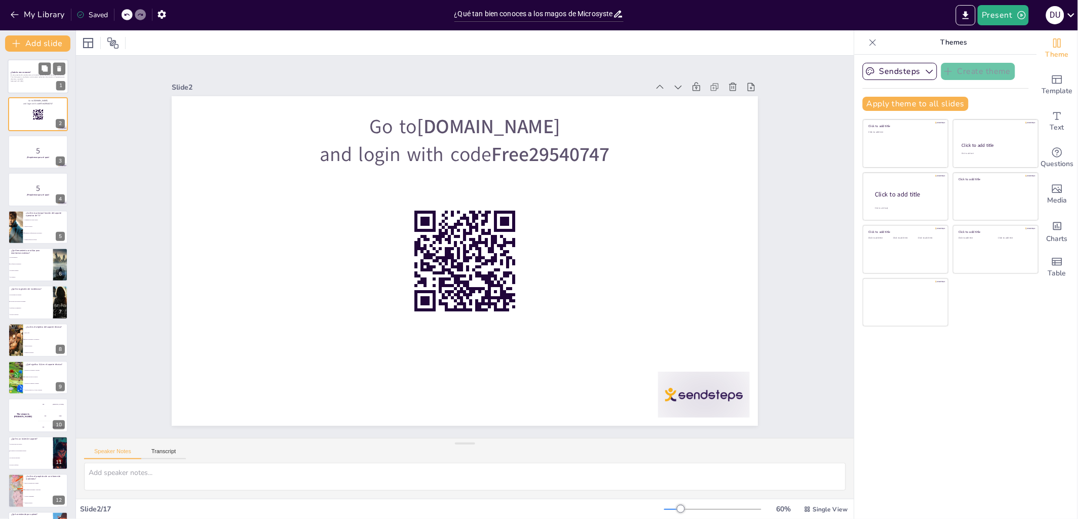
checkbox input "true"
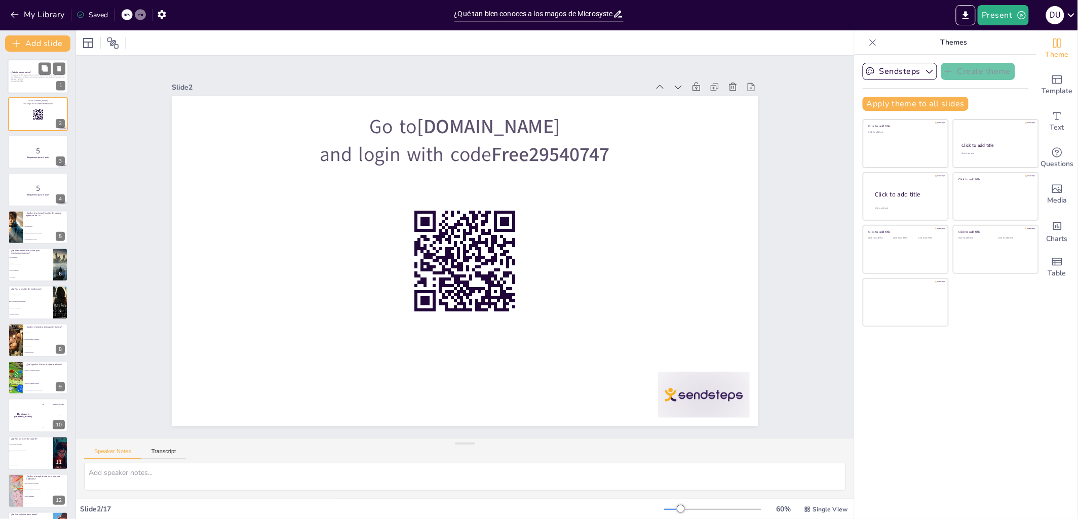
click at [26, 83] on div at bounding box center [38, 76] width 61 height 34
checkbox input "true"
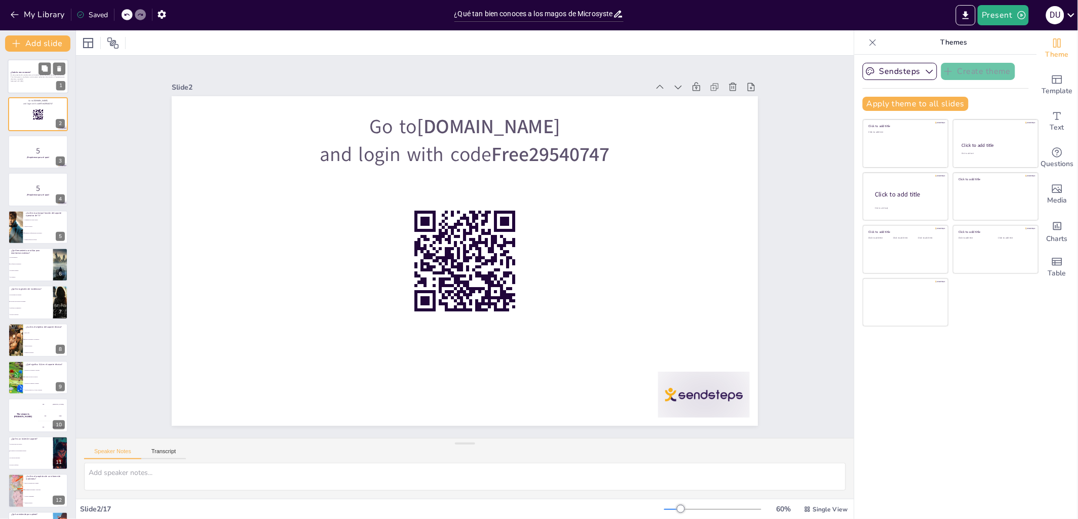
checkbox input "true"
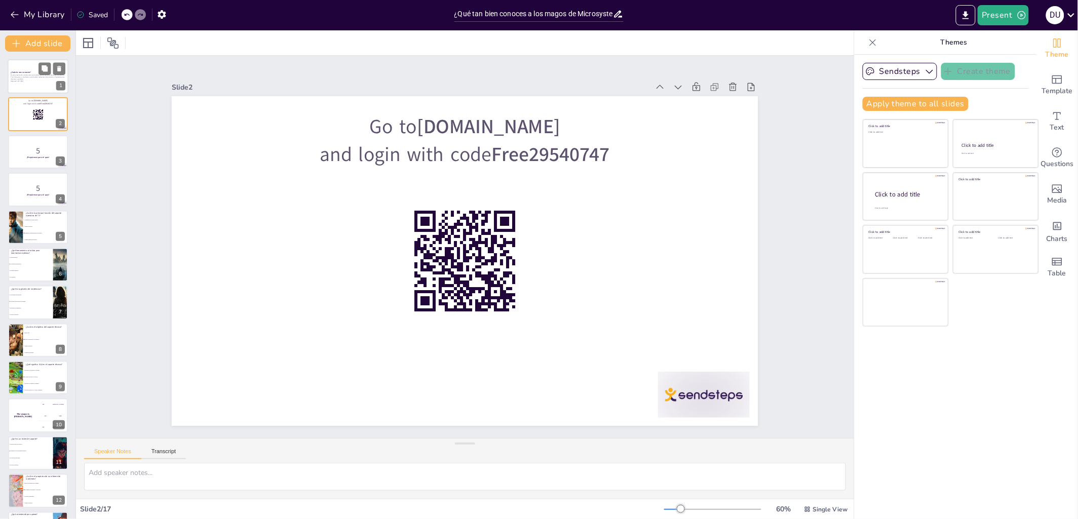
checkbox input "true"
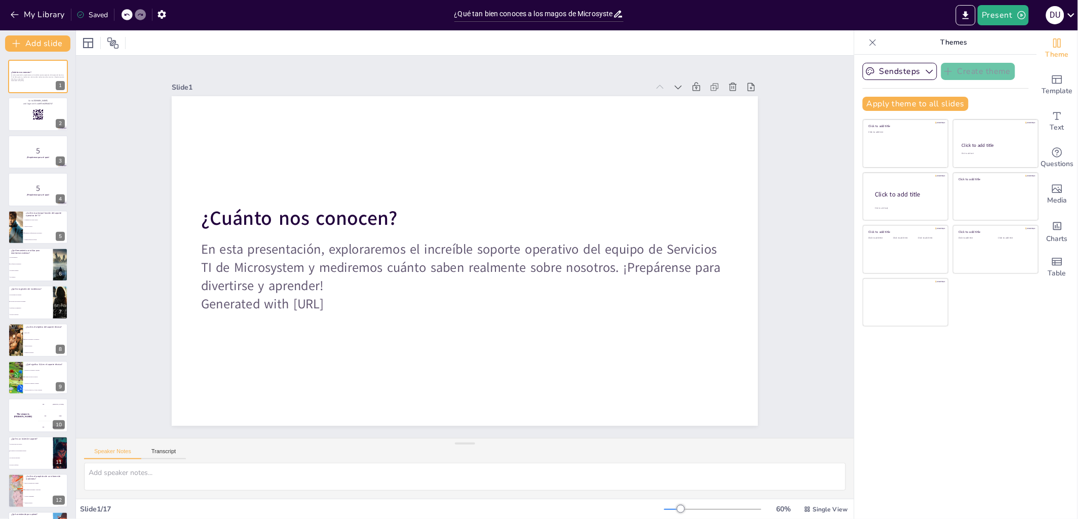
checkbox input "true"
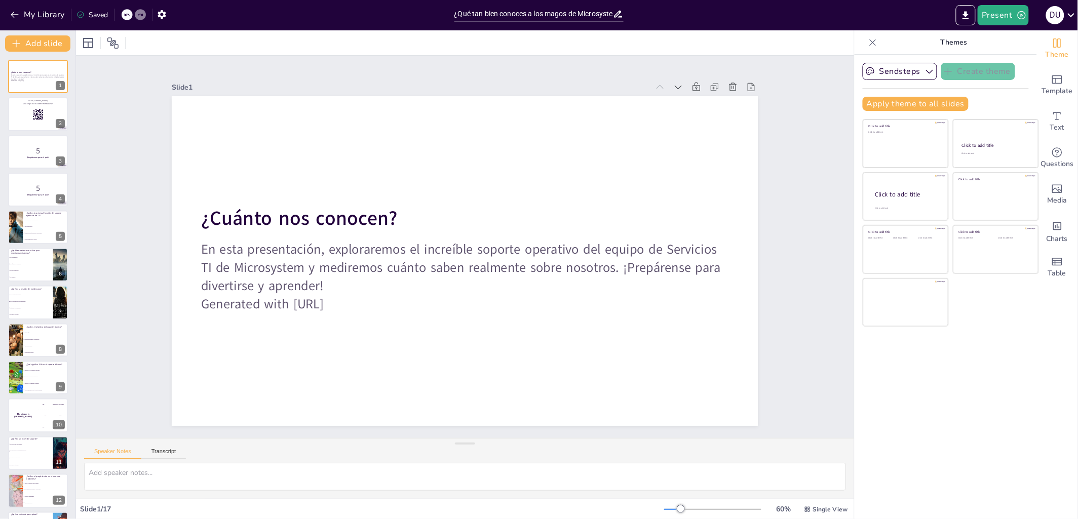
checkbox input "true"
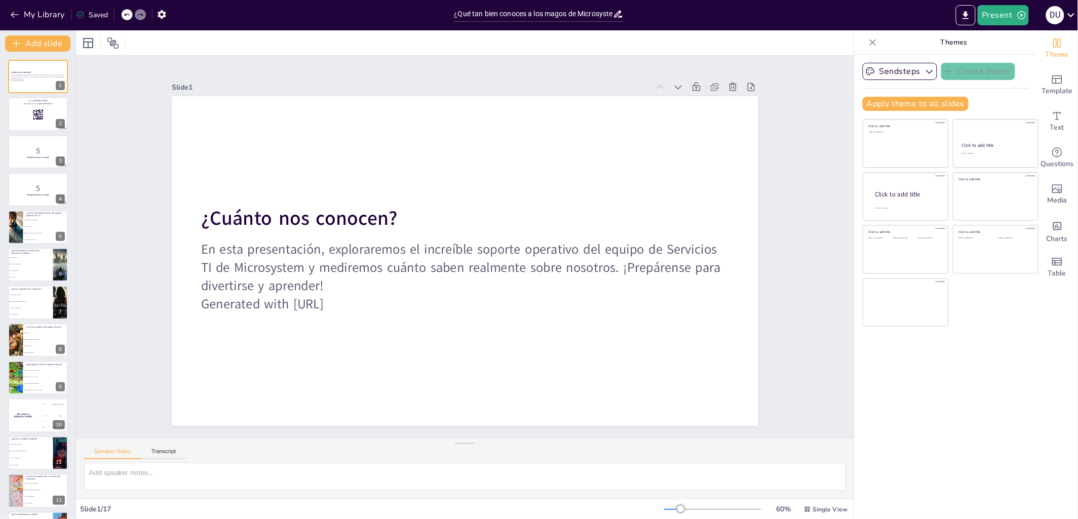
checkbox input "true"
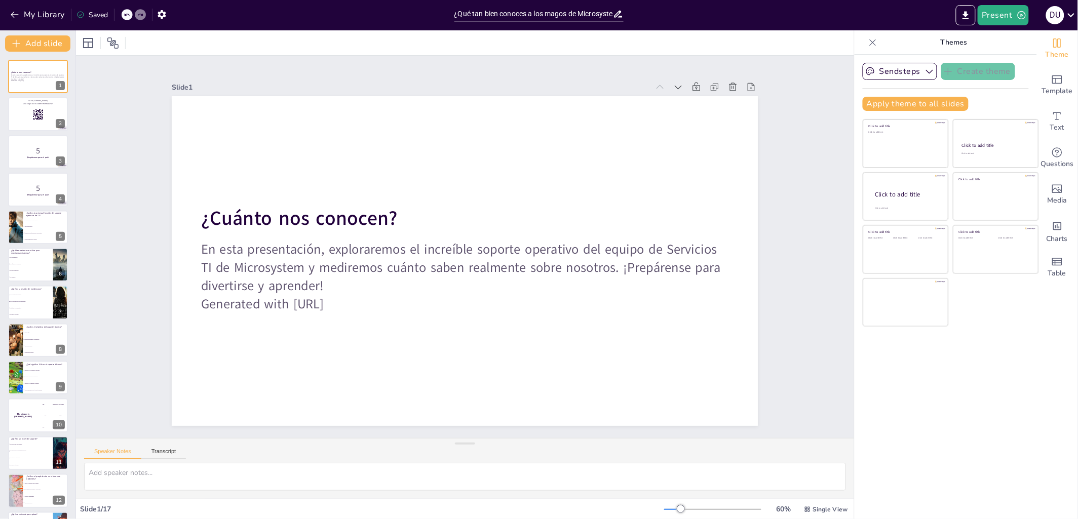
checkbox input "true"
click at [90, 43] on icon at bounding box center [88, 43] width 12 height 12
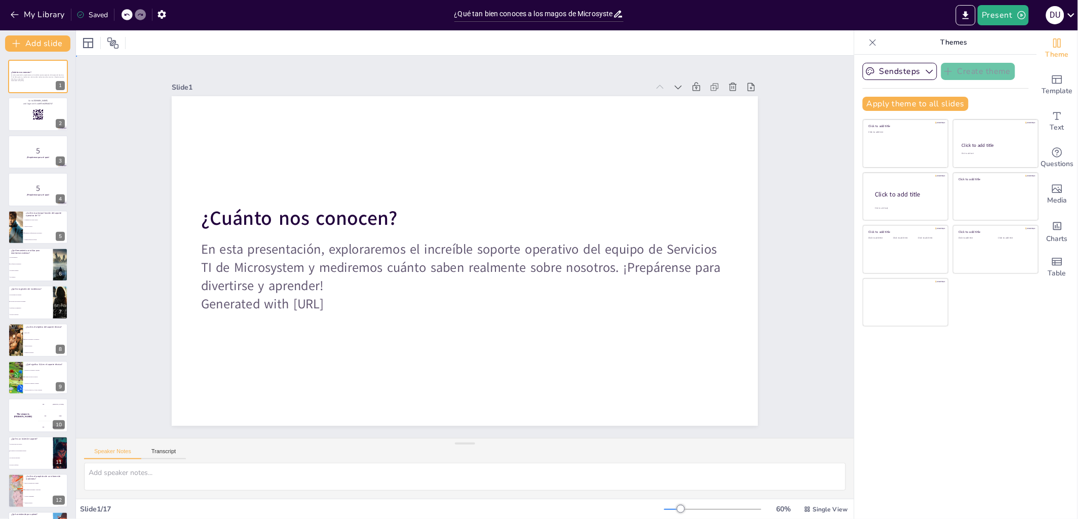
click at [127, 392] on div "Slide 1 ¿Cuánto nos conocen? En esta presentación, exploraremos el increíble so…" at bounding box center [465, 247] width 814 height 462
click at [16, 16] on icon "button" at bounding box center [15, 15] width 10 height 10
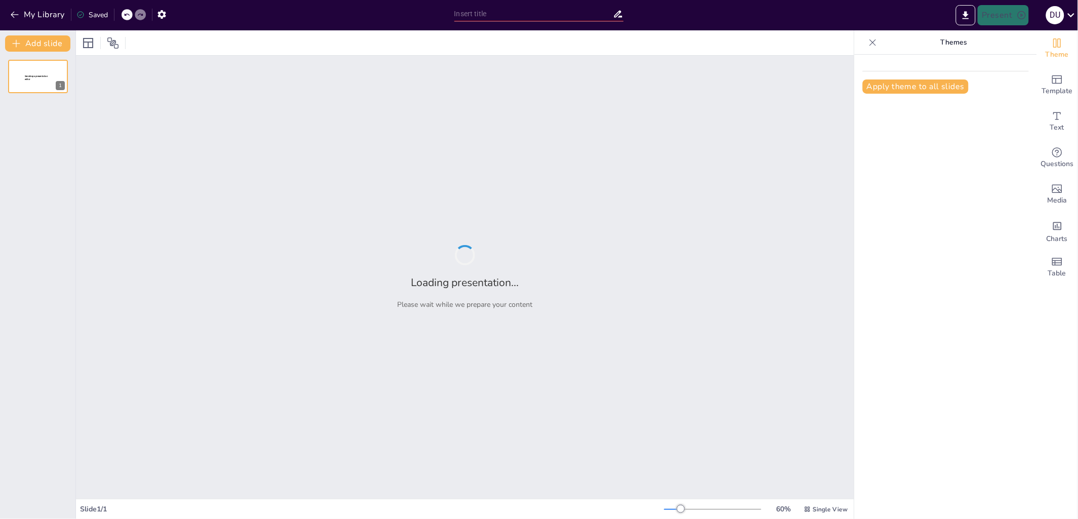
type input "Imported ppt servicios TI.pptx"
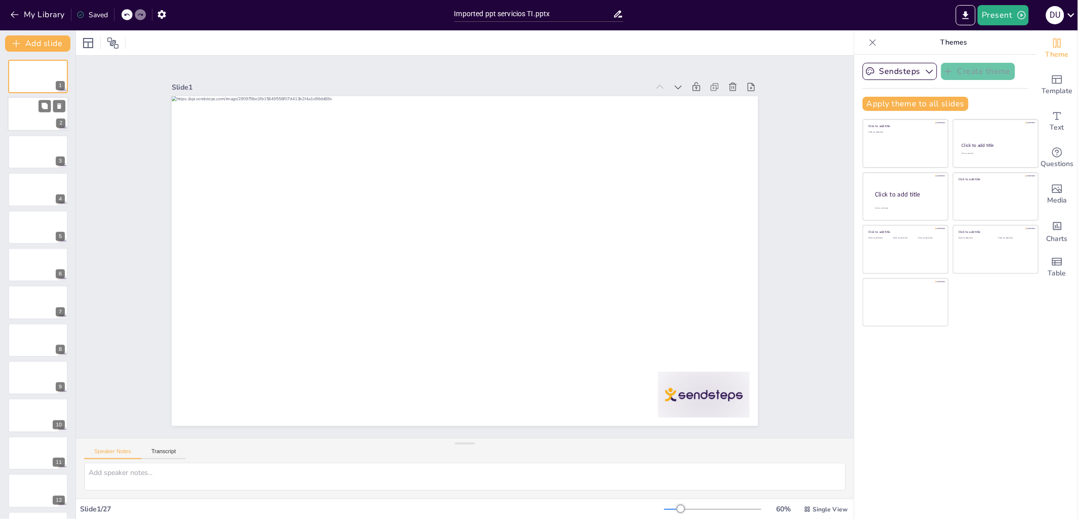
click at [45, 113] on div at bounding box center [38, 114] width 61 height 34
click at [998, 16] on button "Present" at bounding box center [1003, 15] width 51 height 20
click at [1010, 37] on li "Preview presentation" at bounding box center [1019, 37] width 80 height 16
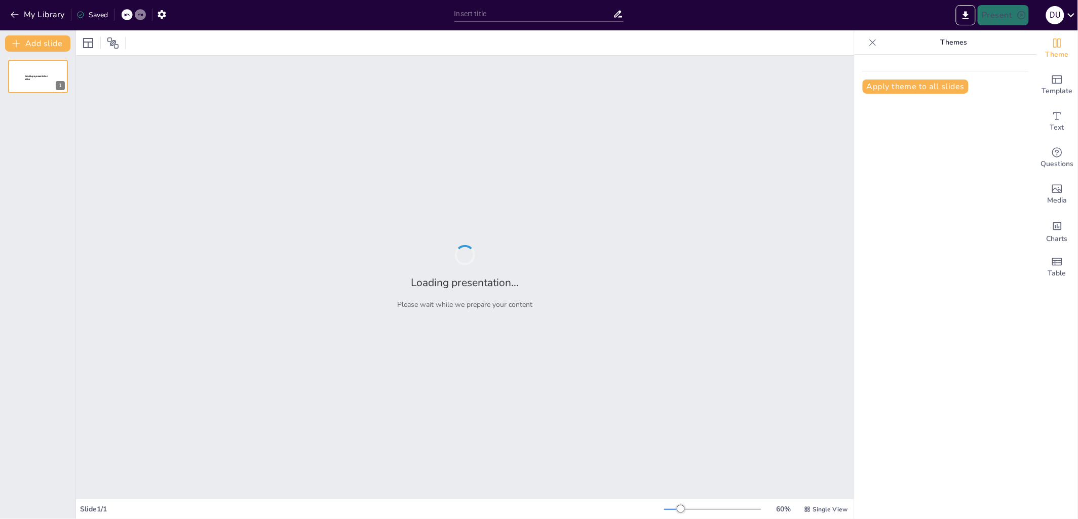
type input "Imported ppt servicios TI.pptx"
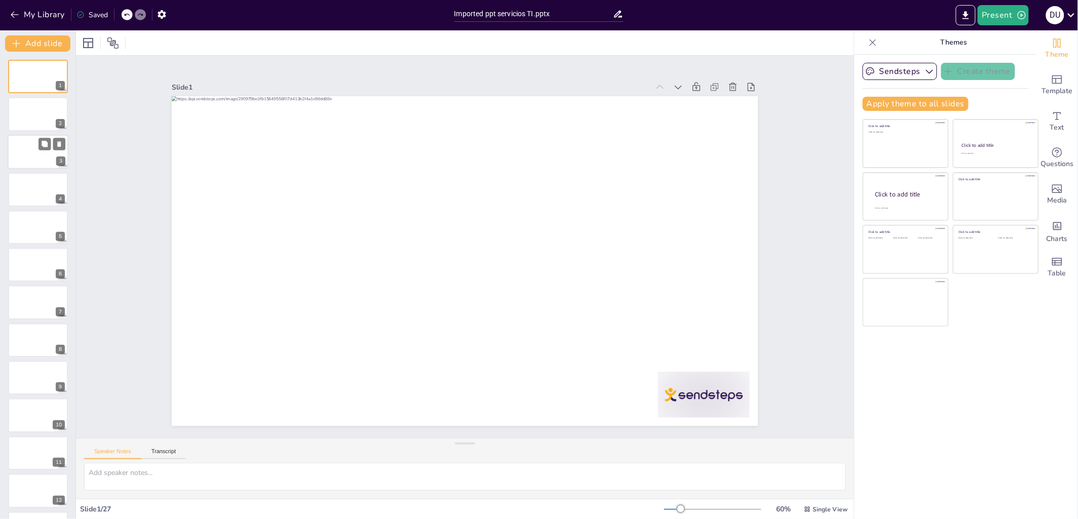
click at [53, 150] on div at bounding box center [38, 152] width 61 height 34
click at [93, 161] on div "Slide 1 Slide 2 Slide 3 Slide 4 Slide 5 Slide 6 Slide 7 Slide 8 Slide 9 Slide 1…" at bounding box center [465, 247] width 814 height 462
click at [13, 12] on icon "button" at bounding box center [15, 15] width 8 height 7
